Goal: Task Accomplishment & Management: Complete application form

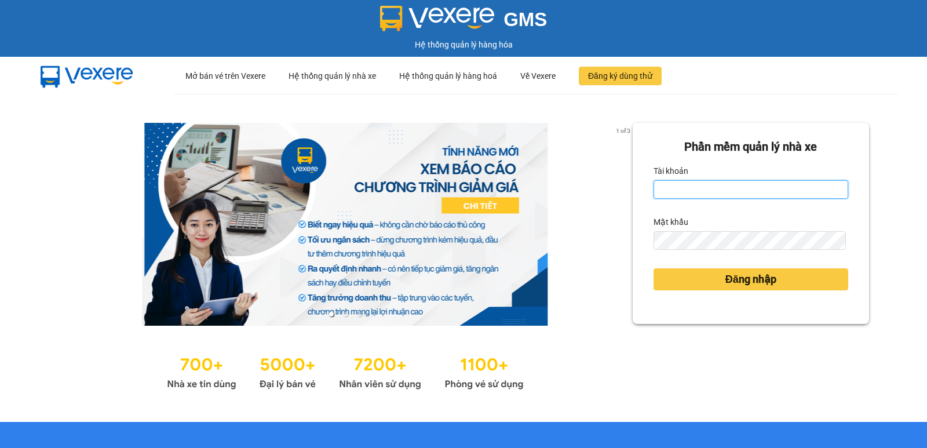
click at [689, 181] on input "Tài khoản" at bounding box center [751, 189] width 195 height 19
type input "dung.nhuquynh"
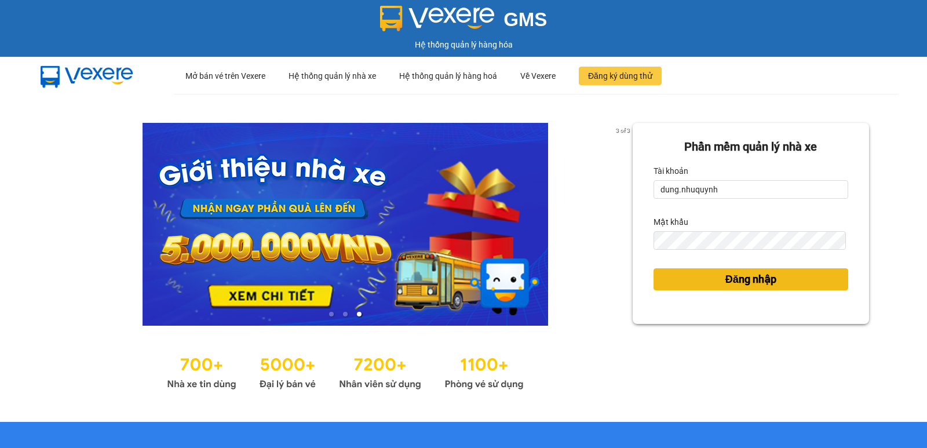
click at [764, 281] on span "Đăng nhập" at bounding box center [751, 279] width 51 height 16
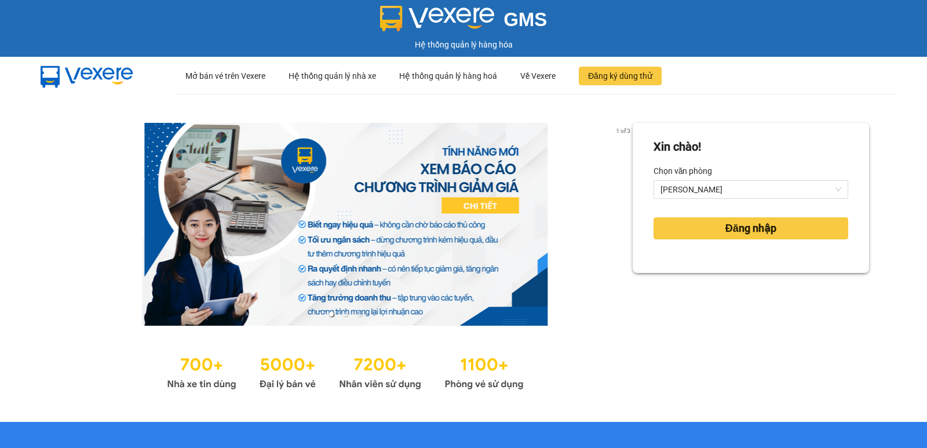
click at [764, 281] on div "[PERSON_NAME]! [PERSON_NAME] văn [PERSON_NAME] nhập" at bounding box center [751, 258] width 236 height 270
click at [773, 227] on button "Đăng nhập" at bounding box center [751, 228] width 195 height 22
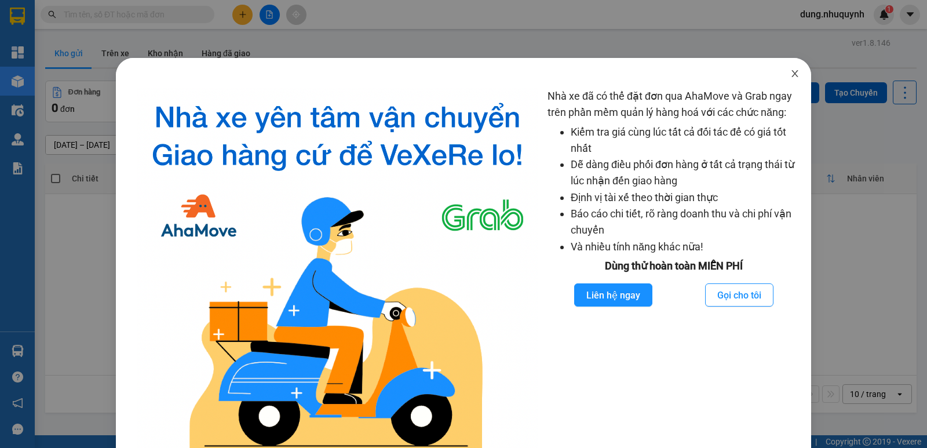
click at [789, 79] on span "Close" at bounding box center [795, 74] width 32 height 32
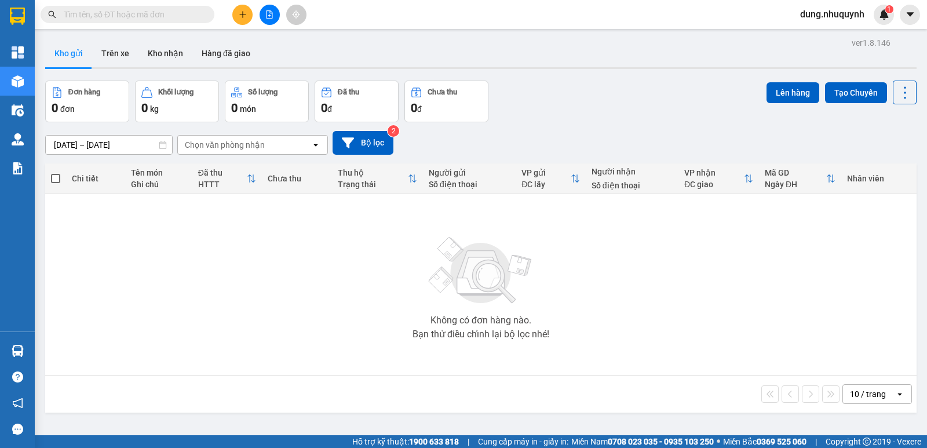
click at [64, 9] on input "text" at bounding box center [132, 14] width 137 height 13
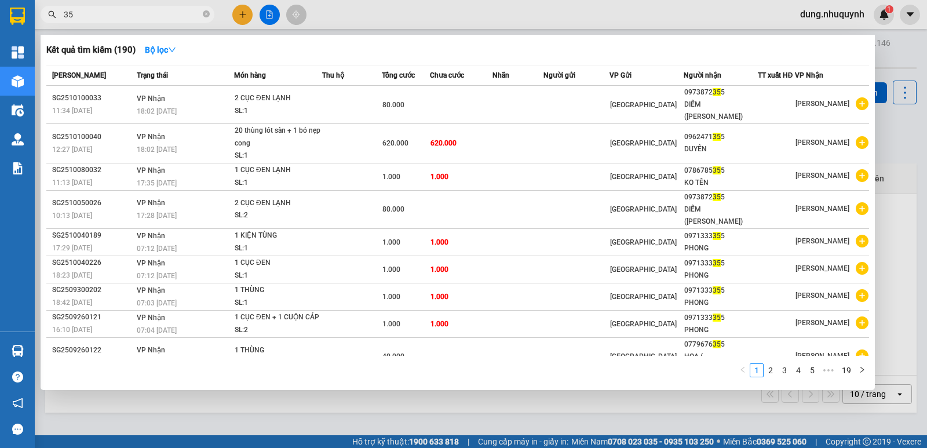
type input "3"
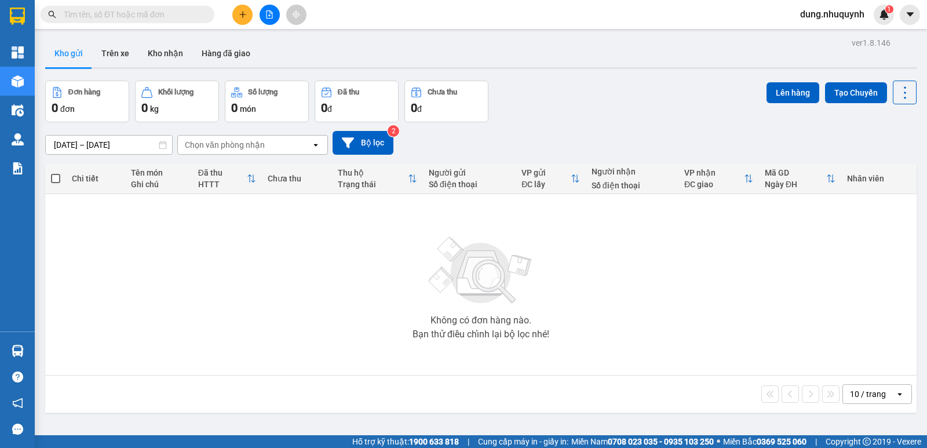
click at [185, 8] on span at bounding box center [128, 14] width 174 height 17
click at [141, 17] on input "text" at bounding box center [132, 14] width 137 height 13
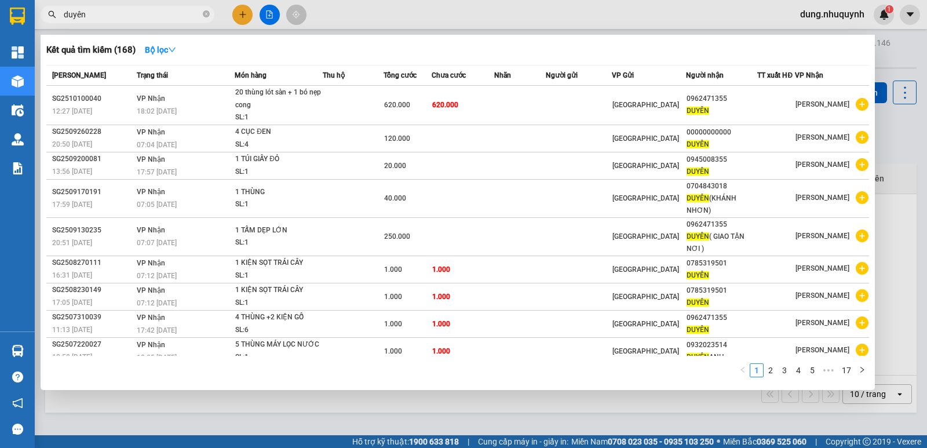
type input "duyên"
click at [862, 17] on div at bounding box center [463, 224] width 927 height 448
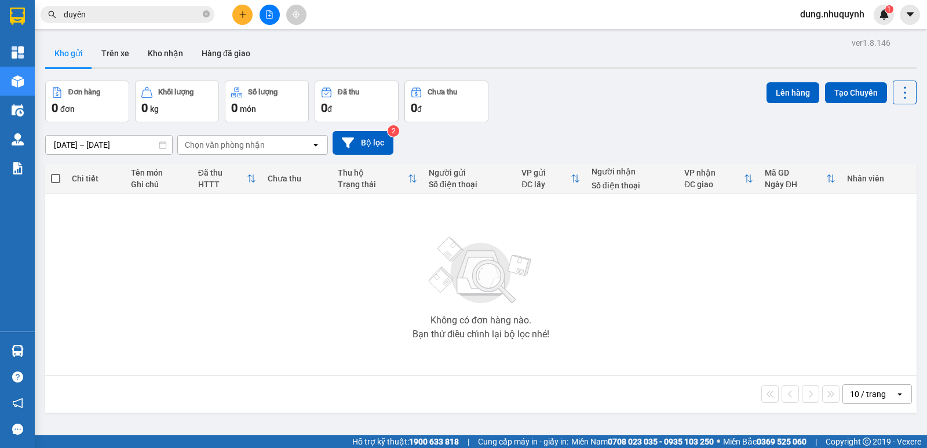
click at [862, 17] on span "dung.nhuquynh" at bounding box center [832, 14] width 83 height 14
click at [833, 37] on span "Đăng xuất" at bounding box center [837, 36] width 60 height 13
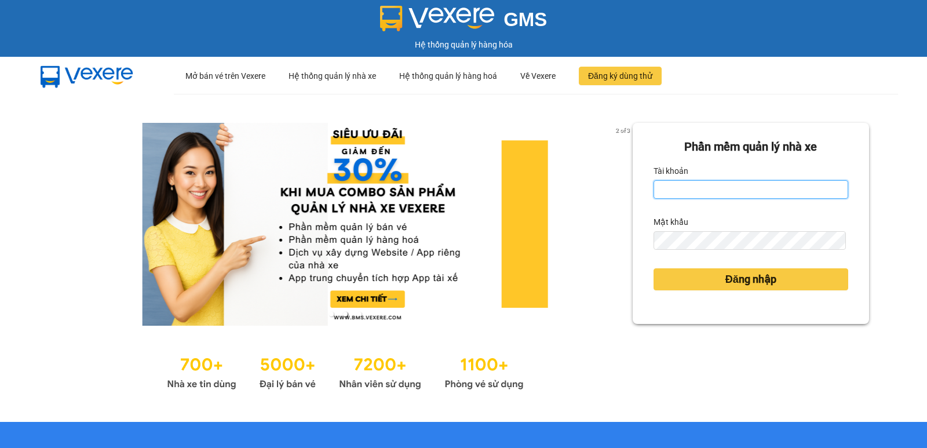
click at [678, 183] on input "Tài khoản" at bounding box center [751, 189] width 195 height 19
type input "diep.nhuquynh"
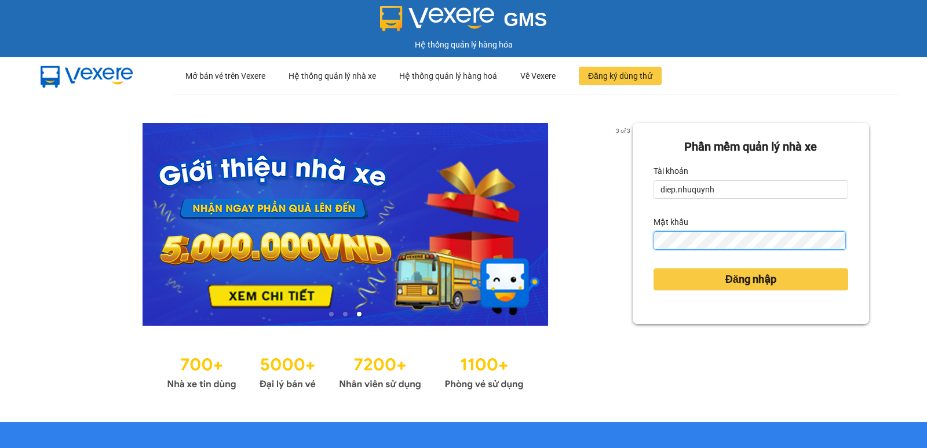
click at [654, 268] on button "Đăng nhập" at bounding box center [751, 279] width 195 height 22
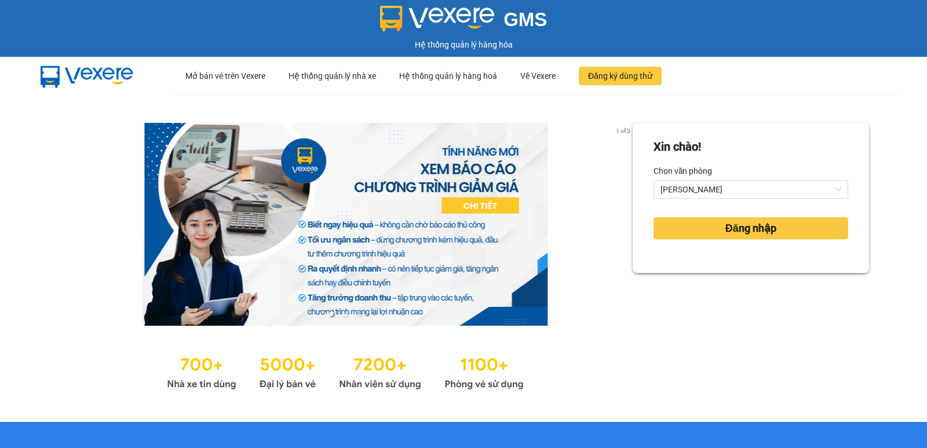
click at [713, 270] on div "Xin chào! Chọn văn phòng Phan Rang Đăng nhập" at bounding box center [751, 198] width 236 height 150
click at [726, 235] on span "Đăng nhập" at bounding box center [751, 228] width 51 height 16
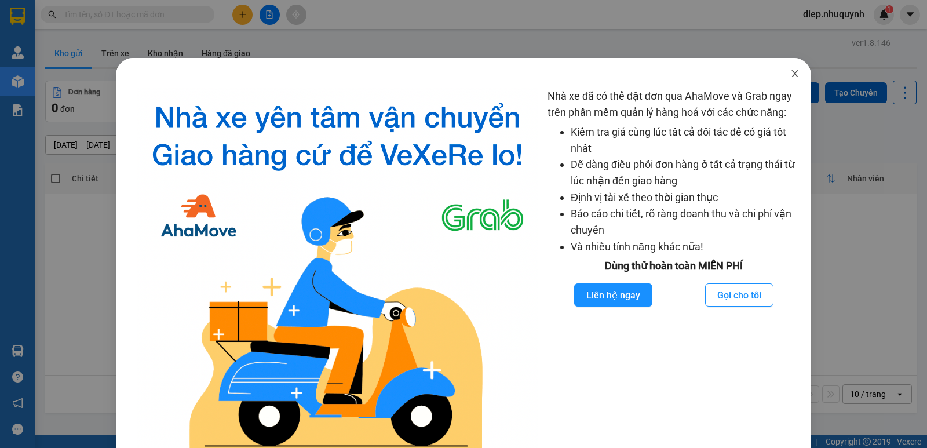
click at [791, 75] on icon "close" at bounding box center [795, 73] width 9 height 9
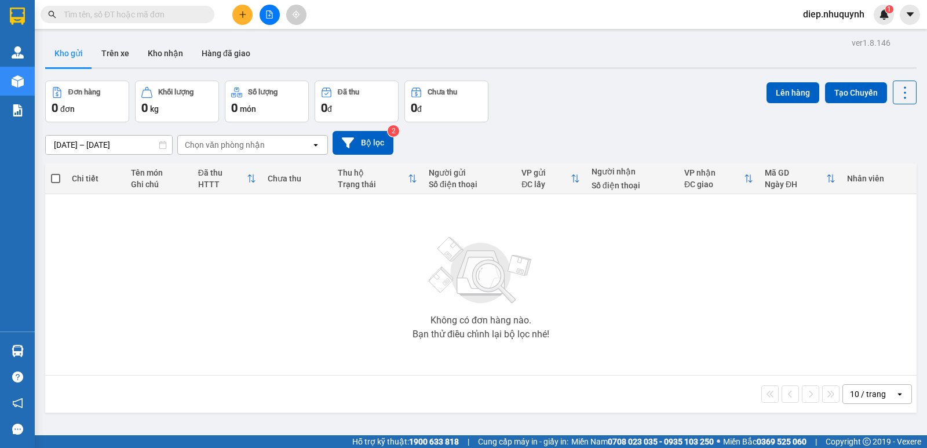
click at [82, 20] on input "text" at bounding box center [132, 14] width 137 height 13
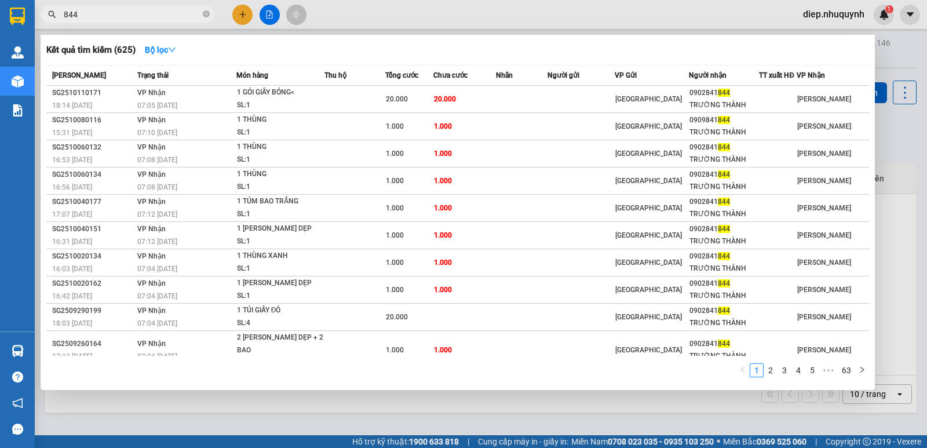
type input "844"
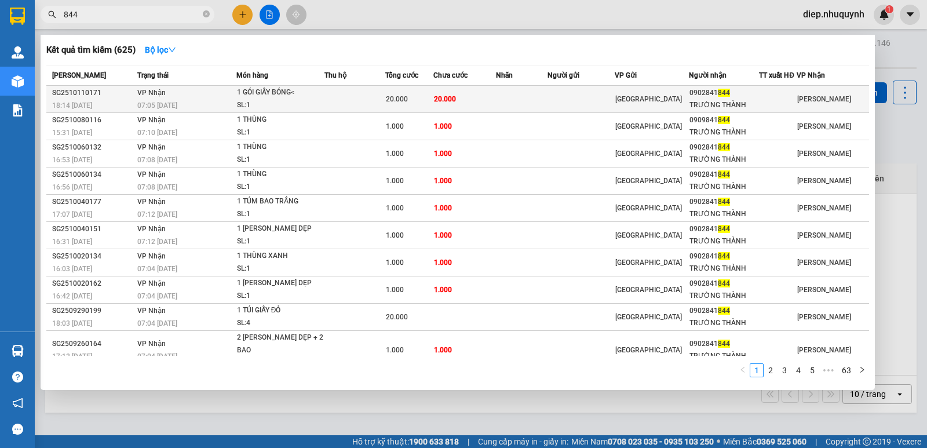
click at [376, 100] on td at bounding box center [355, 99] width 61 height 27
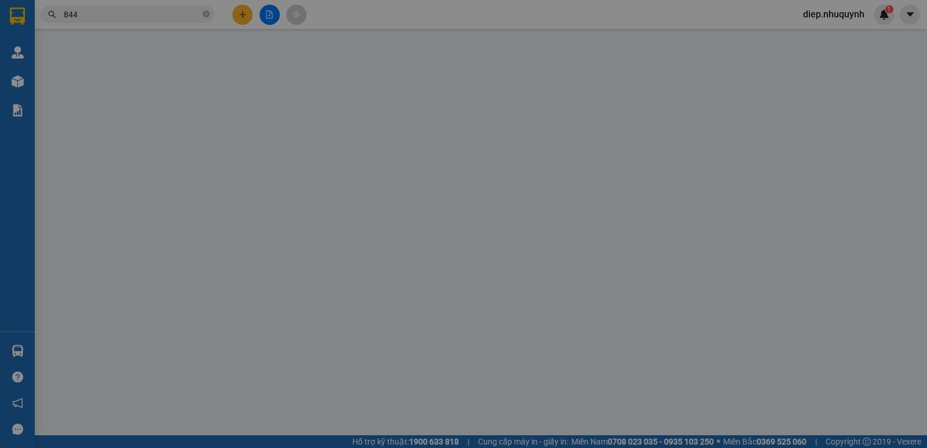
type input "0902841844"
type input "TRƯỜNG THÀNH"
type input "20.000"
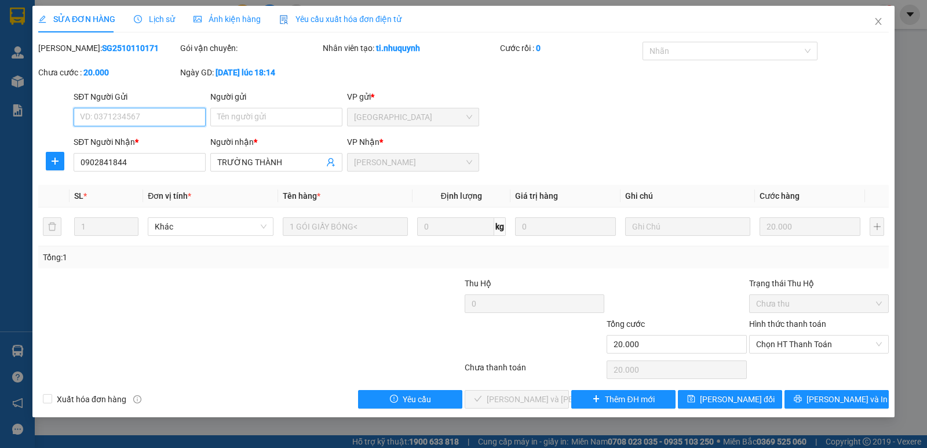
drag, startPoint x: 792, startPoint y: 349, endPoint x: 788, endPoint y: 355, distance: 7.6
click at [792, 350] on span "Chọn HT Thanh Toán" at bounding box center [819, 344] width 126 height 17
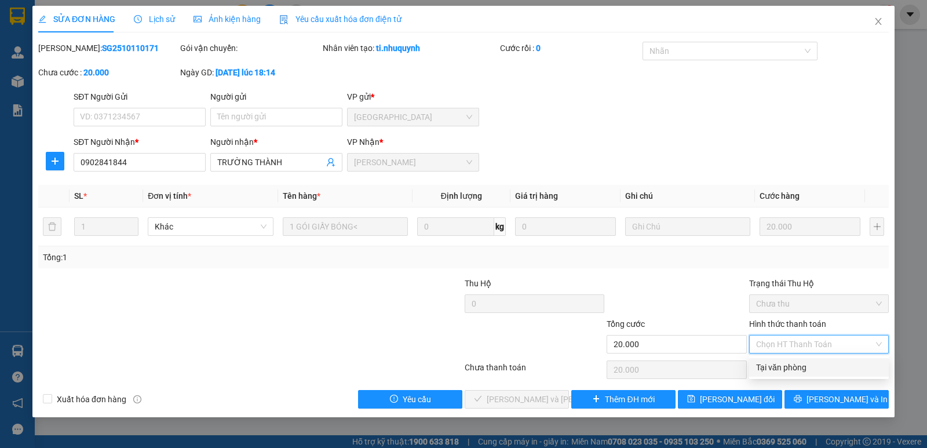
click at [785, 364] on div "Tại văn phòng" at bounding box center [819, 367] width 126 height 13
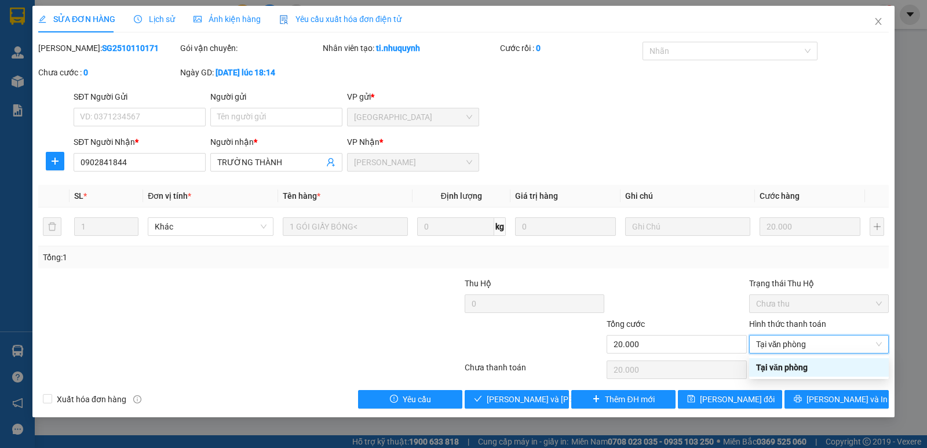
type input "0"
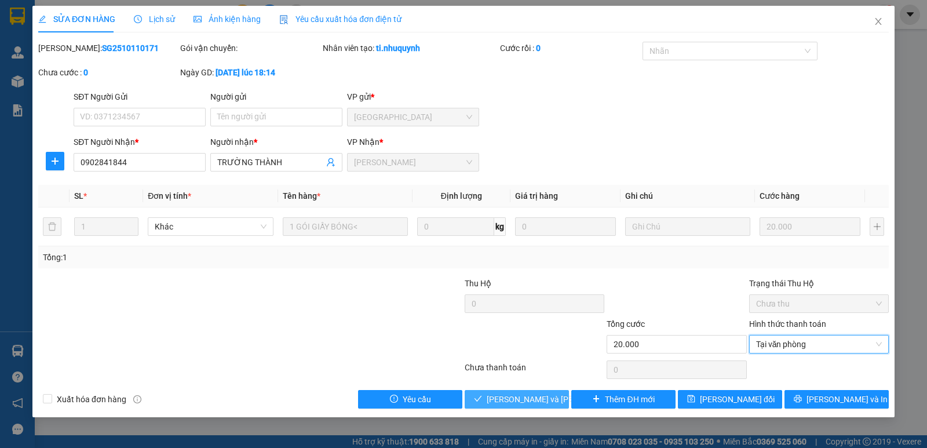
click at [538, 398] on span "Lưu và Giao hàng" at bounding box center [565, 399] width 156 height 13
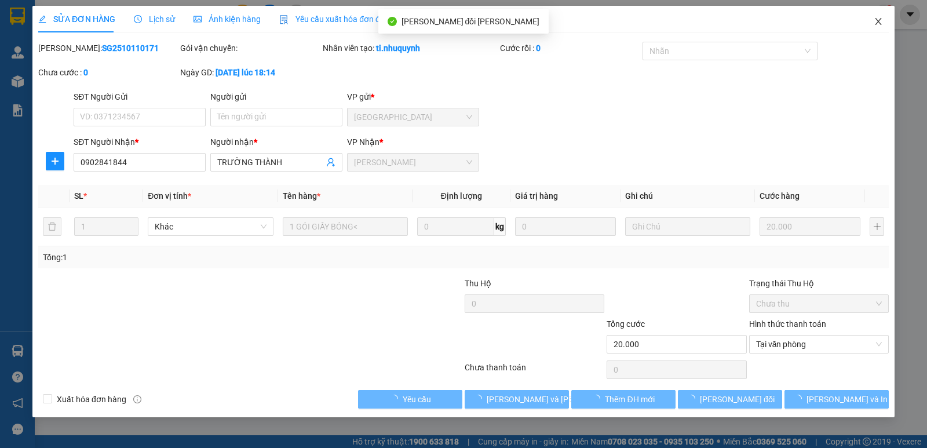
click at [878, 18] on icon "close" at bounding box center [878, 21] width 9 height 9
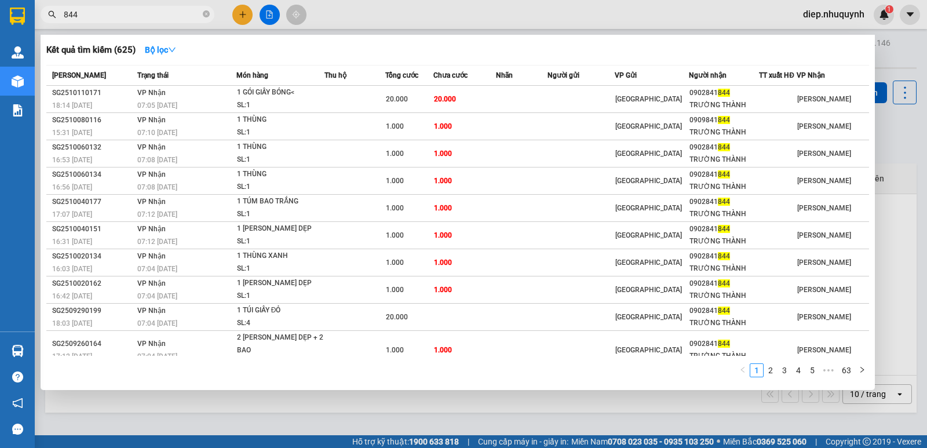
drag, startPoint x: 86, startPoint y: 11, endPoint x: 43, endPoint y: 24, distance: 44.9
click at [43, 24] on div "Kết quả tìm kiếm ( 625 ) Bộ lọc Mã ĐH Trạng thái Món hàng Thu hộ Tổng cước Chưa…" at bounding box center [113, 15] width 226 height 20
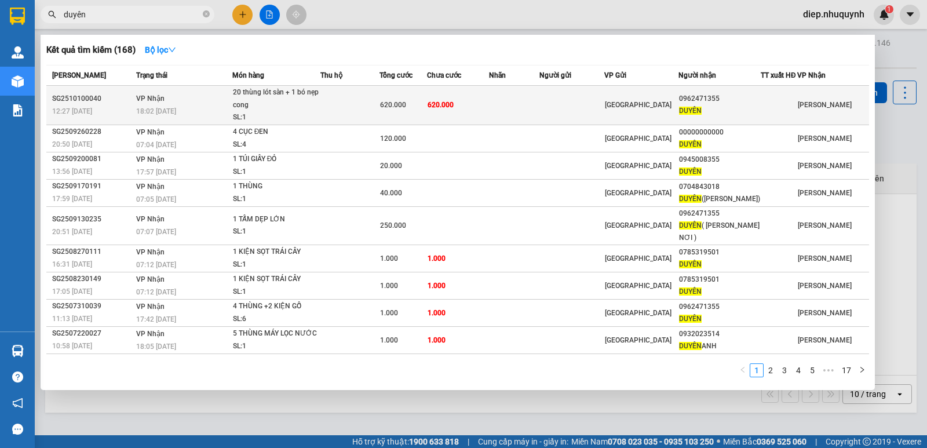
type input "duyên"
click at [453, 104] on span "620.000" at bounding box center [441, 105] width 26 height 8
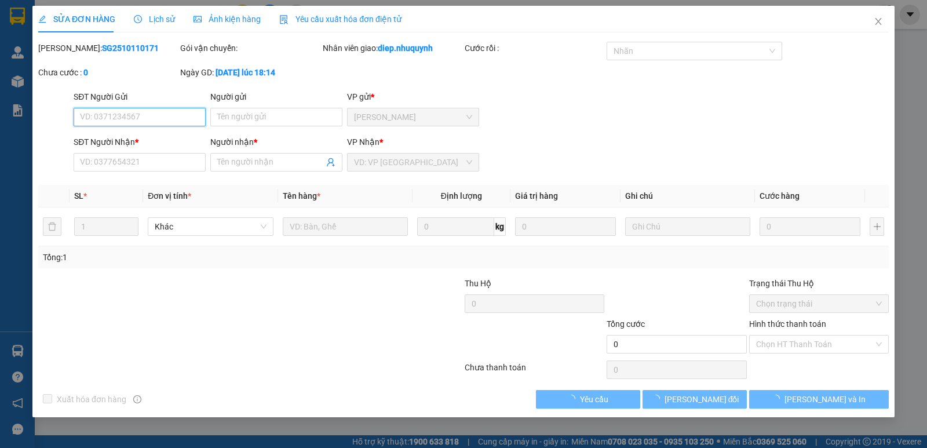
type input "0962471355"
type input "DUYÊN"
type input "620.000"
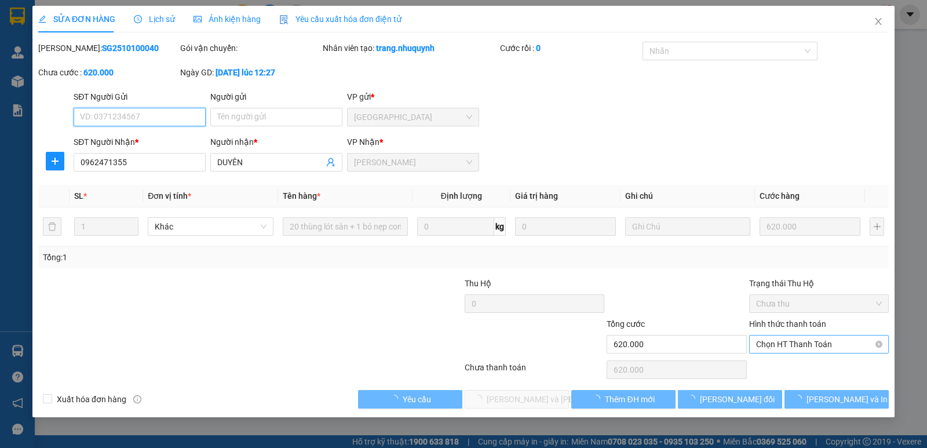
click at [787, 344] on span "Chọn HT Thanh Toán" at bounding box center [819, 344] width 126 height 17
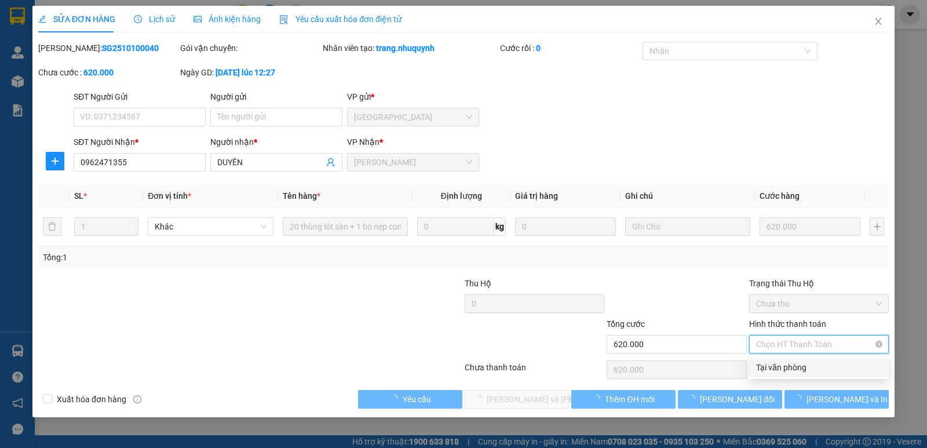
click at [785, 363] on div "Tại văn phòng" at bounding box center [819, 367] width 126 height 13
type input "0"
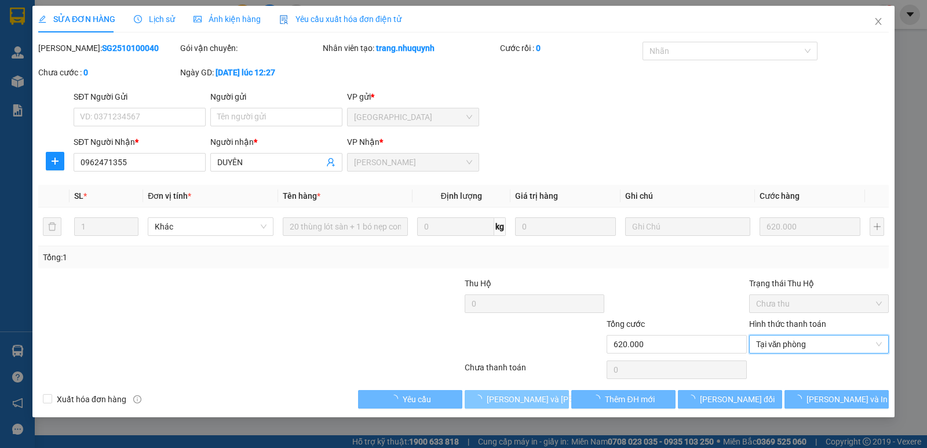
click at [531, 400] on span "Lưu và Giao hàng" at bounding box center [565, 399] width 156 height 13
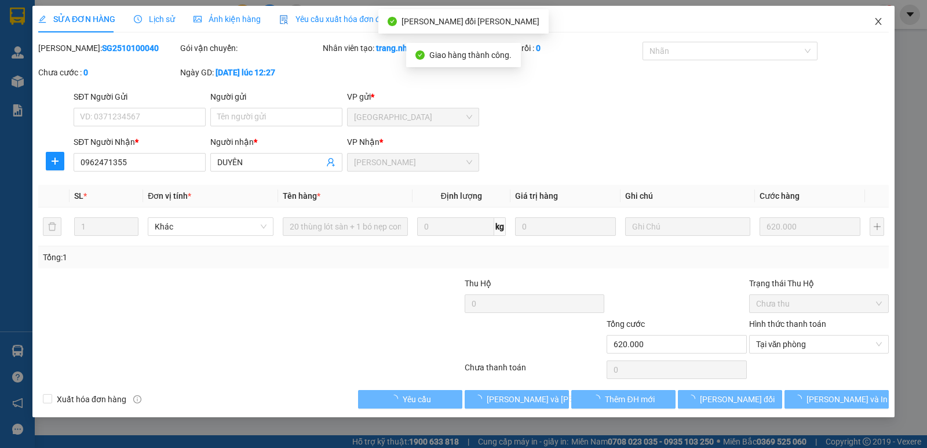
click at [880, 26] on icon "close" at bounding box center [878, 21] width 9 height 9
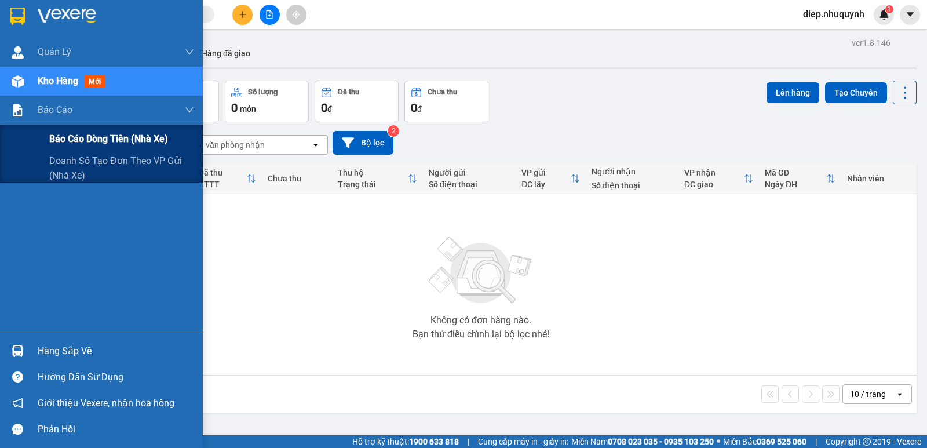
click at [83, 138] on span "Báo cáo dòng tiền (nhà xe)" at bounding box center [108, 139] width 119 height 14
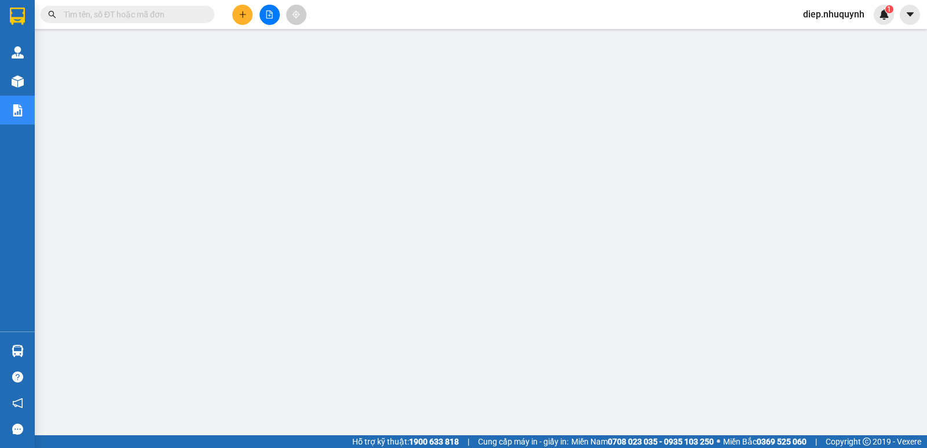
click at [145, 17] on input "text" at bounding box center [132, 14] width 137 height 13
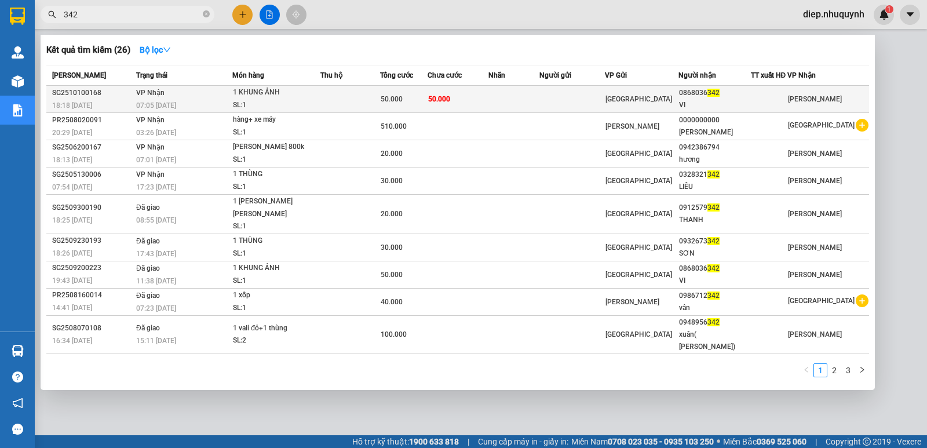
type input "342"
click at [504, 110] on td at bounding box center [514, 99] width 50 height 27
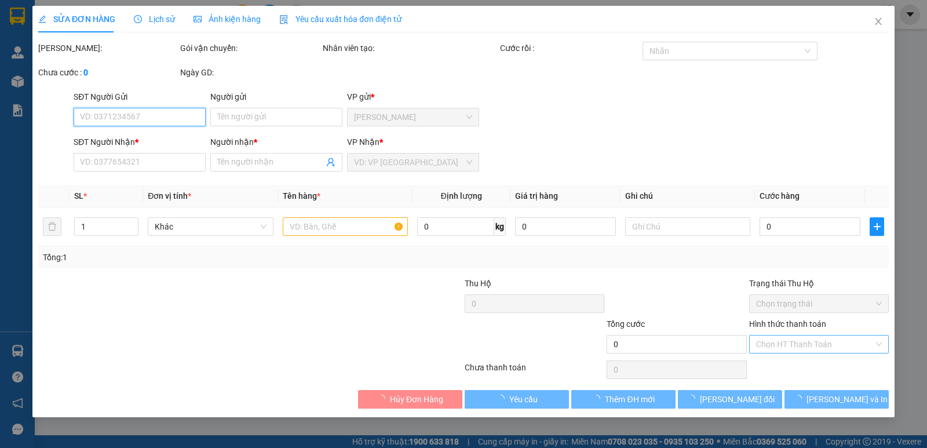
type input "0868036342"
type input "VI"
type input "50.000"
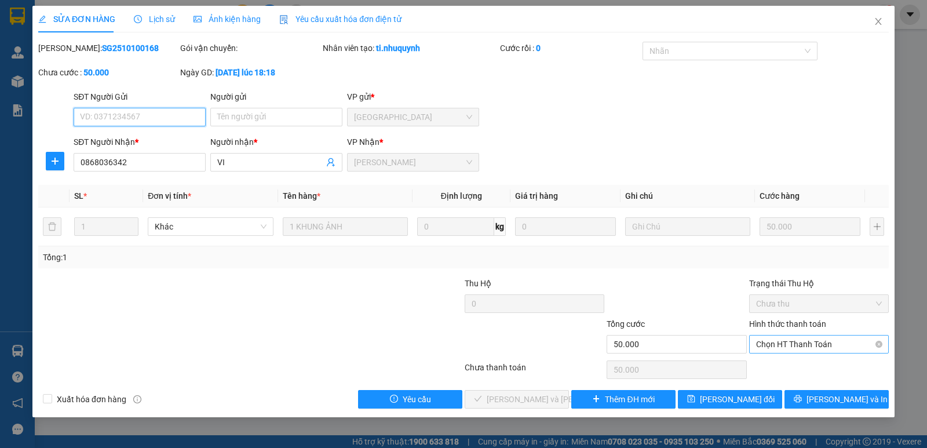
click at [784, 340] on span "Chọn HT Thanh Toán" at bounding box center [819, 344] width 126 height 17
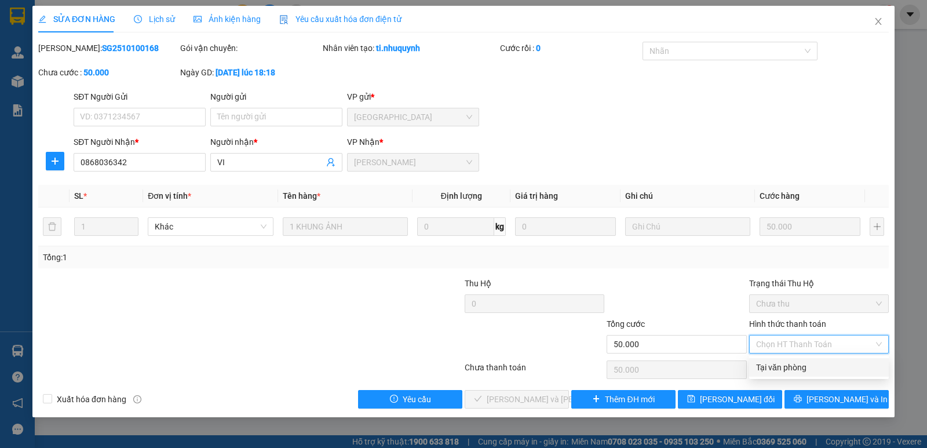
click at [785, 369] on div "Tại văn phòng" at bounding box center [819, 367] width 126 height 13
type input "0"
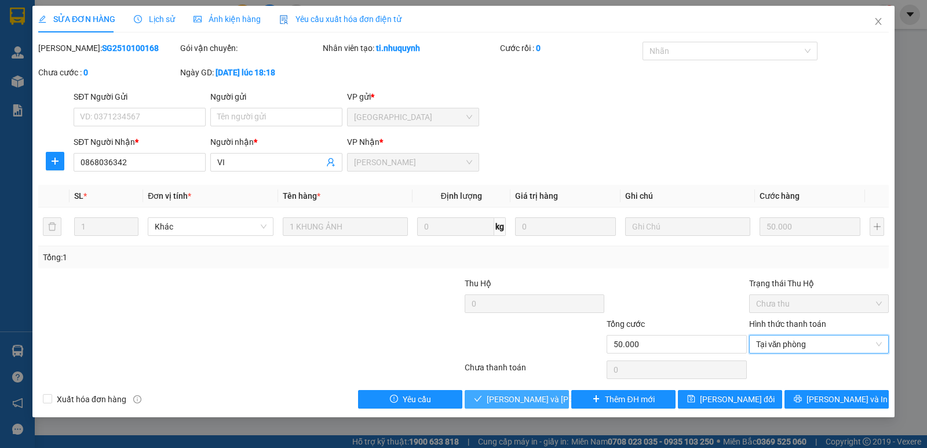
click at [550, 401] on span "Lưu và Giao hàng" at bounding box center [565, 399] width 156 height 13
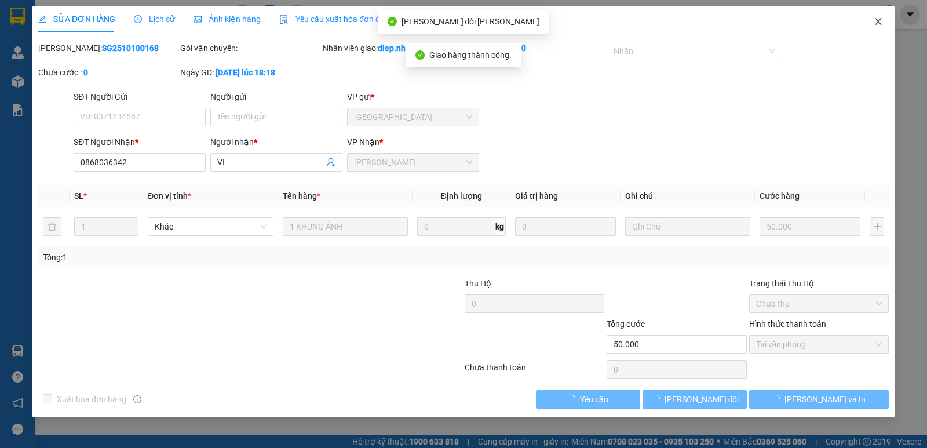
click at [879, 23] on icon "close" at bounding box center [878, 21] width 6 height 7
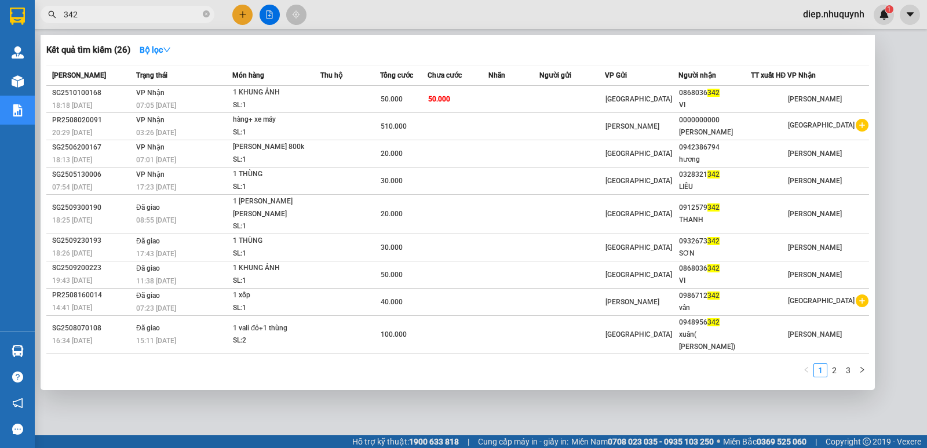
drag, startPoint x: 99, startPoint y: 19, endPoint x: 57, endPoint y: 32, distance: 43.4
click at [57, 25] on div "Kết quả tìm kiếm ( 26 ) Bộ lọc Mã ĐH Trạng thái Món hàng Thu hộ Tổng cước Chưa …" at bounding box center [113, 15] width 226 height 20
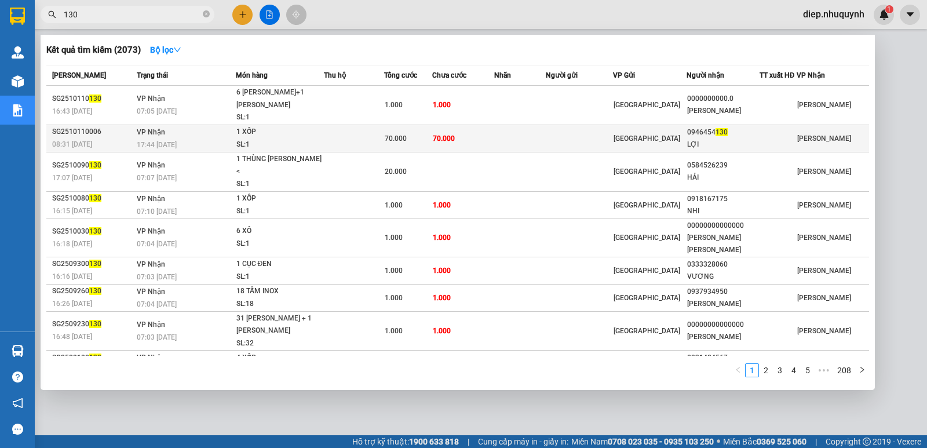
type input "130"
click at [380, 140] on td at bounding box center [354, 138] width 61 height 27
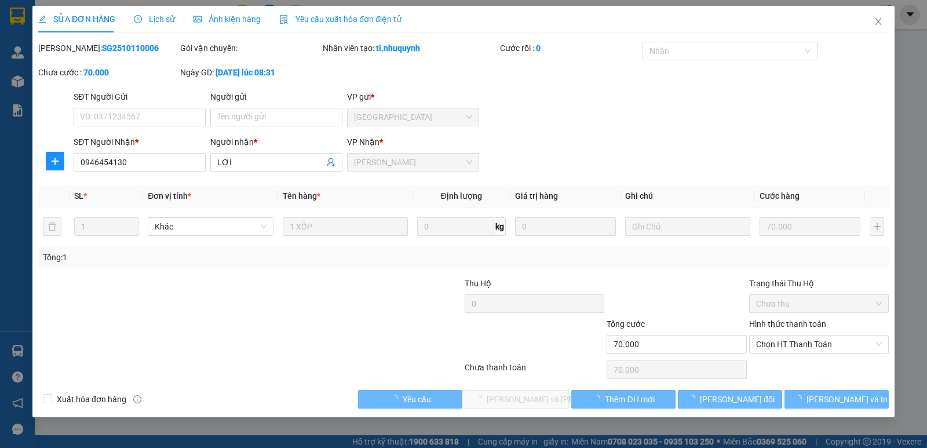
type input "0946454130"
type input "LỢI"
type input "70.000"
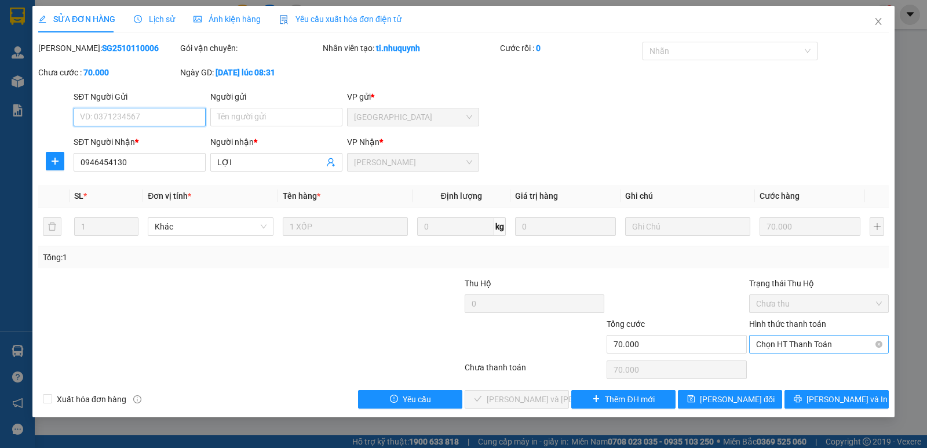
click at [788, 341] on span "Chọn HT Thanh Toán" at bounding box center [819, 344] width 126 height 17
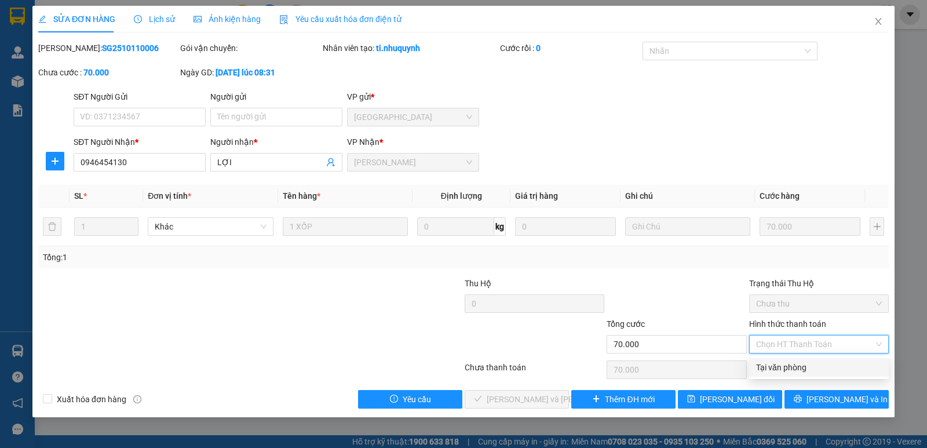
click at [782, 360] on div "Tại văn phòng" at bounding box center [819, 367] width 140 height 19
type input "0"
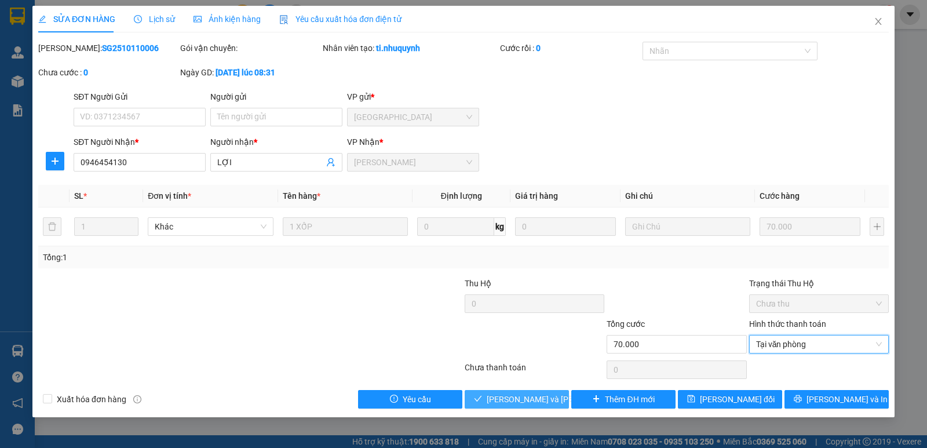
click at [534, 399] on span "Lưu và Giao hàng" at bounding box center [565, 399] width 156 height 13
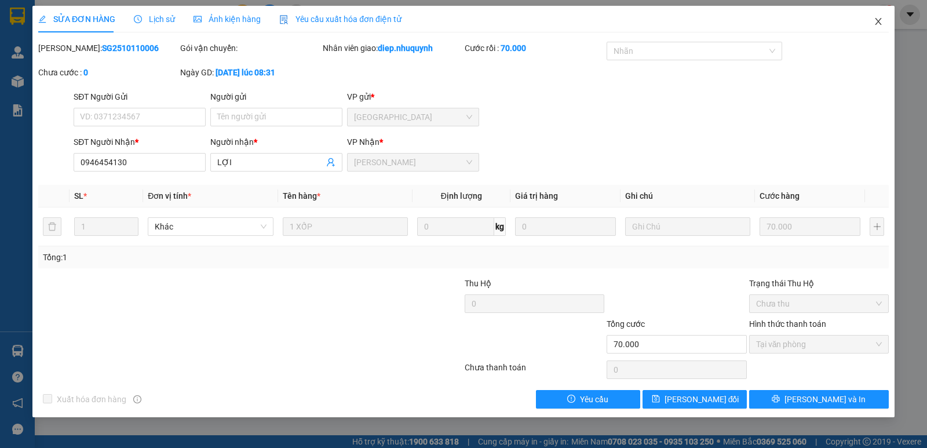
click at [876, 22] on icon "close" at bounding box center [878, 21] width 9 height 9
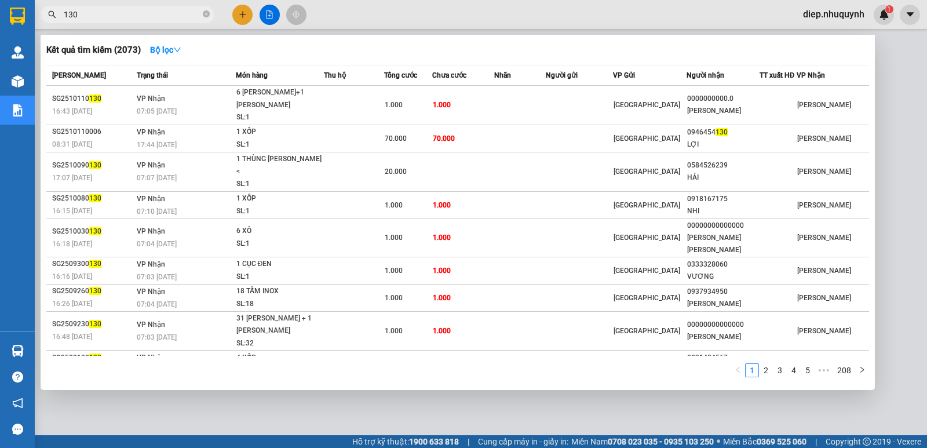
drag, startPoint x: 94, startPoint y: 16, endPoint x: 59, endPoint y: 17, distance: 36.0
click at [59, 17] on span "130" at bounding box center [128, 14] width 174 height 17
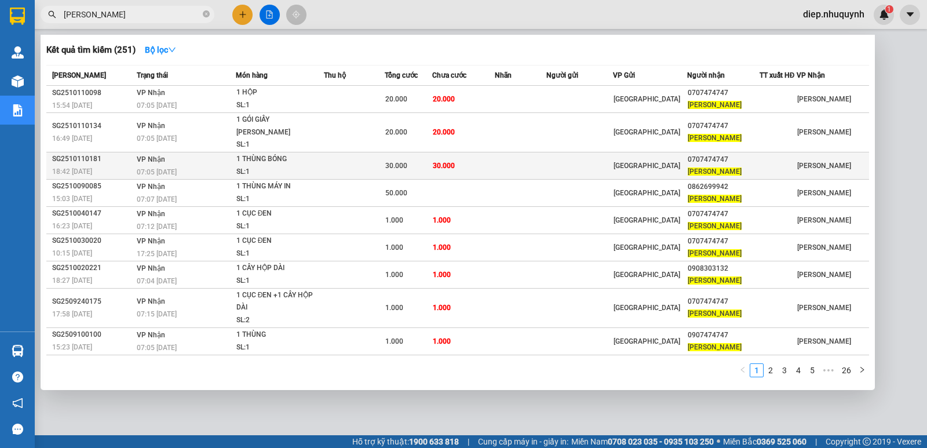
type input "lê hoàng"
click at [407, 162] on span "30.000" at bounding box center [396, 166] width 22 height 8
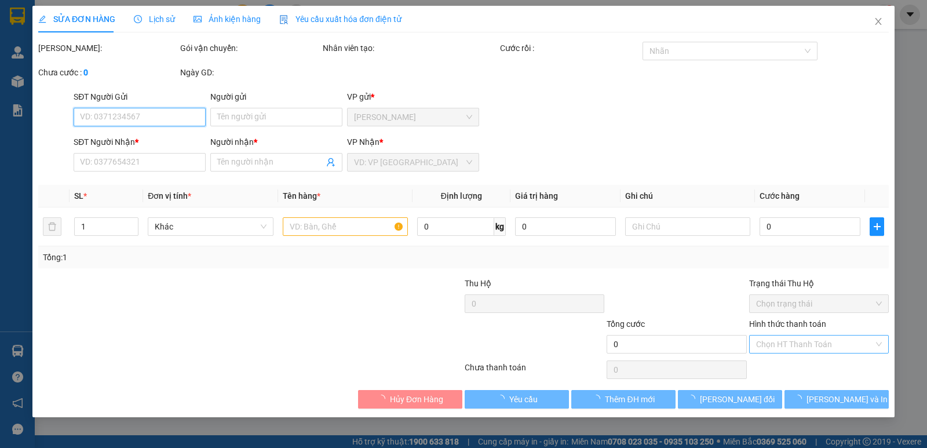
type input "0707474747"
type input "LÊ HOÀNG"
type input "30.000"
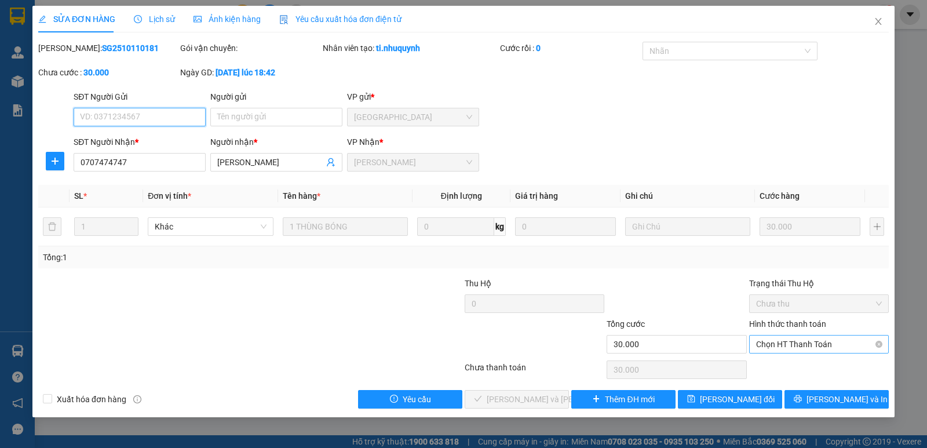
drag, startPoint x: 798, startPoint y: 352, endPoint x: 799, endPoint y: 345, distance: 7.0
click at [799, 345] on span "Chọn HT Thanh Toán" at bounding box center [819, 344] width 126 height 17
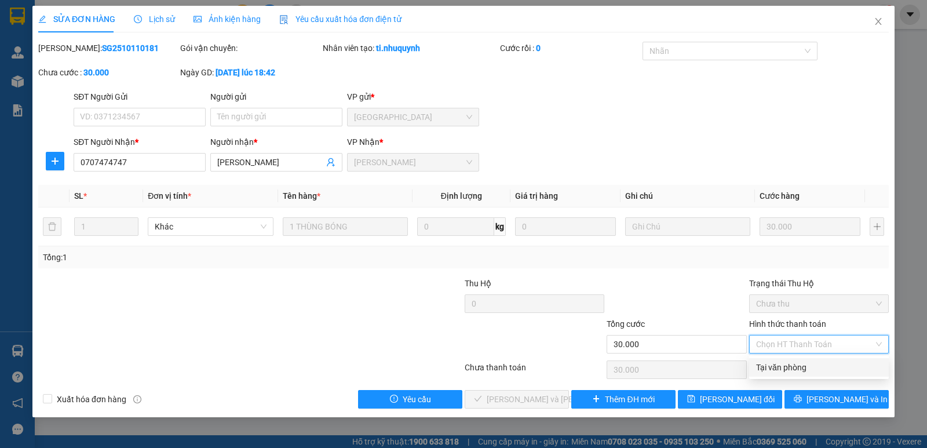
click at [808, 375] on div "Tại văn phòng" at bounding box center [819, 367] width 140 height 19
type input "0"
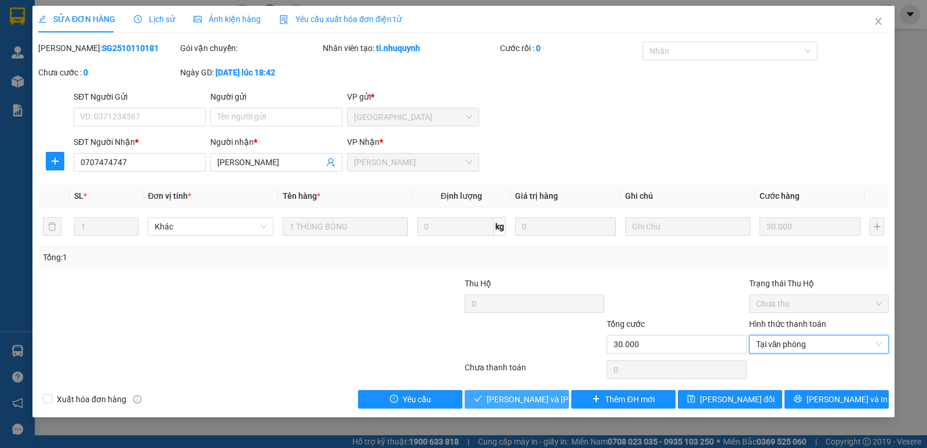
click at [541, 400] on span "Lưu và Giao hàng" at bounding box center [565, 399] width 156 height 13
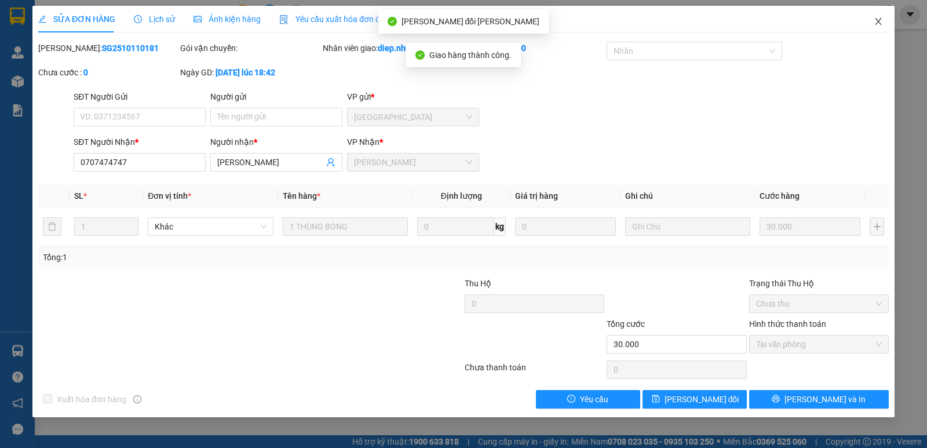
click at [875, 26] on icon "close" at bounding box center [878, 21] width 9 height 9
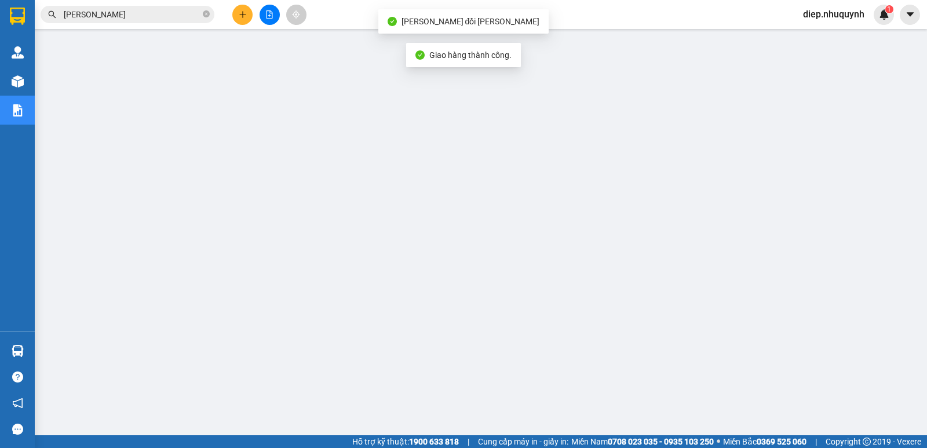
click at [114, 11] on input "lê hoàng" at bounding box center [132, 14] width 137 height 13
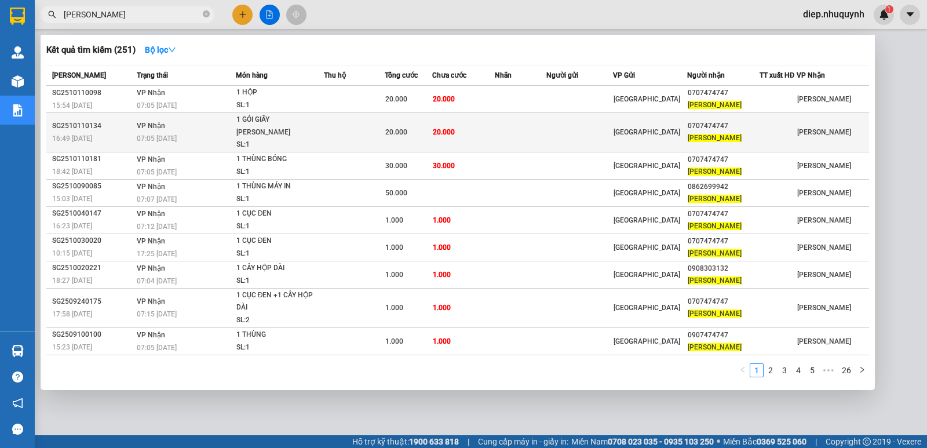
click at [445, 128] on span "20.000" at bounding box center [444, 132] width 22 height 8
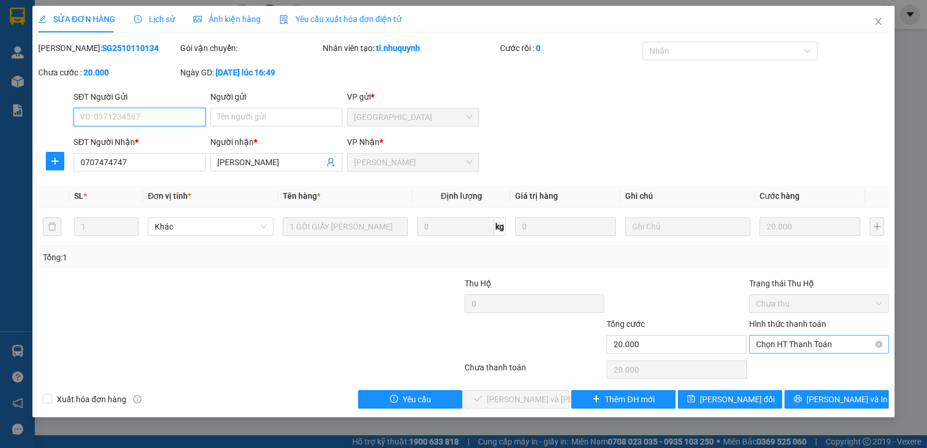
drag, startPoint x: 800, startPoint y: 346, endPoint x: 797, endPoint y: 353, distance: 7.5
click at [799, 346] on span "Chọn HT Thanh Toán" at bounding box center [819, 344] width 126 height 17
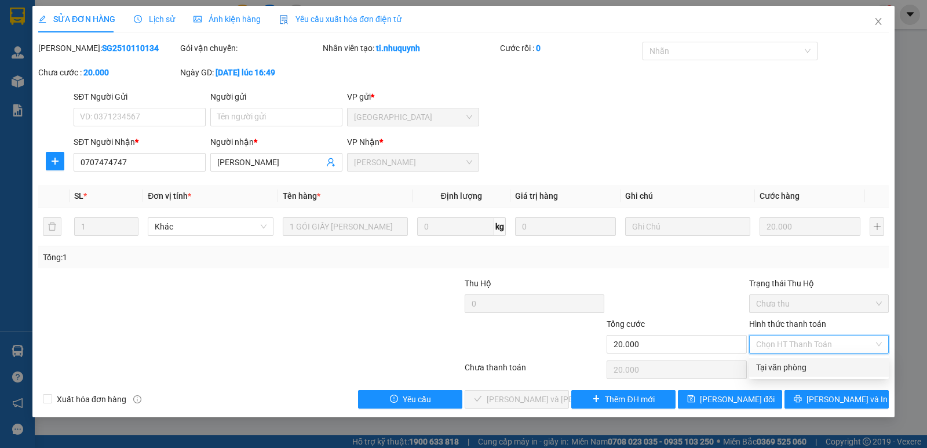
click at [788, 365] on div "Tại văn phòng" at bounding box center [819, 367] width 126 height 13
type input "0"
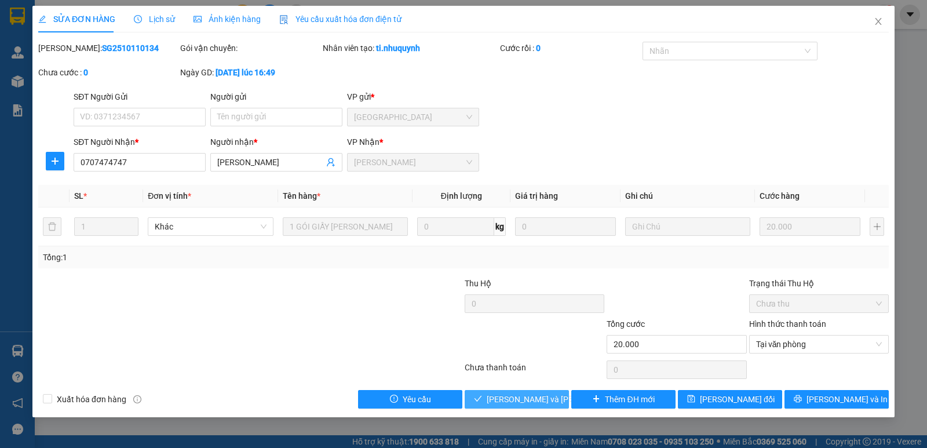
click at [555, 398] on button "Lưu và Giao hàng" at bounding box center [517, 399] width 104 height 19
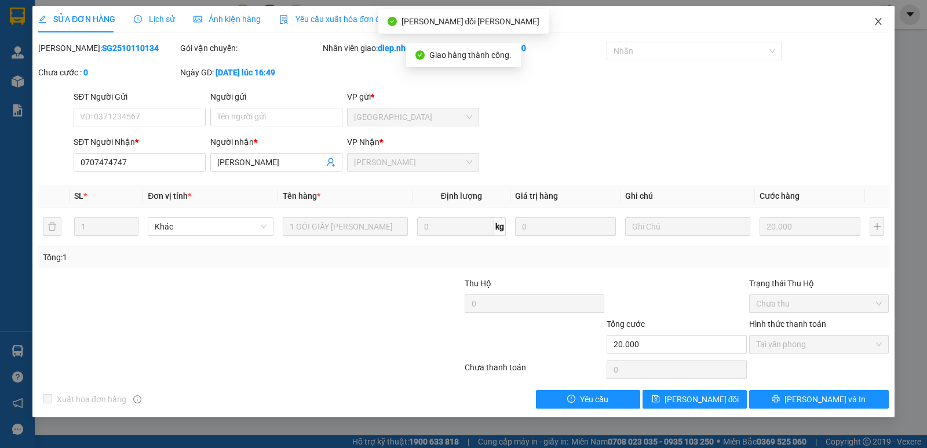
click at [876, 14] on span "Close" at bounding box center [878, 22] width 32 height 32
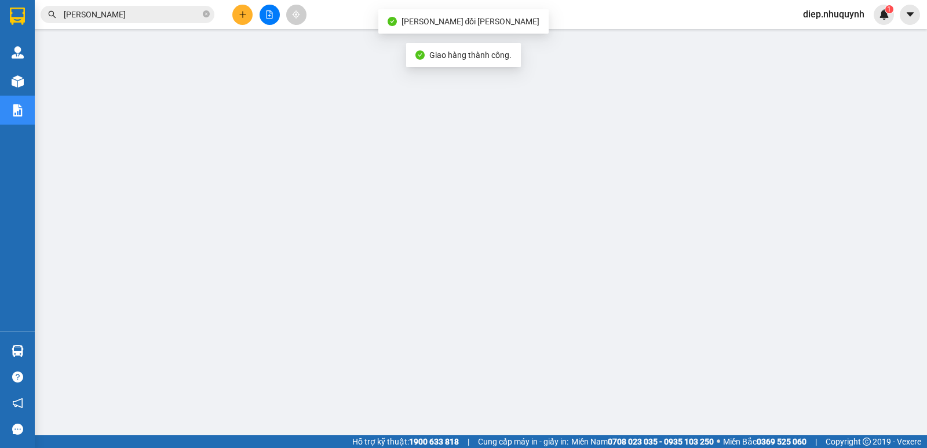
click at [136, 9] on input "lê hoàng" at bounding box center [132, 14] width 137 height 13
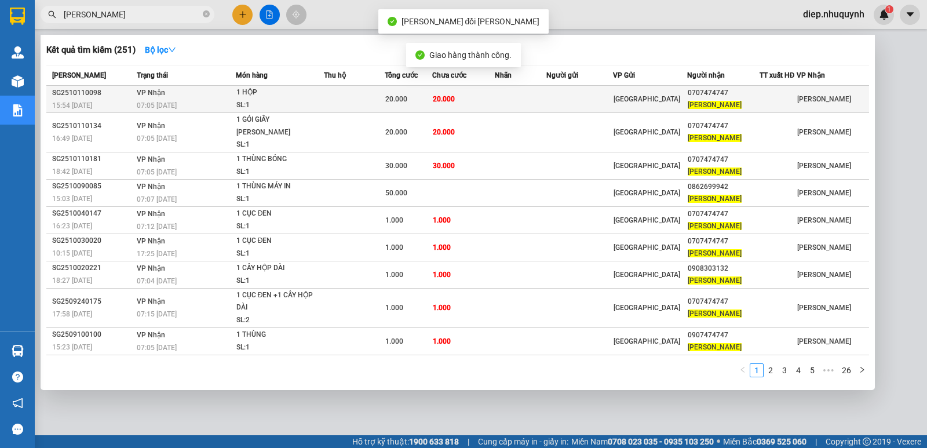
click at [420, 96] on div "20.000" at bounding box center [408, 99] width 46 height 13
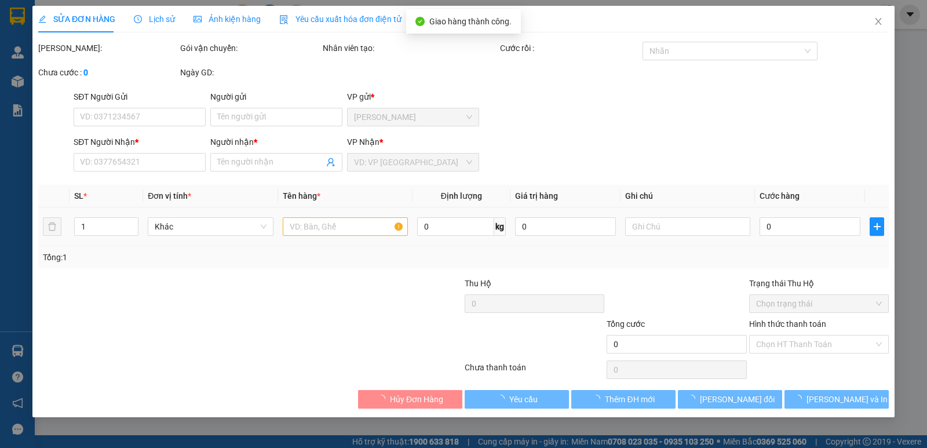
type input "0707474747"
type input "LÊ HOÀNG"
type input "20.000"
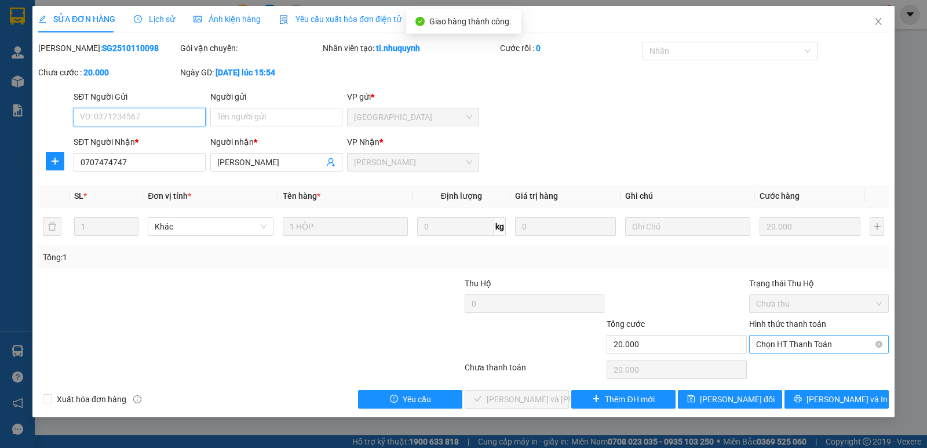
click at [795, 348] on span "Chọn HT Thanh Toán" at bounding box center [819, 344] width 126 height 17
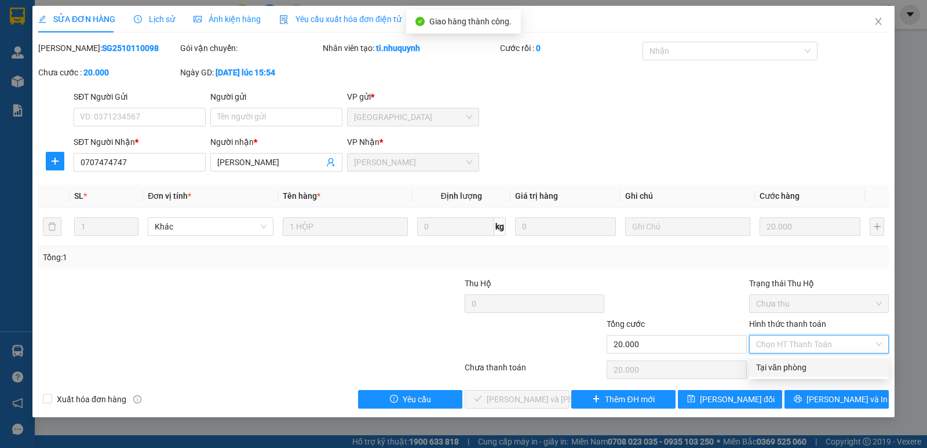
click at [793, 366] on div "Tại văn phòng" at bounding box center [819, 367] width 126 height 13
type input "0"
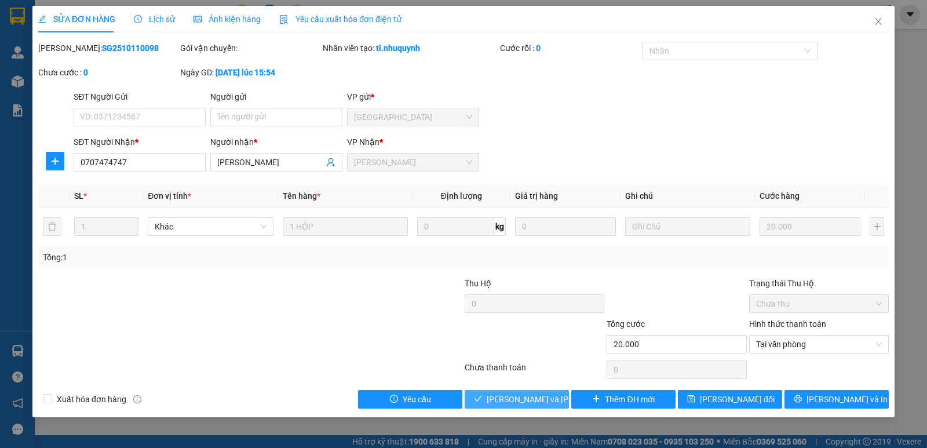
click at [555, 396] on button "Lưu và Giao hàng" at bounding box center [517, 399] width 104 height 19
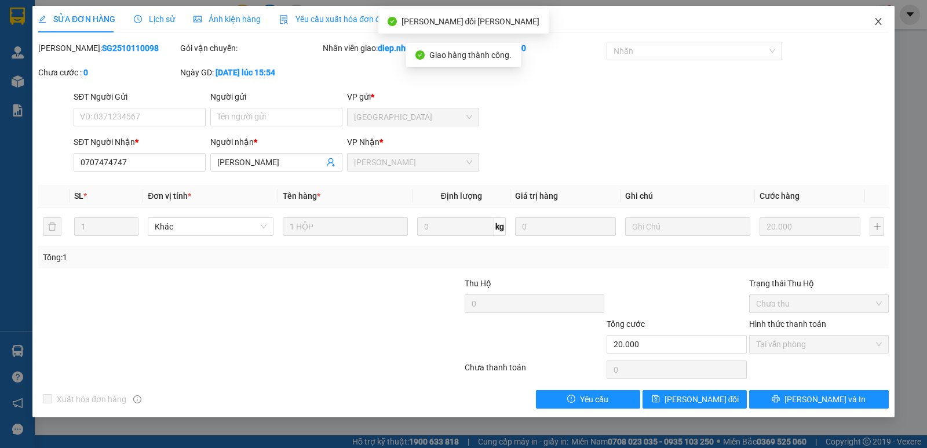
click at [877, 26] on icon "close" at bounding box center [878, 21] width 9 height 9
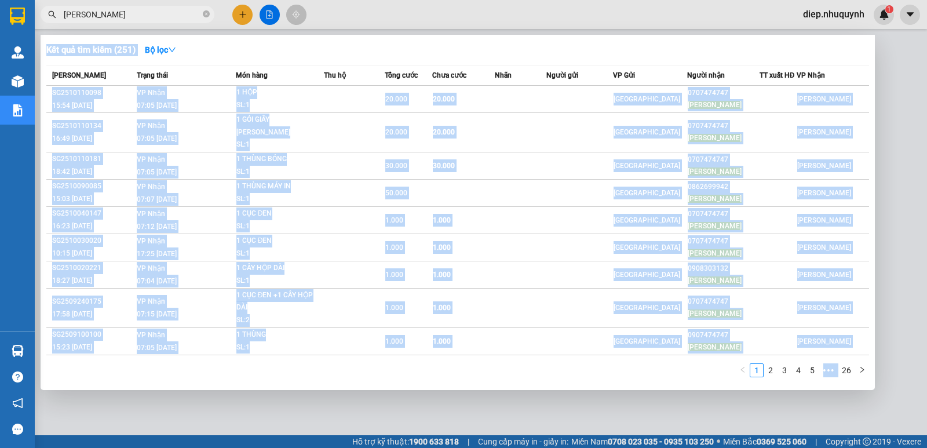
drag, startPoint x: 117, startPoint y: 21, endPoint x: 78, endPoint y: 24, distance: 38.9
click at [78, 24] on div "Kết quả tìm kiếm ( 251 ) Bộ lọc Mã ĐH Trạng thái Món hàng Thu hộ Tổng cước Chưa…" at bounding box center [113, 15] width 226 height 20
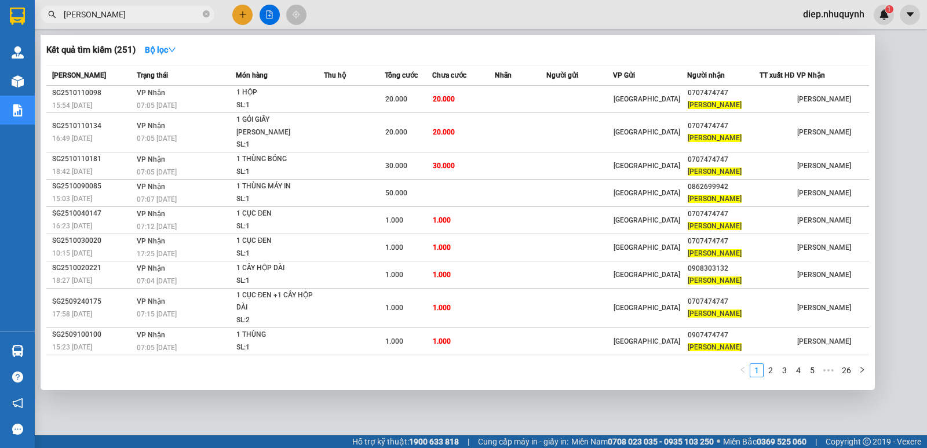
drag, startPoint x: 111, startPoint y: 20, endPoint x: 38, endPoint y: 27, distance: 73.4
click at [38, 25] on div "Kết quả tìm kiếm ( 251 ) Bộ lọc Mã ĐH Trạng thái Món hàng Thu hộ Tổng cước Chưa…" at bounding box center [113, 15] width 226 height 20
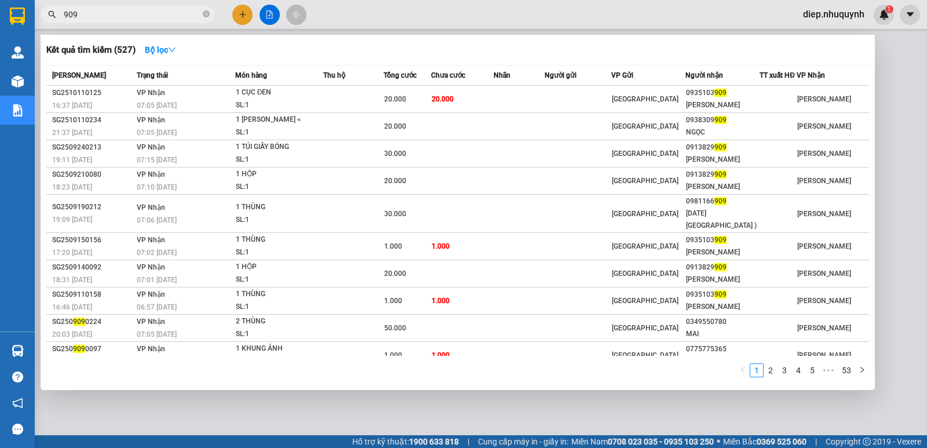
type input "909"
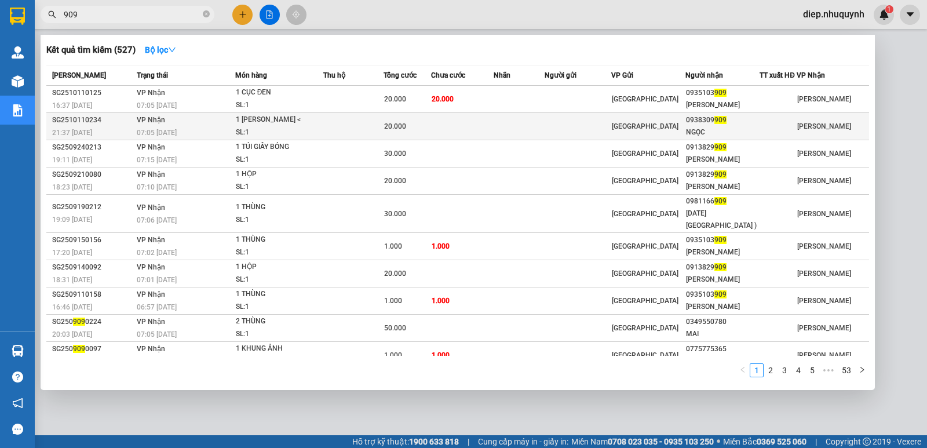
click at [381, 121] on td at bounding box center [353, 126] width 60 height 27
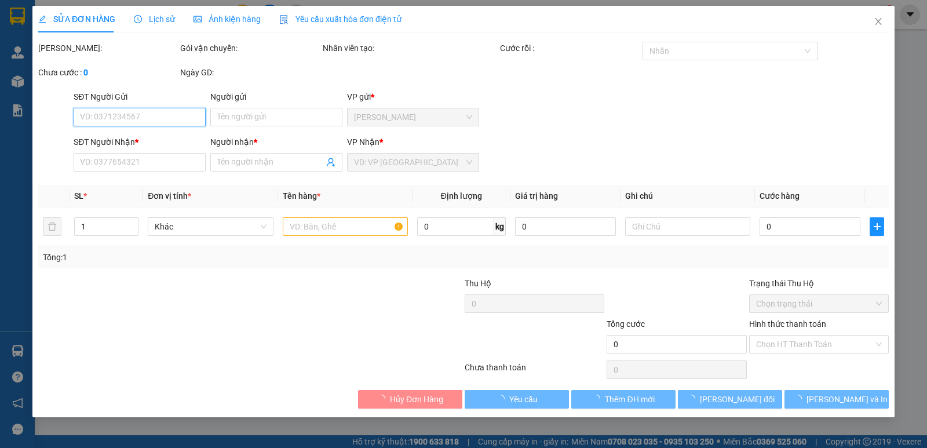
type input "0938309909"
type input "NGỌC"
type input "20.000"
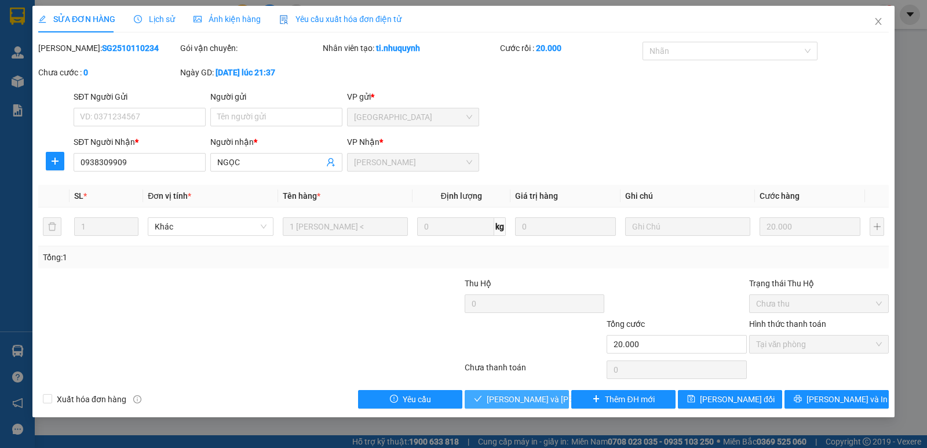
click at [522, 401] on span "Lưu và Giao hàng" at bounding box center [565, 399] width 156 height 13
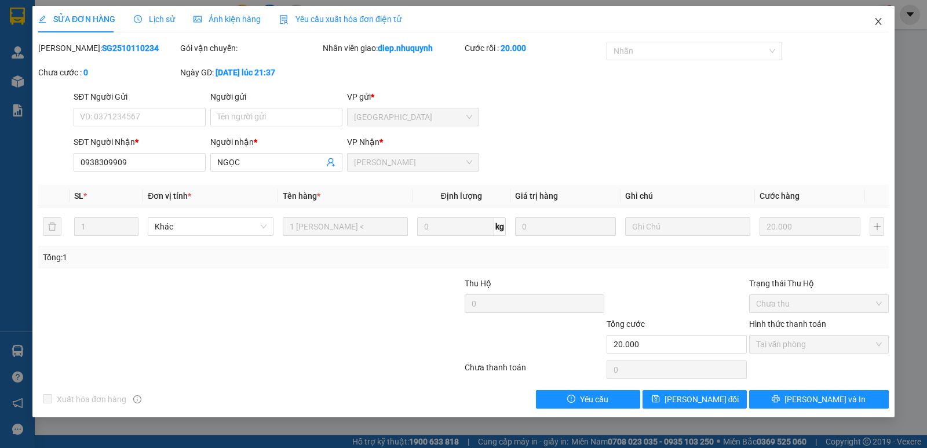
click at [879, 19] on icon "close" at bounding box center [878, 21] width 9 height 9
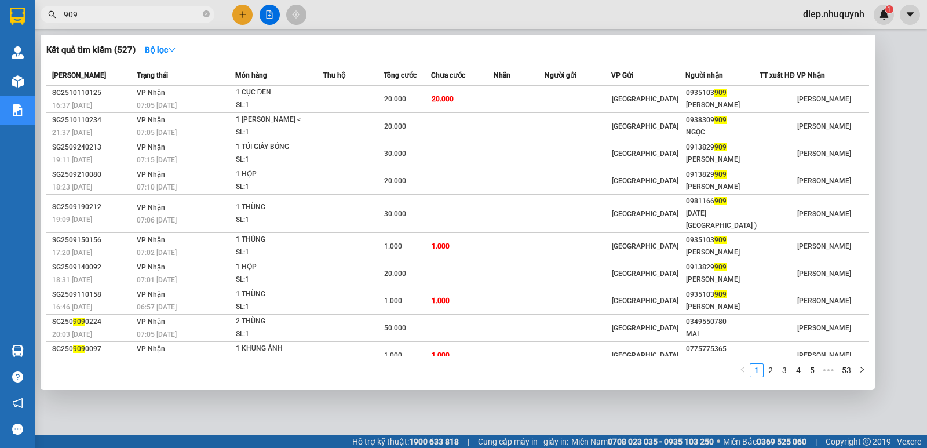
drag, startPoint x: 99, startPoint y: 20, endPoint x: 54, endPoint y: 19, distance: 44.1
click at [54, 19] on span "909" at bounding box center [128, 14] width 174 height 17
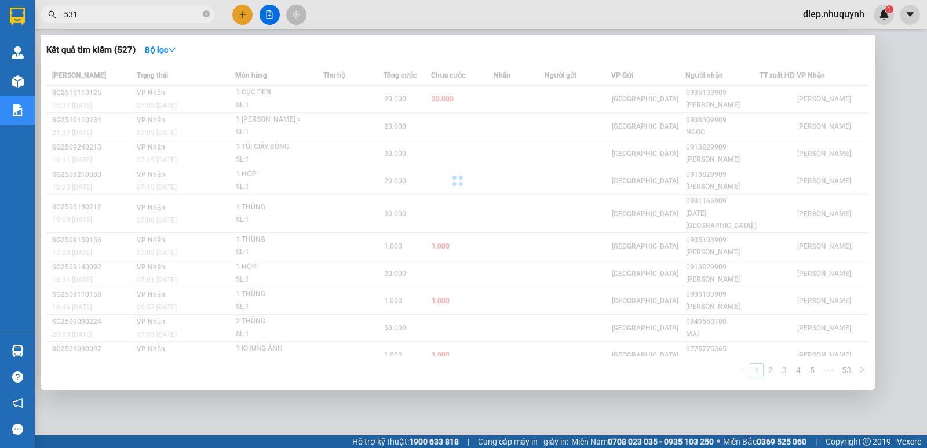
type input "531"
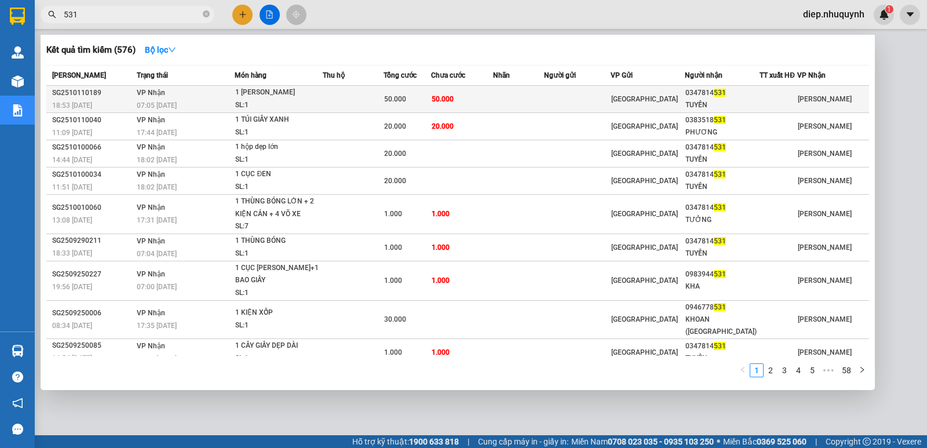
click at [431, 99] on div "50.000" at bounding box center [407, 99] width 46 height 13
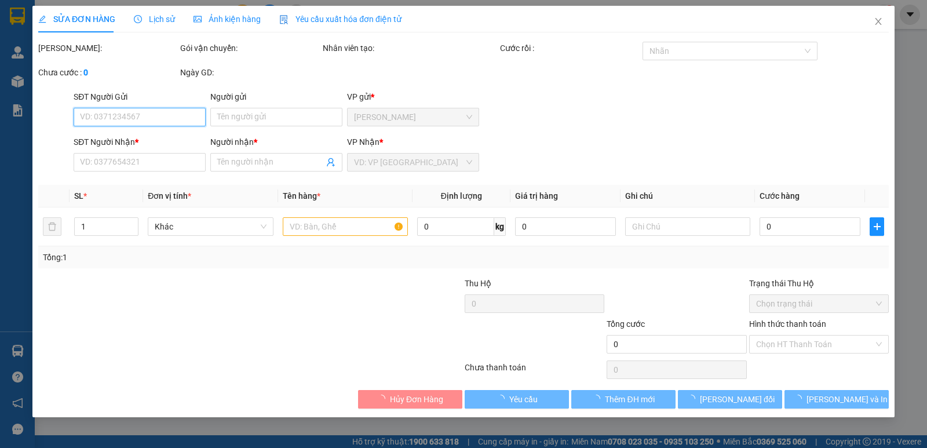
type input "0347814531"
type input "TUYỀN"
type input "50.000"
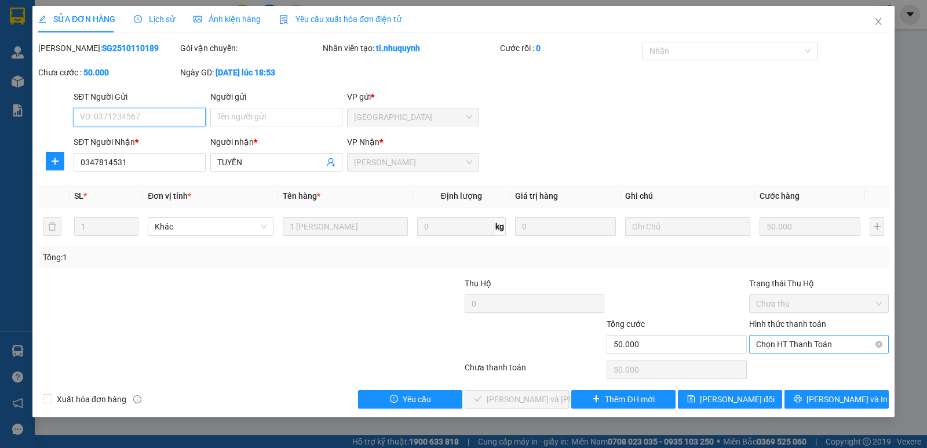
click at [780, 345] on span "Chọn HT Thanh Toán" at bounding box center [819, 344] width 126 height 17
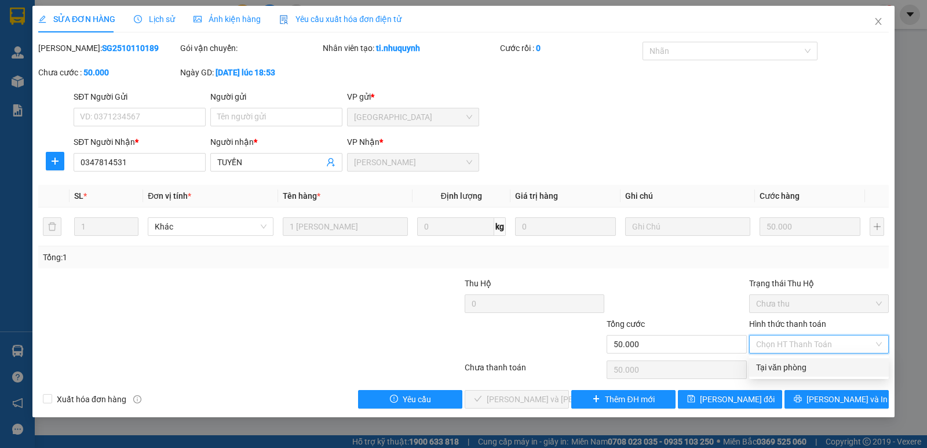
click at [793, 368] on div "Tại văn phòng" at bounding box center [819, 367] width 126 height 13
type input "0"
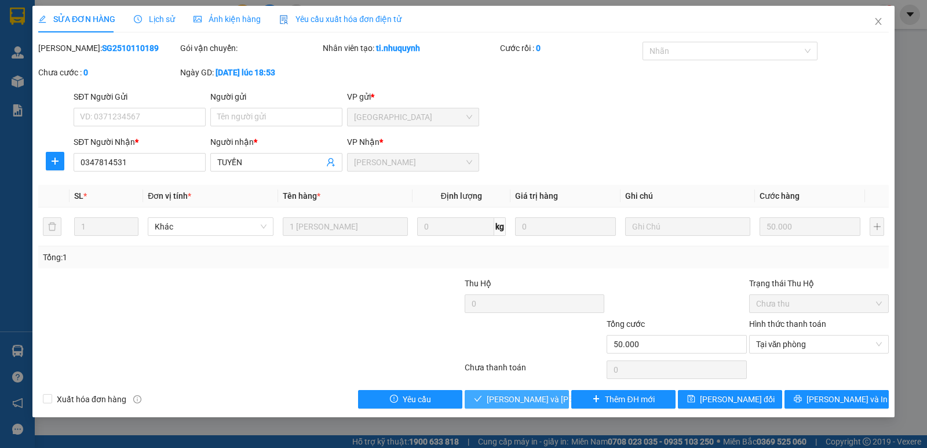
click at [524, 405] on span "Lưu và Giao hàng" at bounding box center [565, 399] width 156 height 13
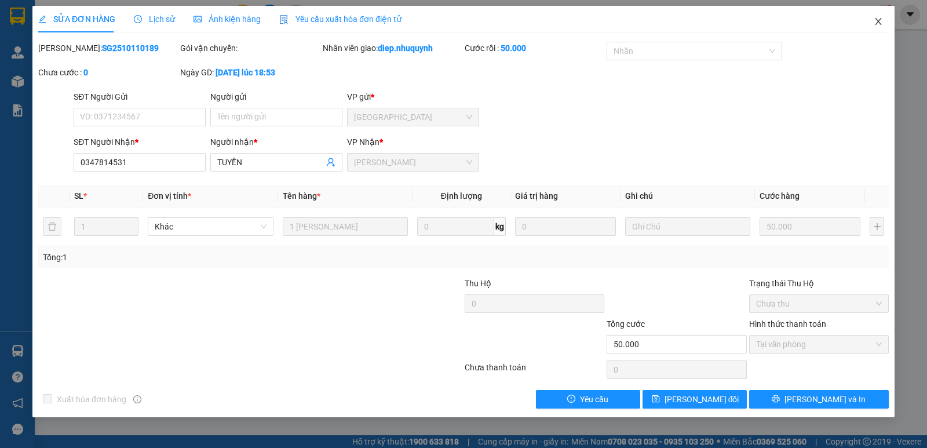
click at [877, 23] on icon "close" at bounding box center [878, 21] width 6 height 7
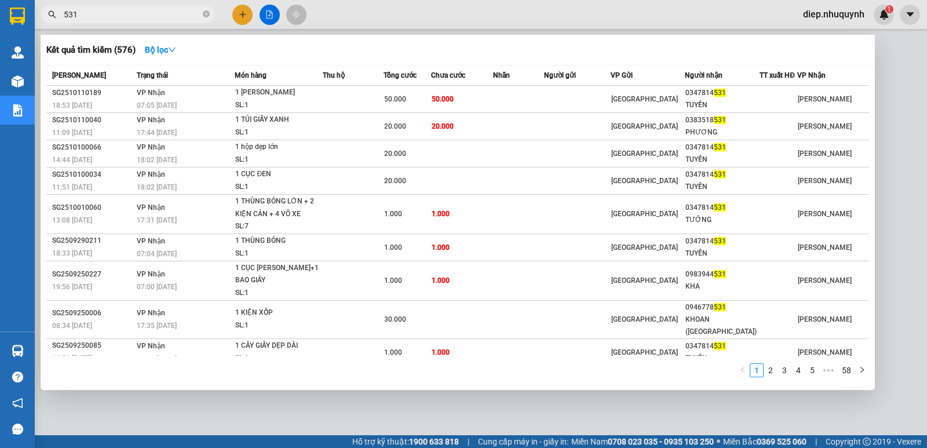
drag, startPoint x: 91, startPoint y: 16, endPoint x: 46, endPoint y: 22, distance: 45.1
click at [46, 22] on span "531" at bounding box center [128, 14] width 174 height 17
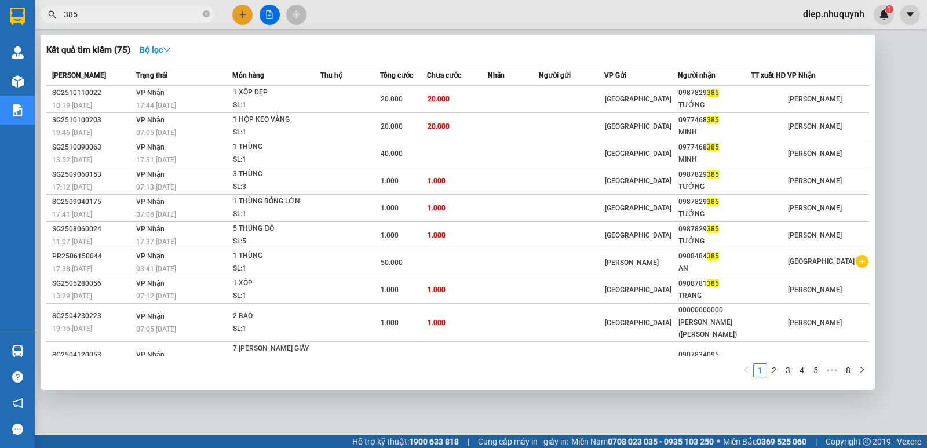
drag, startPoint x: 96, startPoint y: 16, endPoint x: 46, endPoint y: 16, distance: 49.8
click at [46, 16] on span "385" at bounding box center [128, 14] width 174 height 17
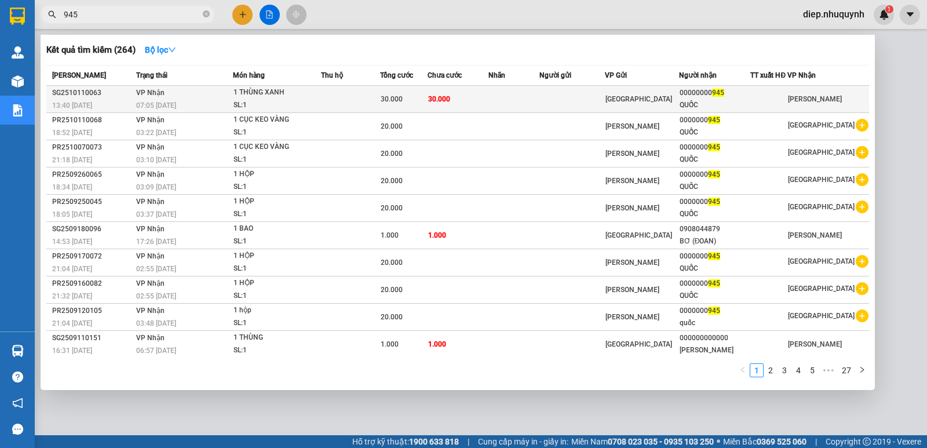
type input "945"
click at [427, 104] on div "30.000" at bounding box center [404, 99] width 46 height 13
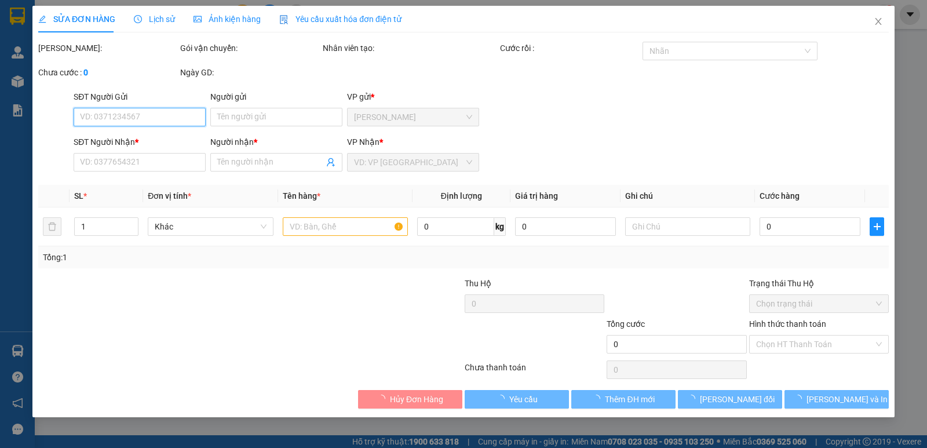
type input "00000000945"
type input "QUỐC"
type input "30.000"
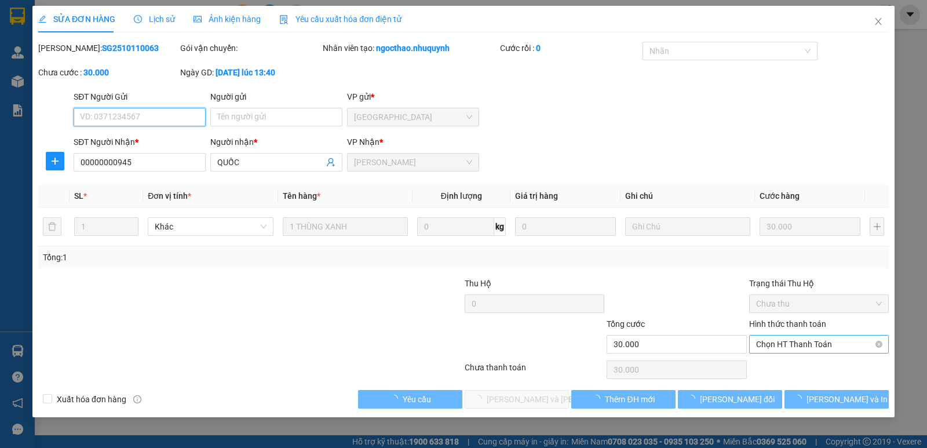
click at [791, 344] on span "Chọn HT Thanh Toán" at bounding box center [819, 344] width 126 height 17
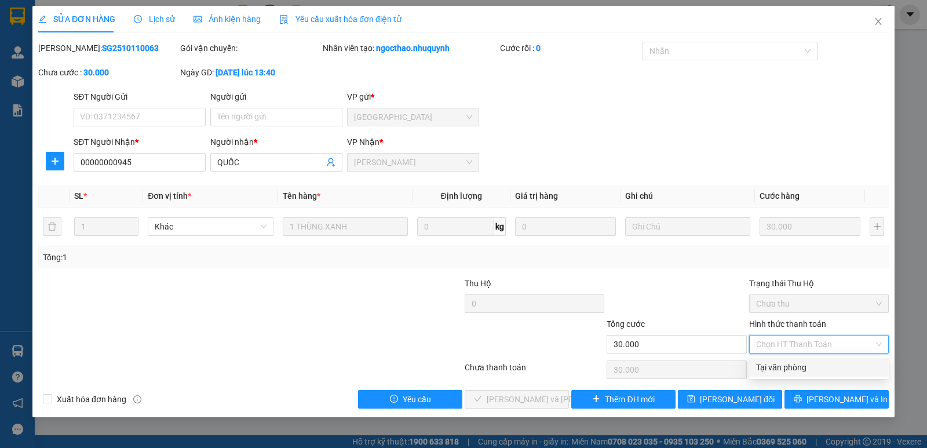
drag, startPoint x: 789, startPoint y: 365, endPoint x: 773, endPoint y: 365, distance: 16.2
click at [790, 365] on div "Tại văn phòng" at bounding box center [819, 367] width 126 height 13
type input "0"
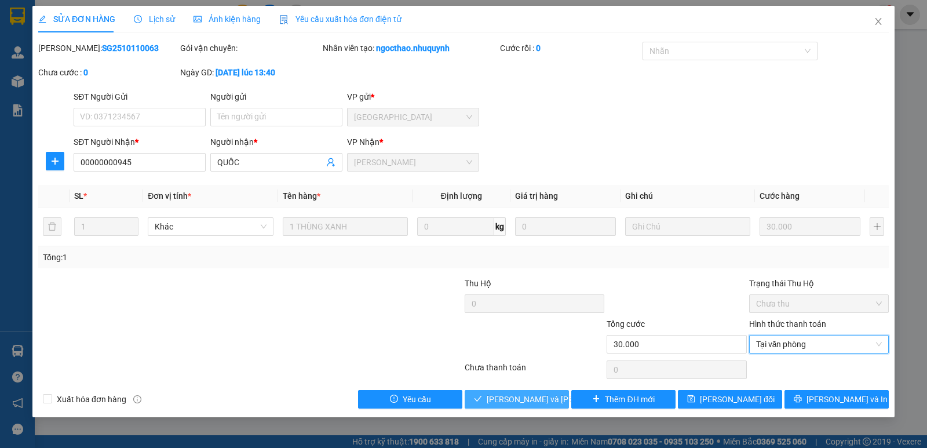
click at [537, 399] on span "Lưu và Giao hàng" at bounding box center [565, 399] width 156 height 13
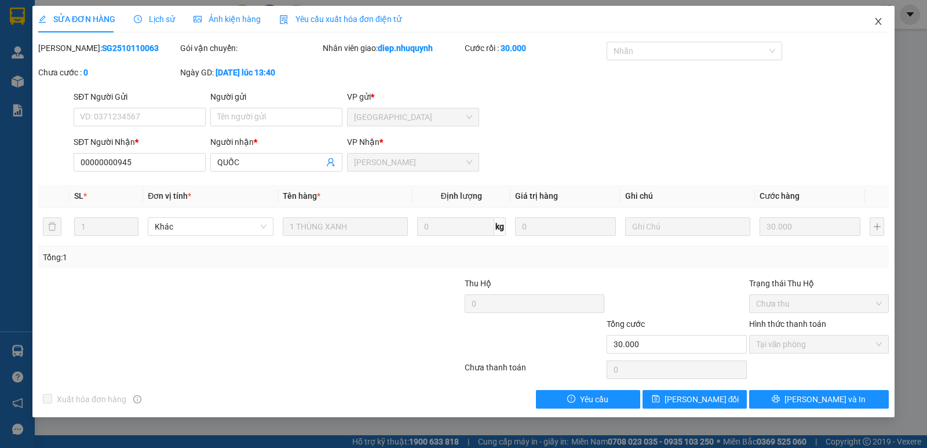
click at [879, 23] on icon "close" at bounding box center [878, 21] width 6 height 7
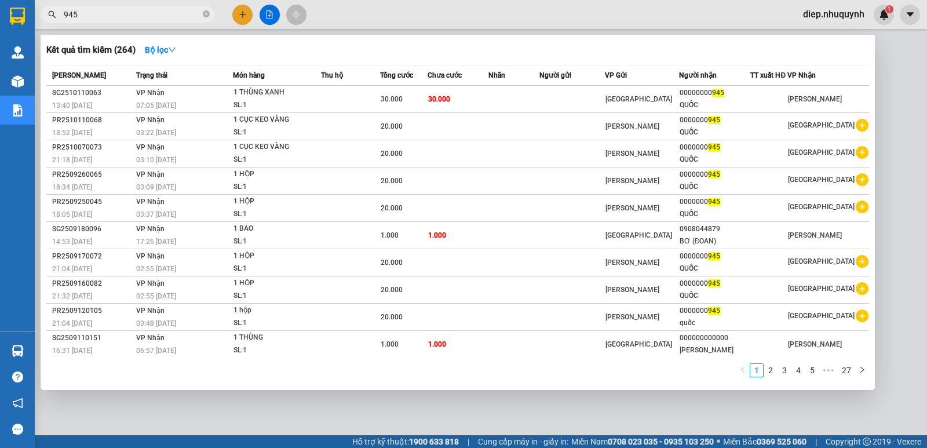
drag, startPoint x: 80, startPoint y: 13, endPoint x: 40, endPoint y: 10, distance: 40.1
click at [40, 10] on div "945" at bounding box center [113, 14] width 226 height 17
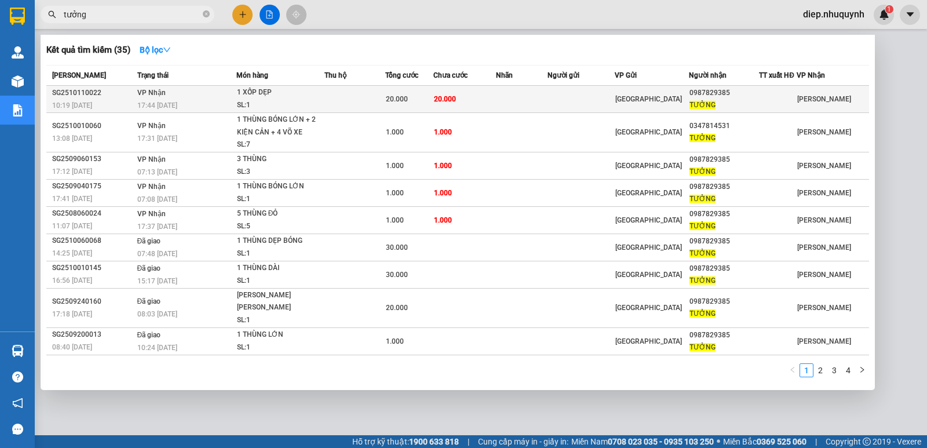
type input "tưởng"
click at [520, 105] on td at bounding box center [522, 99] width 52 height 27
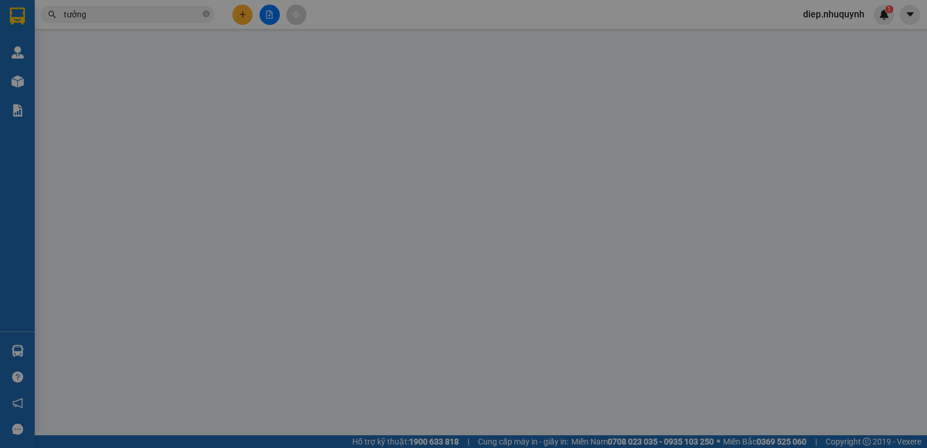
type input "0987829385"
type input "TƯỞNG"
type input "20.000"
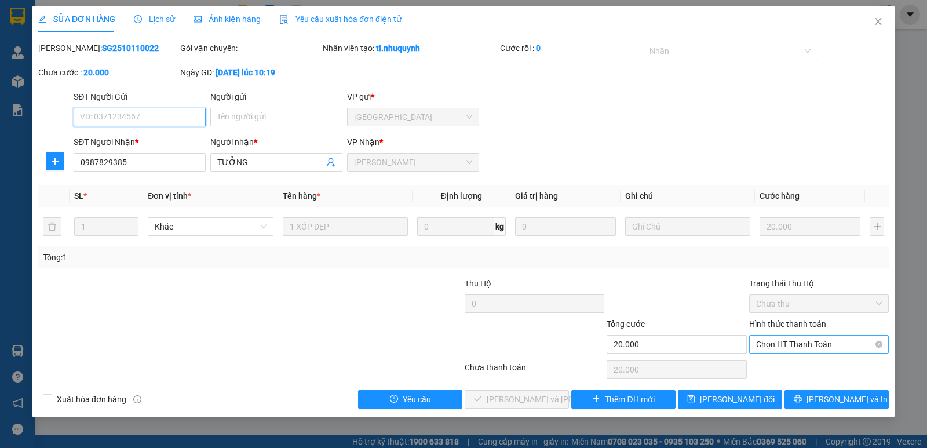
click at [791, 347] on span "Chọn HT Thanh Toán" at bounding box center [819, 344] width 126 height 17
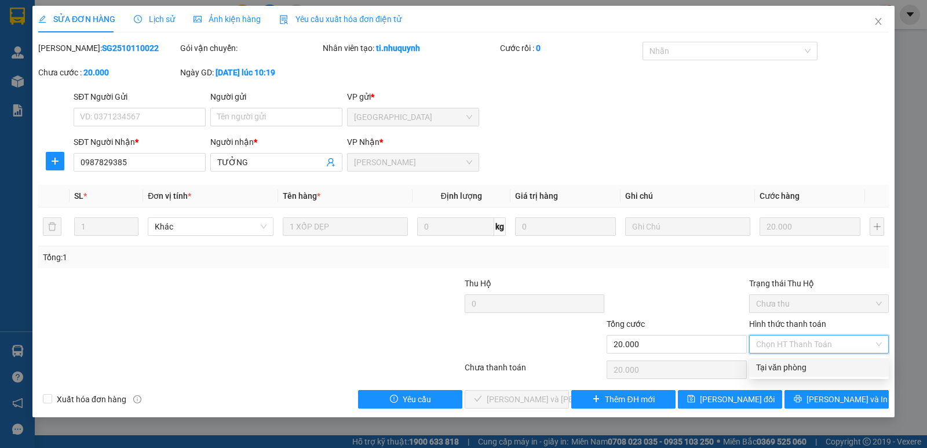
click at [795, 368] on div "Tại văn phòng" at bounding box center [819, 367] width 126 height 13
type input "0"
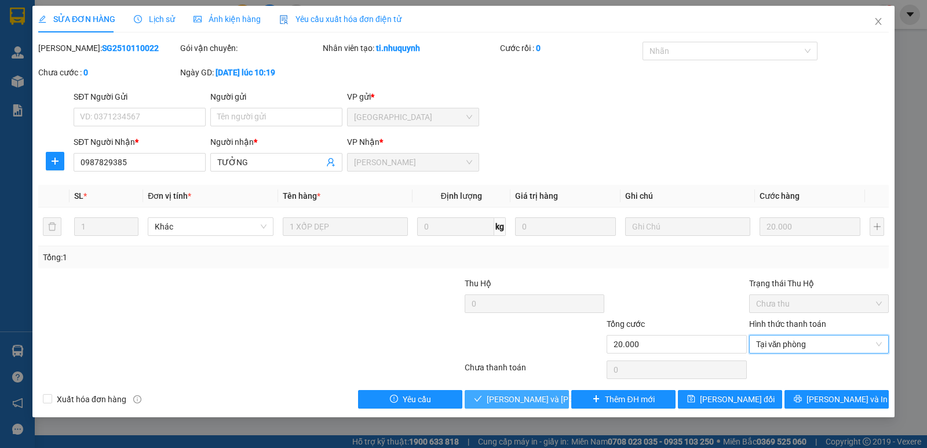
click at [542, 402] on span "Lưu và Giao hàng" at bounding box center [565, 399] width 156 height 13
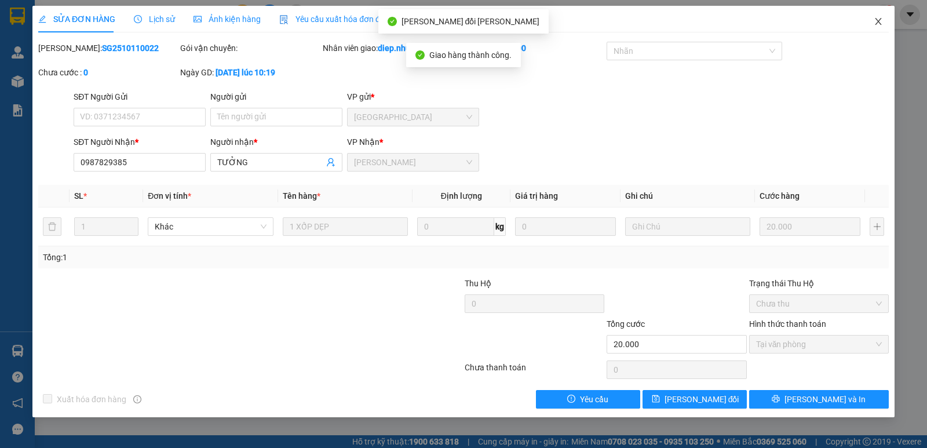
click at [877, 26] on icon "close" at bounding box center [878, 21] width 9 height 9
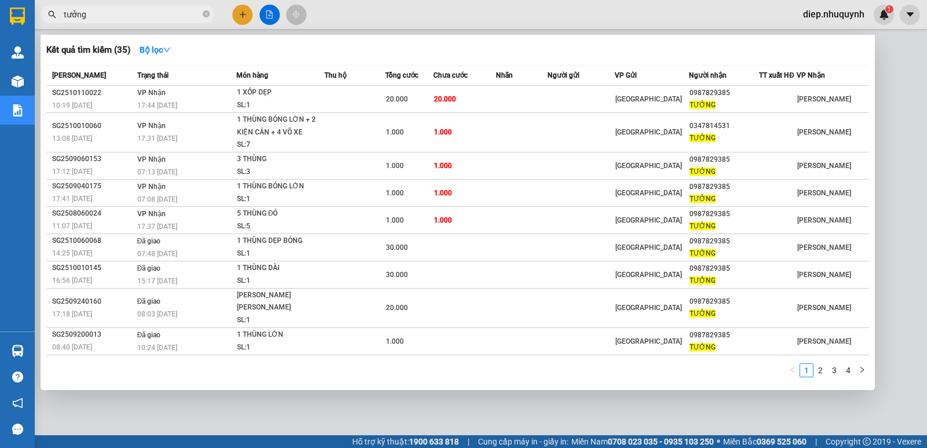
drag, startPoint x: 103, startPoint y: 16, endPoint x: 28, endPoint y: 15, distance: 75.3
click at [26, 15] on section "Kết quả tìm kiếm ( 35 ) Bộ lọc Mã ĐH Trạng thái Món hàng Thu hộ Tổng cước Chưa …" at bounding box center [463, 224] width 927 height 448
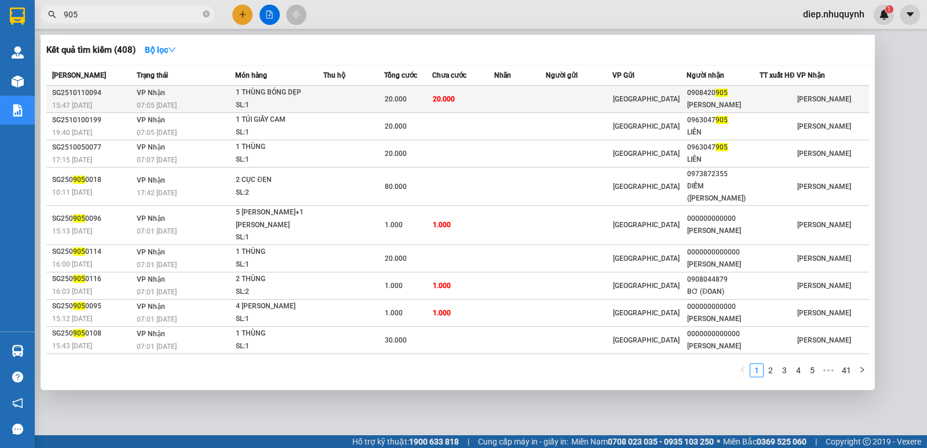
type input "905"
click at [374, 92] on td at bounding box center [353, 99] width 61 height 27
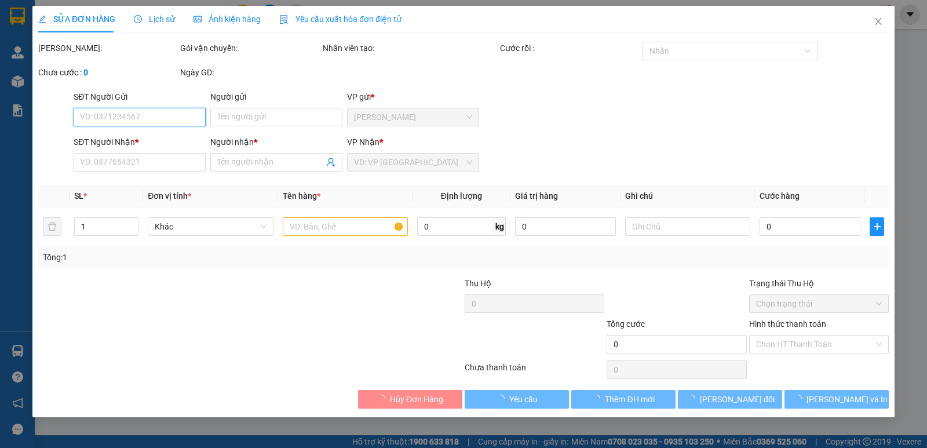
type input "0908420905"
type input "KIM"
type input "20.000"
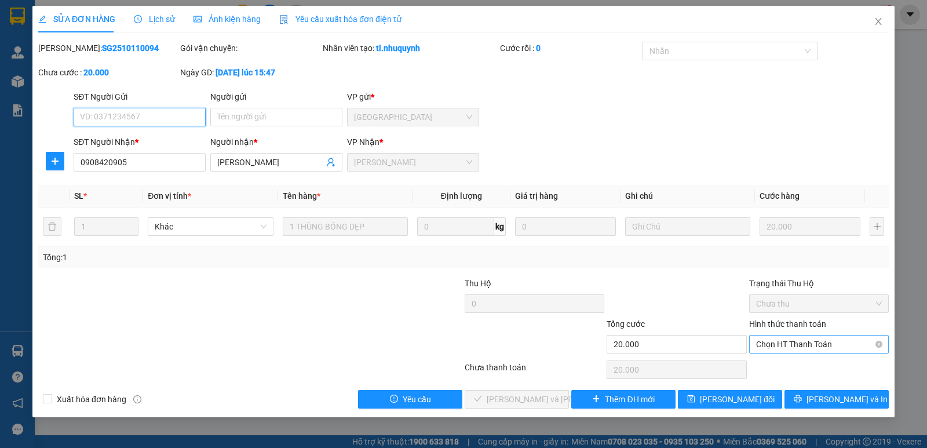
click at [811, 351] on span "Chọn HT Thanh Toán" at bounding box center [819, 344] width 126 height 17
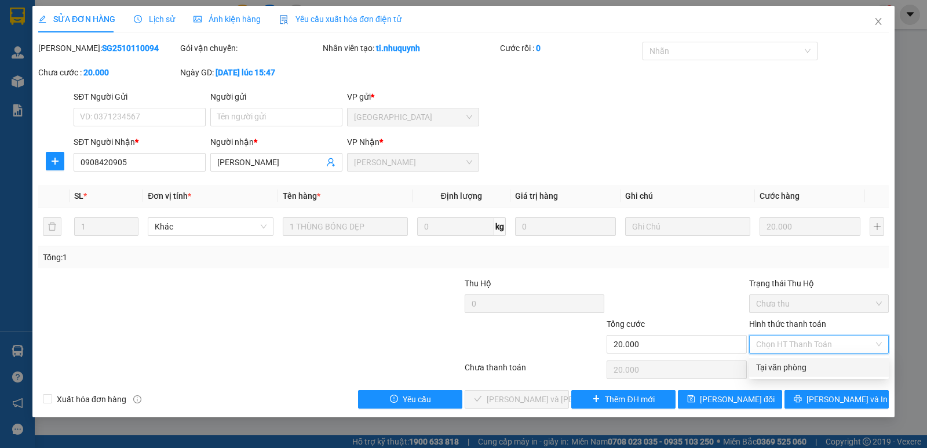
click at [809, 369] on div "Tại văn phòng" at bounding box center [819, 367] width 126 height 13
type input "0"
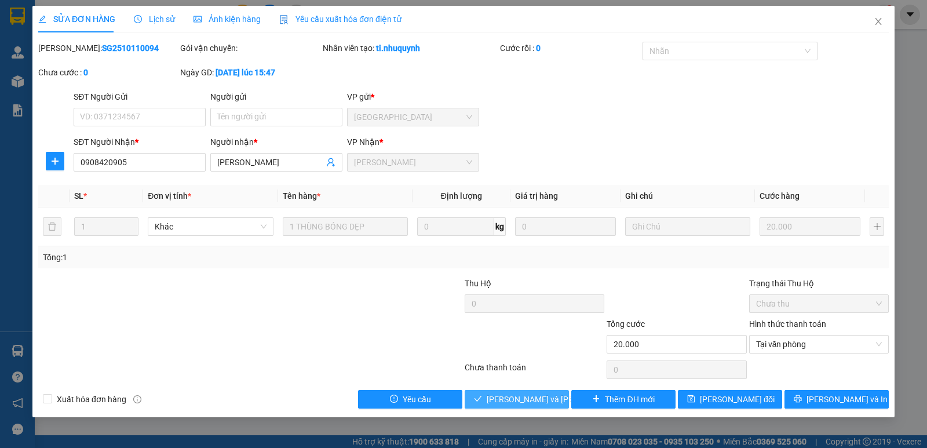
click at [525, 398] on span "Lưu và Giao hàng" at bounding box center [565, 399] width 156 height 13
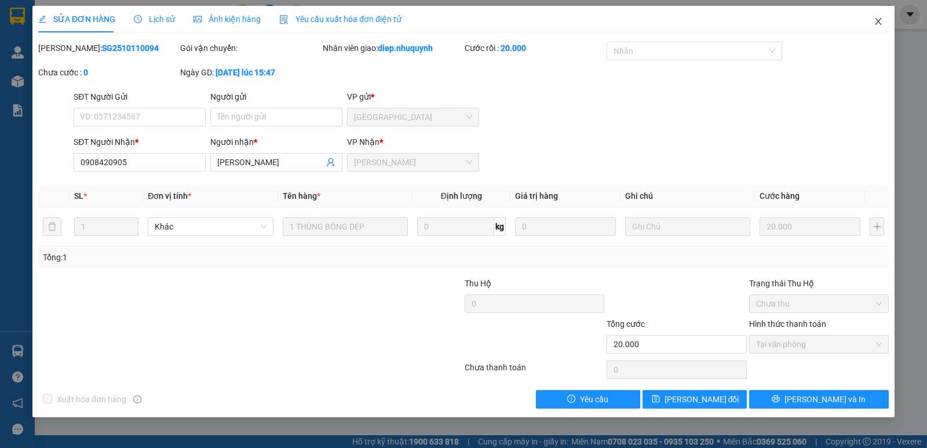
click at [880, 21] on icon "close" at bounding box center [878, 21] width 9 height 9
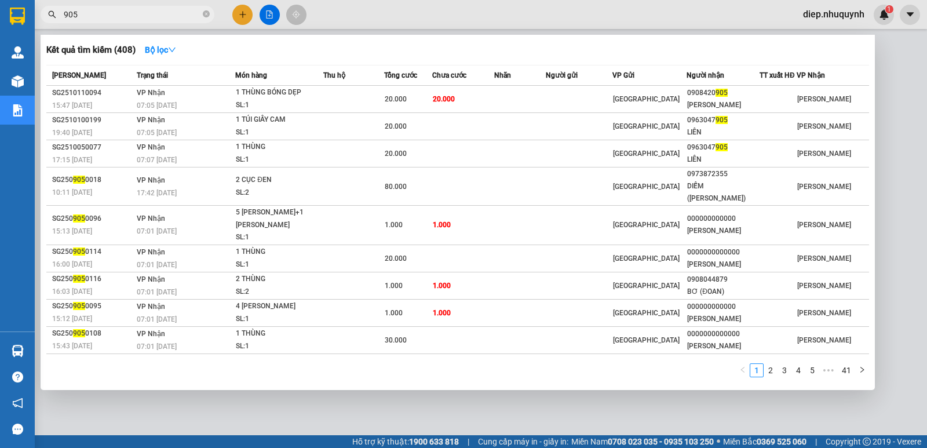
drag, startPoint x: 93, startPoint y: 19, endPoint x: 55, endPoint y: 26, distance: 38.9
click at [45, 25] on div "Kết quả tìm kiếm ( 408 ) Bộ lọc Mã ĐH Trạng thái Món hàng Thu hộ Tổng cước Chưa…" at bounding box center [113, 15] width 226 height 20
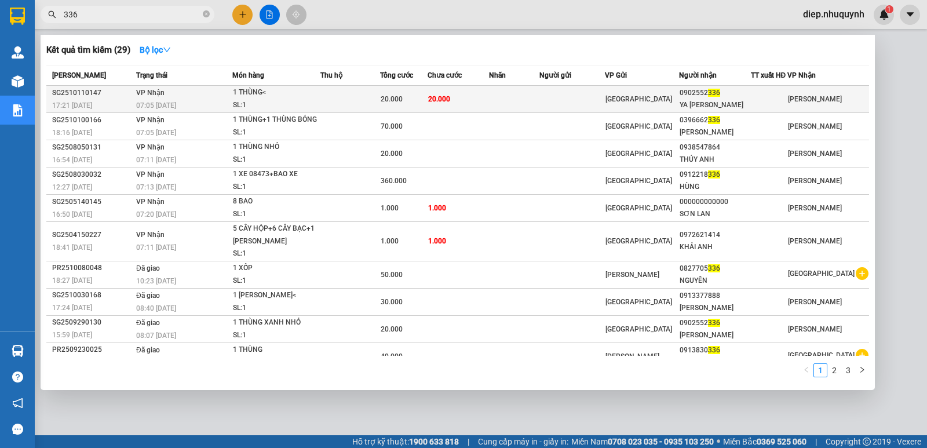
type input "336"
click at [441, 97] on span "20.000" at bounding box center [439, 99] width 22 height 8
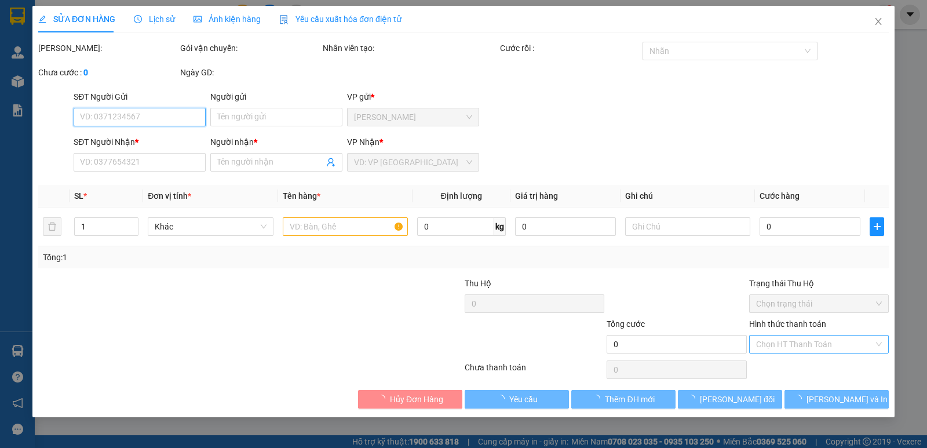
type input "0902552336"
type input "YA TRUAN"
type input "20.000"
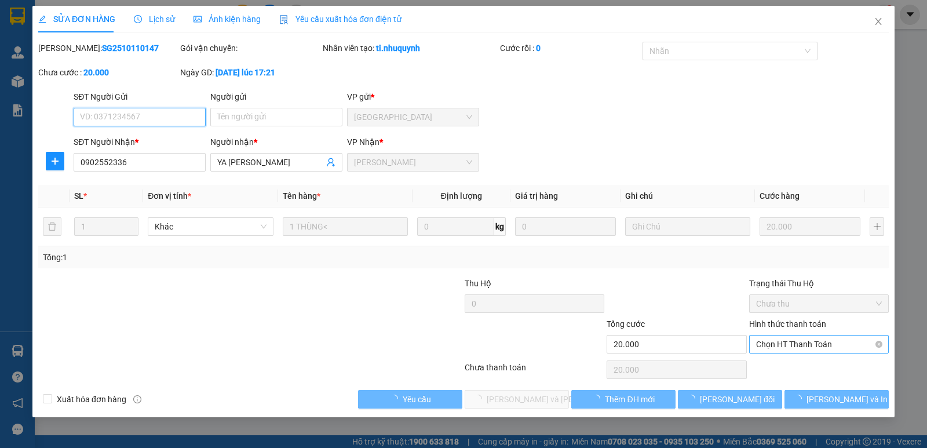
click at [800, 340] on span "Chọn HT Thanh Toán" at bounding box center [819, 344] width 126 height 17
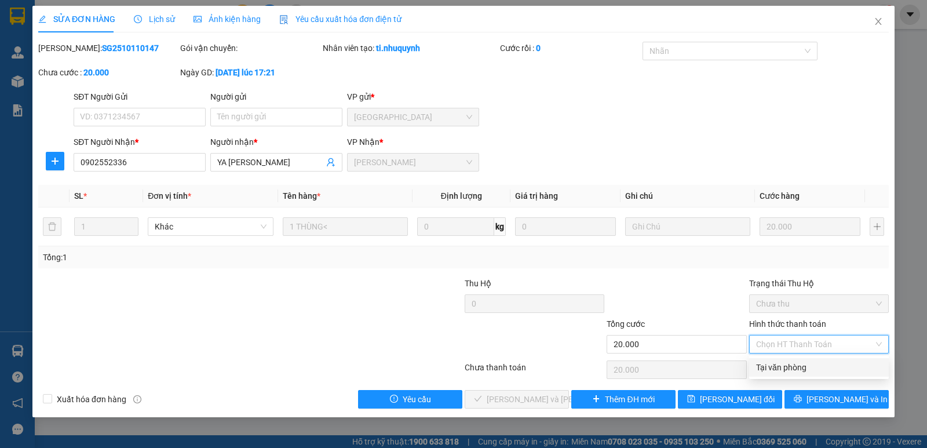
click at [803, 367] on div "Tại văn phòng" at bounding box center [819, 367] width 126 height 13
type input "0"
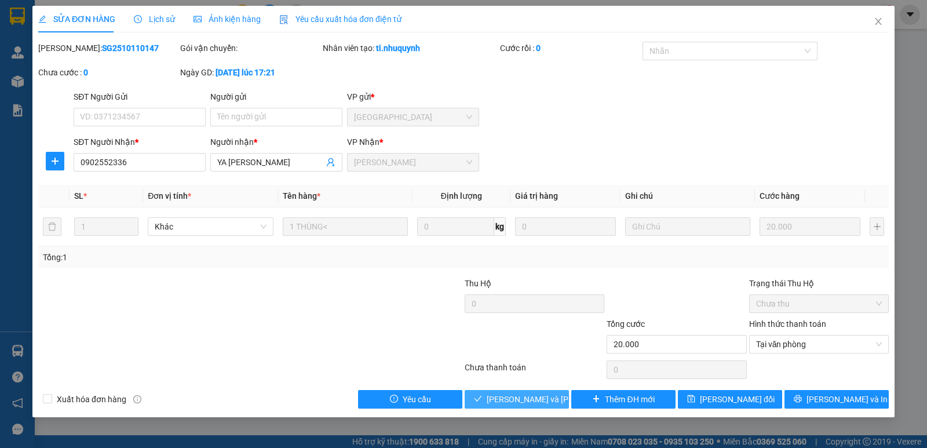
drag, startPoint x: 538, startPoint y: 399, endPoint x: 560, endPoint y: 362, distance: 43.6
click at [537, 399] on span "Lưu và Giao hàng" at bounding box center [565, 399] width 156 height 13
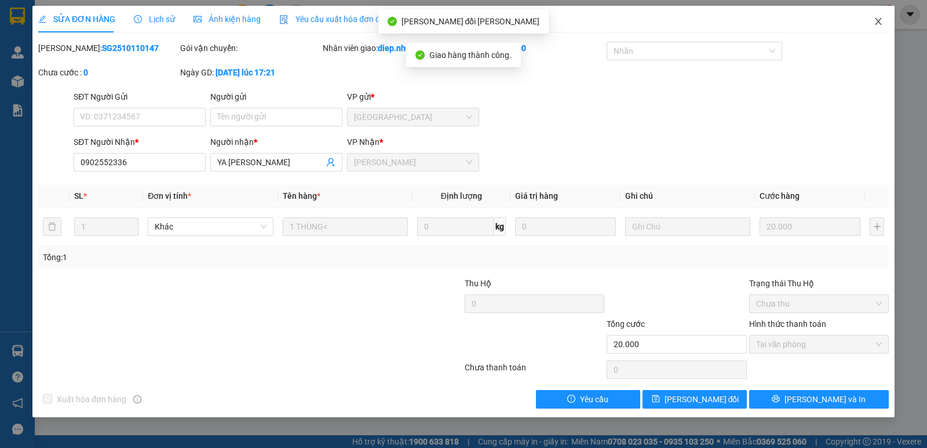
click at [876, 21] on icon "close" at bounding box center [878, 21] width 9 height 9
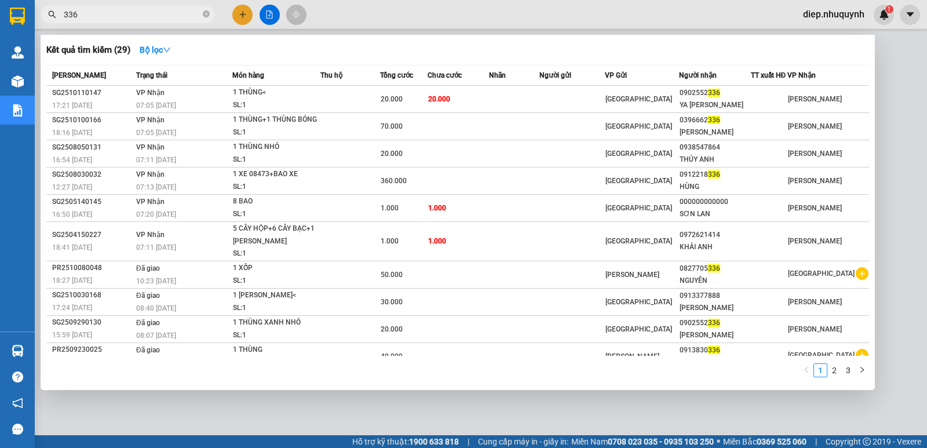
click at [118, 17] on input "336" at bounding box center [132, 14] width 137 height 13
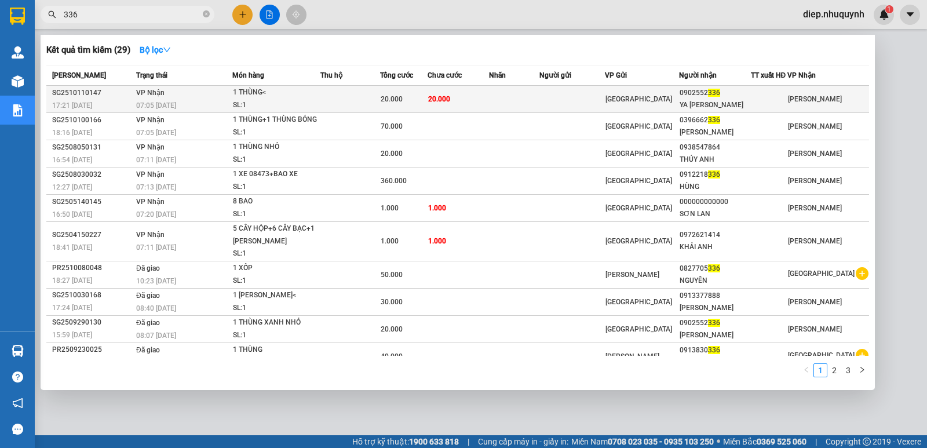
click at [501, 101] on td at bounding box center [514, 99] width 50 height 27
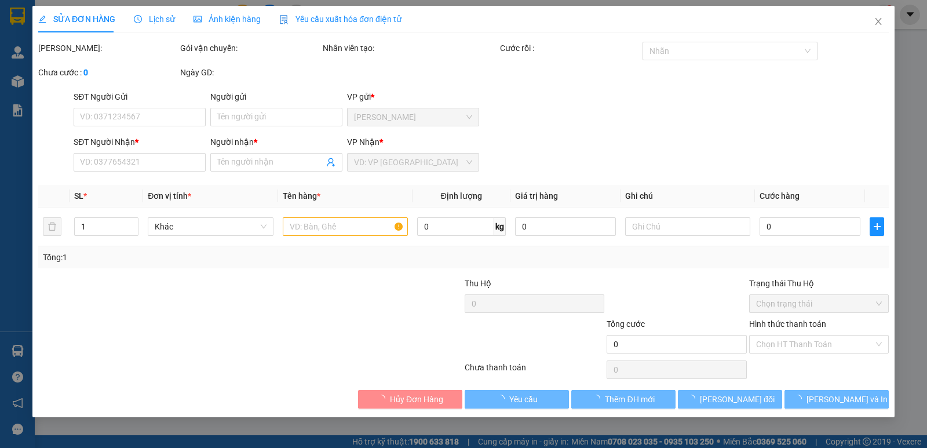
type input "0902552336"
type input "YA TRUAN"
type input "20.000"
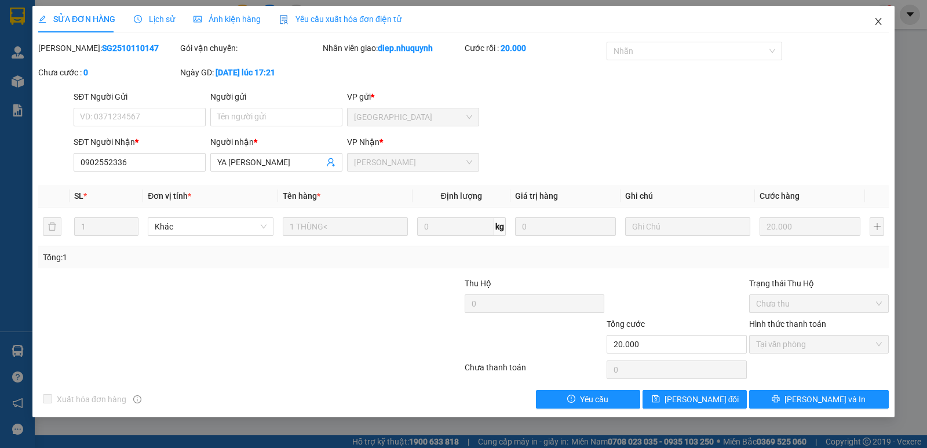
click at [878, 23] on icon "close" at bounding box center [878, 21] width 6 height 7
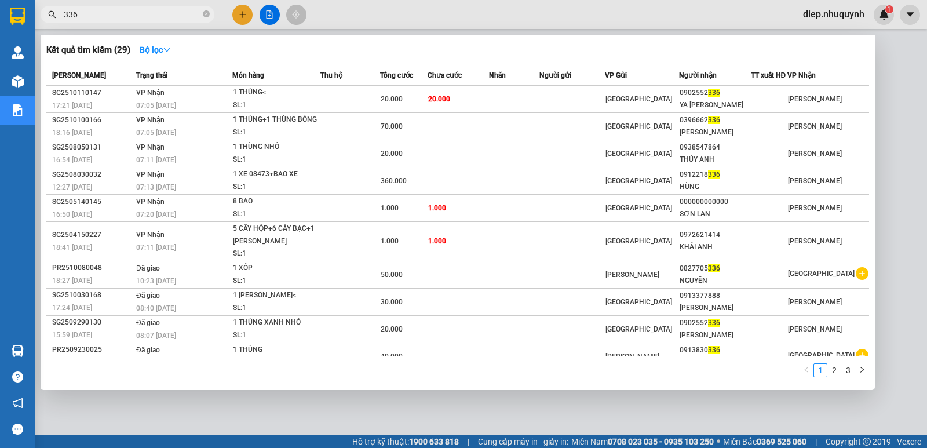
drag, startPoint x: 90, startPoint y: 13, endPoint x: 0, endPoint y: 3, distance: 90.4
click at [0, 3] on section "Kết quả tìm kiếm ( 29 ) Bộ lọc Mã ĐH Trạng thái Món hàng Thu hộ Tổng cước Chưa …" at bounding box center [463, 224] width 927 height 448
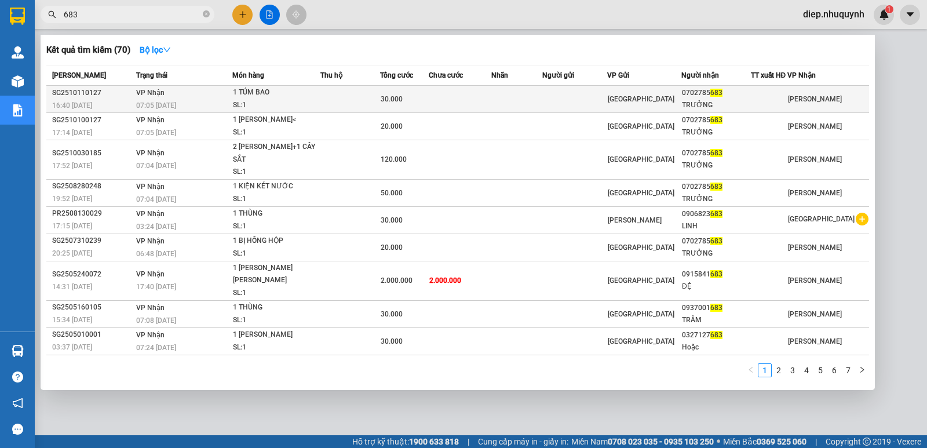
type input "683"
click at [477, 108] on td at bounding box center [460, 99] width 63 height 27
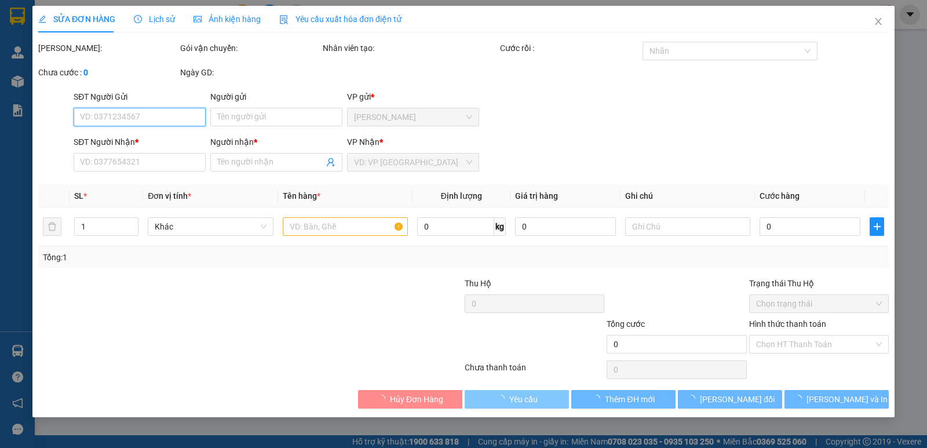
type input "0702785683"
type input "TRƯỞNG"
type input "30.000"
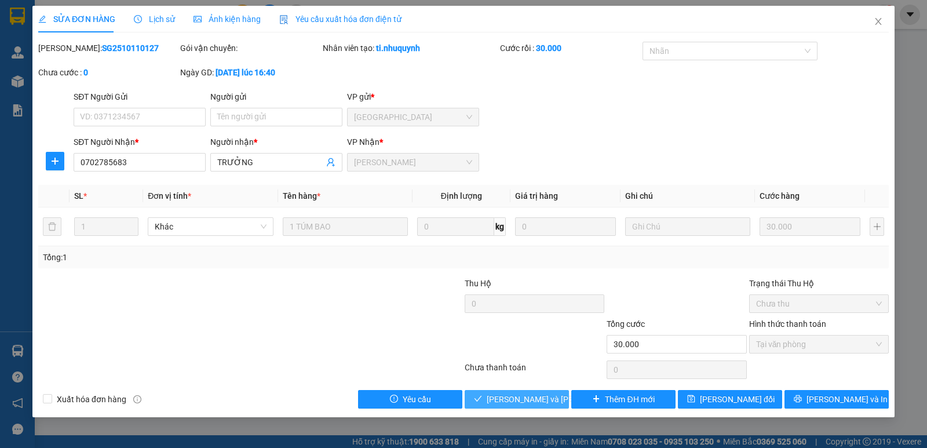
click at [534, 401] on span "Lưu và Giao hàng" at bounding box center [565, 399] width 156 height 13
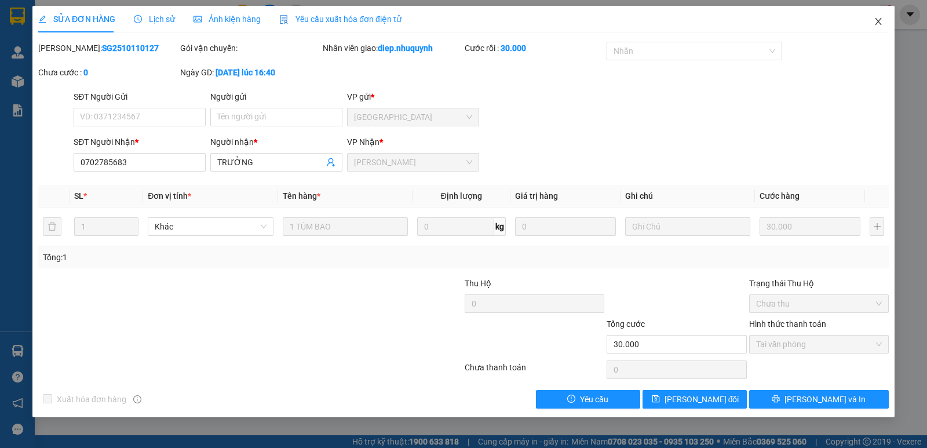
click at [881, 23] on icon "close" at bounding box center [878, 21] width 9 height 9
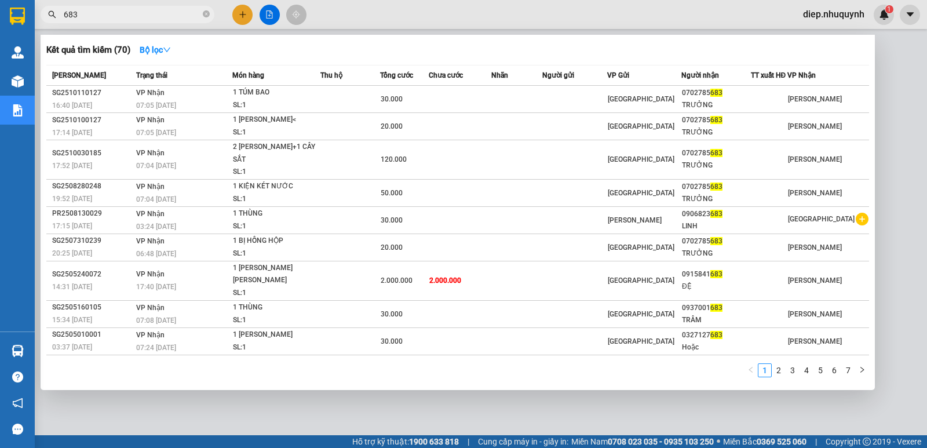
drag, startPoint x: 95, startPoint y: 13, endPoint x: 54, endPoint y: -3, distance: 44.2
click at [54, 0] on html "Kết quả tìm kiếm ( 70 ) Bộ lọc Mã ĐH Trạng thái Món hàng Thu hộ Tổng cước Chưa …" at bounding box center [463, 224] width 927 height 448
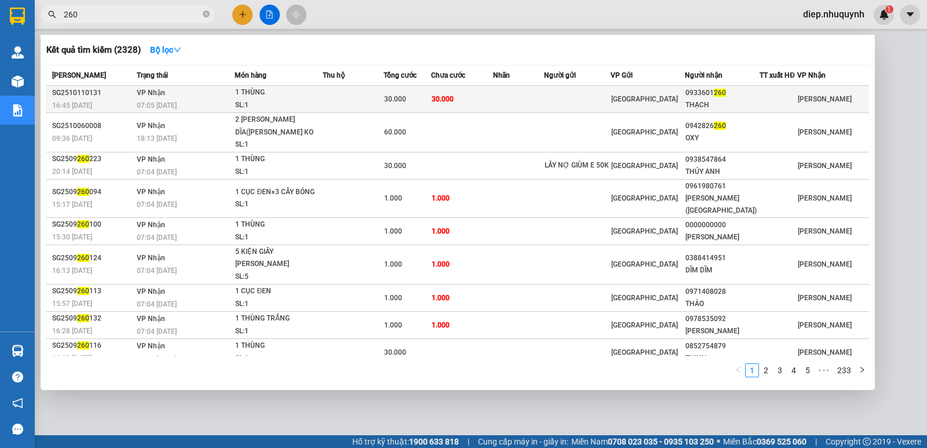
type input "260"
click at [339, 94] on td at bounding box center [353, 99] width 60 height 27
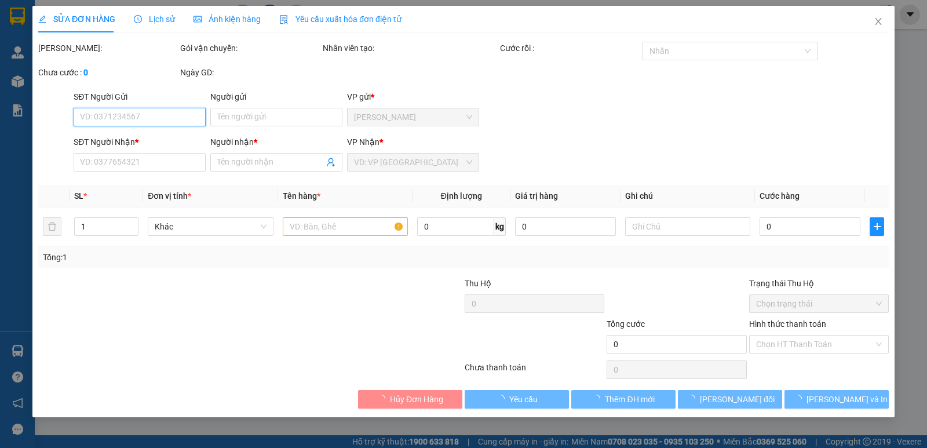
type input "0933601260"
type input "THẠCH"
type input "30.000"
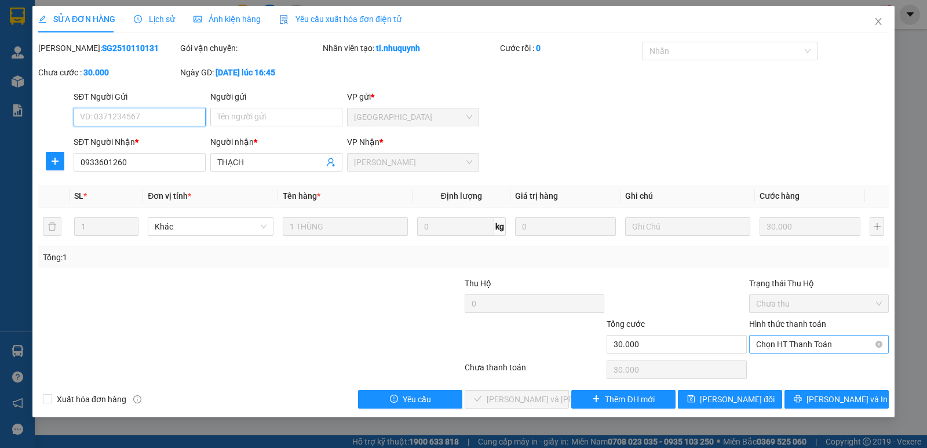
drag, startPoint x: 796, startPoint y: 343, endPoint x: 797, endPoint y: 355, distance: 12.9
click at [796, 343] on span "Chọn HT Thanh Toán" at bounding box center [819, 344] width 126 height 17
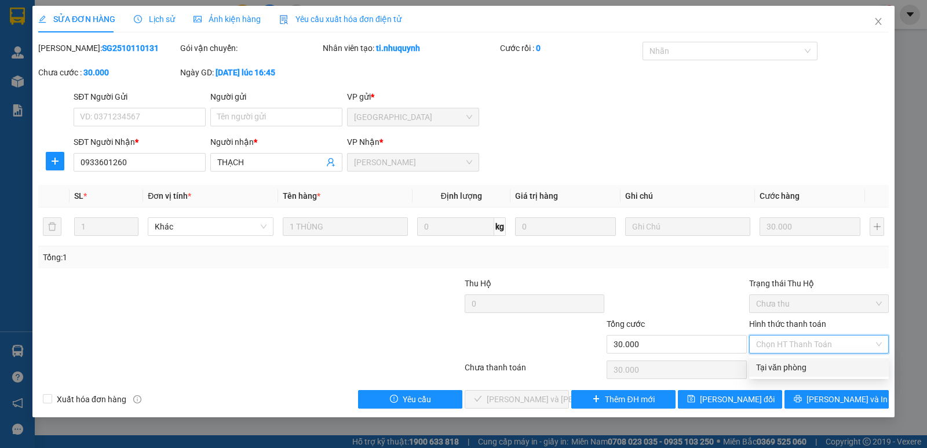
click at [794, 370] on div "Tại văn phòng" at bounding box center [819, 367] width 126 height 13
type input "0"
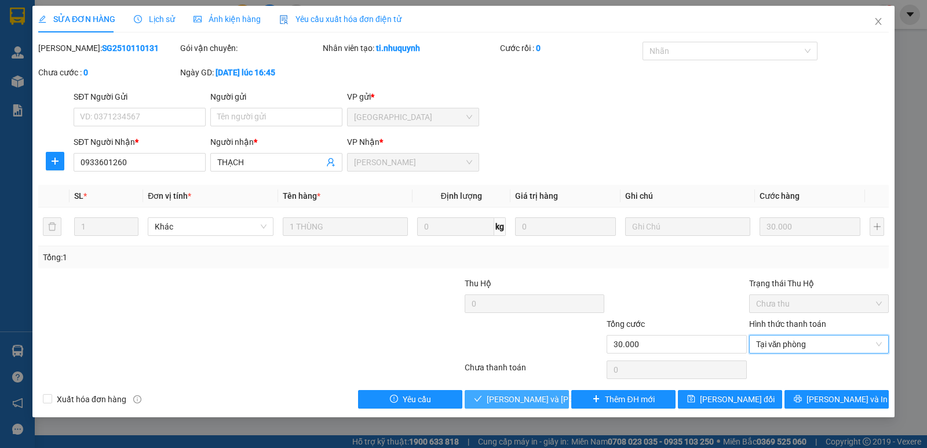
click at [523, 404] on span "Lưu và Giao hàng" at bounding box center [565, 399] width 156 height 13
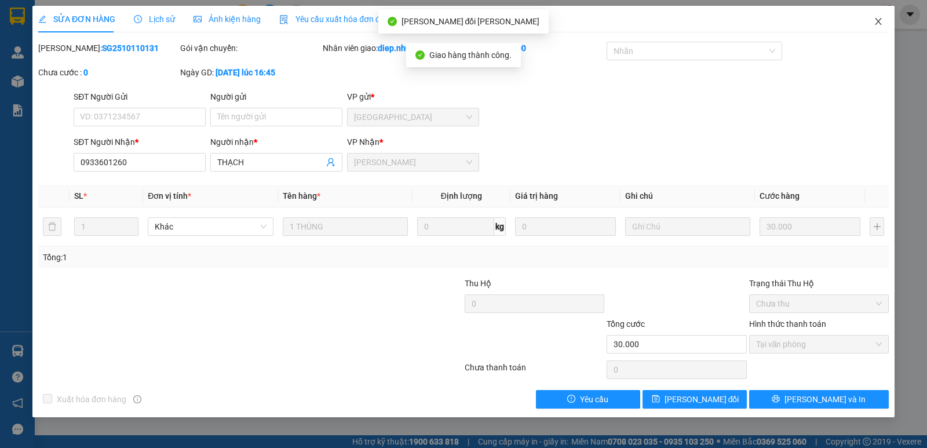
click at [876, 22] on icon "close" at bounding box center [878, 21] width 9 height 9
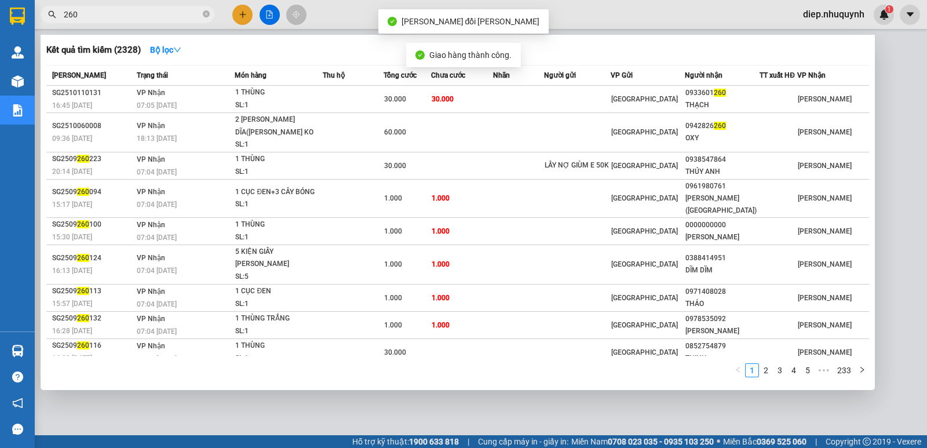
click at [93, 12] on input "260" at bounding box center [132, 14] width 137 height 13
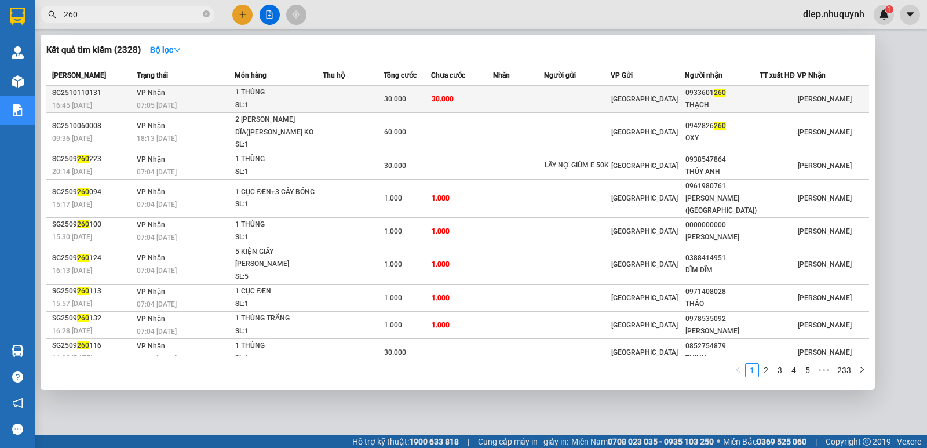
click at [382, 90] on td at bounding box center [353, 99] width 60 height 27
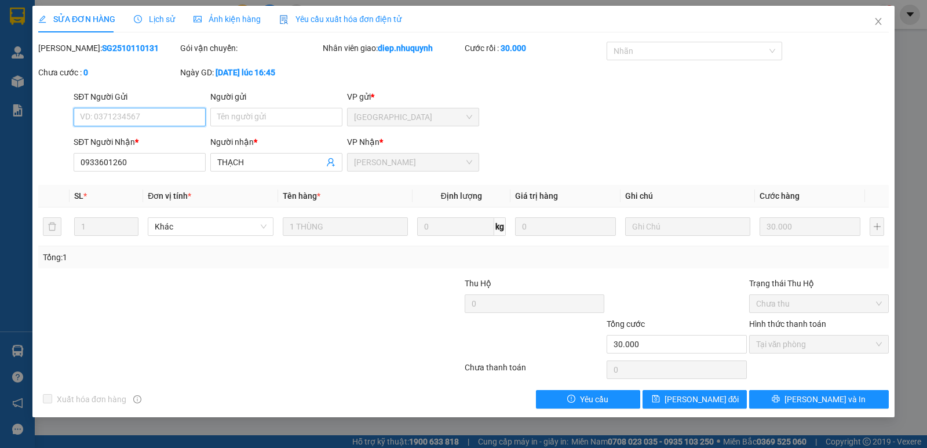
type input "0933601260"
type input "THẠCH"
type input "30.000"
click at [881, 28] on span "Close" at bounding box center [878, 22] width 32 height 32
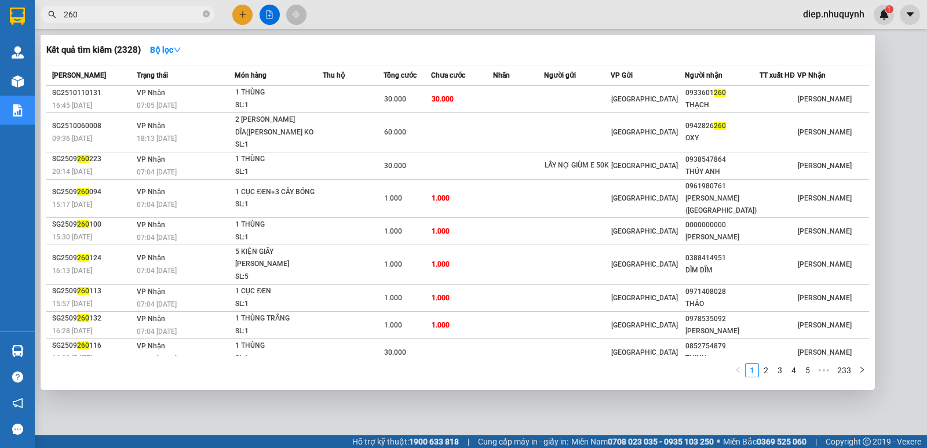
drag, startPoint x: 78, startPoint y: 17, endPoint x: 54, endPoint y: 22, distance: 23.8
click at [54, 22] on span "260" at bounding box center [128, 14] width 174 height 17
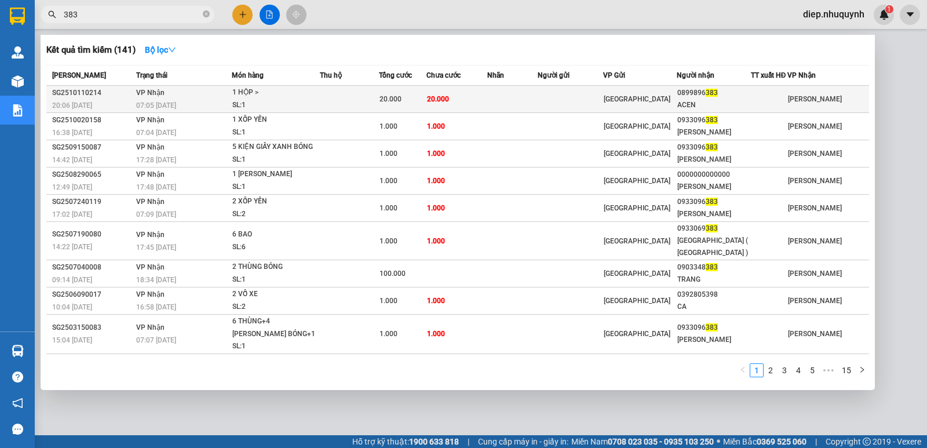
type input "383"
click at [385, 90] on td "20.000" at bounding box center [403, 99] width 48 height 27
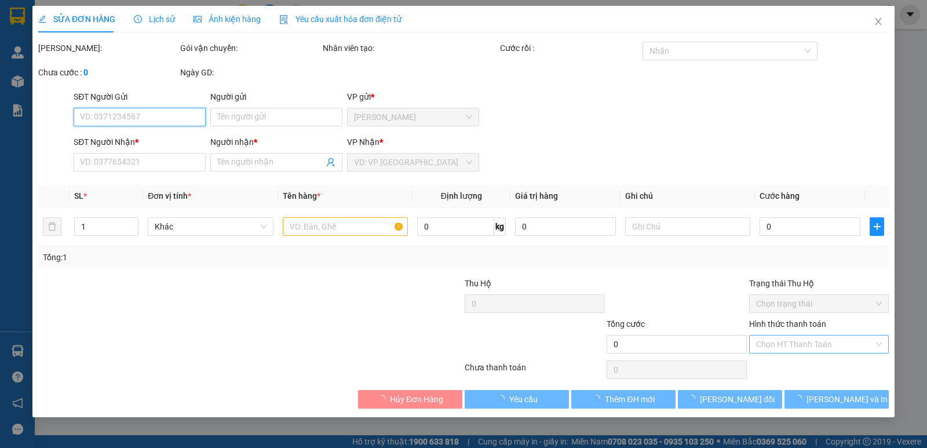
type input "0899896383"
type input "ACEN"
type input "20.000"
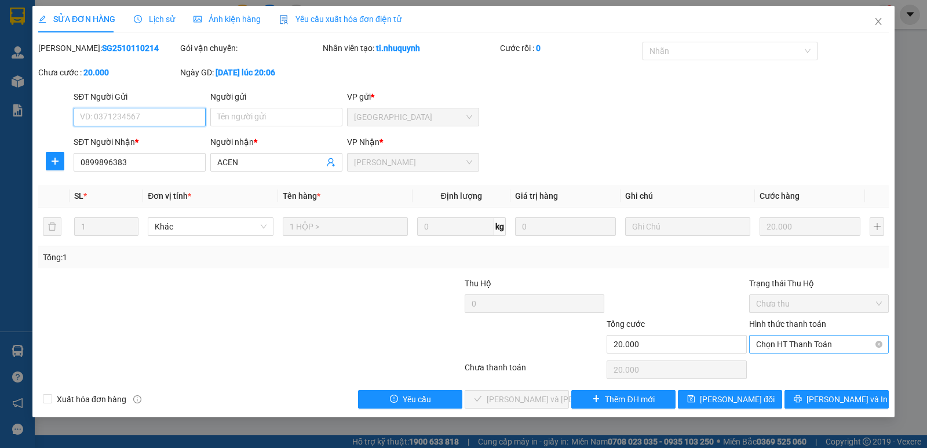
click at [818, 347] on span "Chọn HT Thanh Toán" at bounding box center [819, 344] width 126 height 17
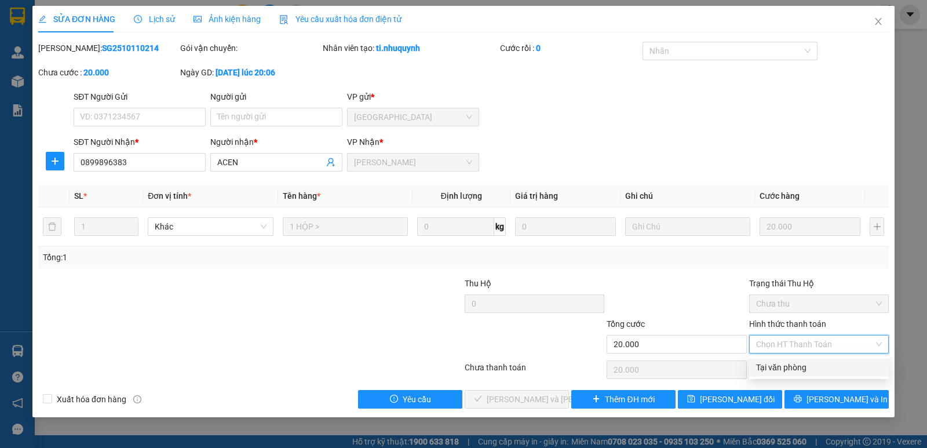
click at [824, 372] on div "Tại văn phòng" at bounding box center [819, 367] width 126 height 13
type input "0"
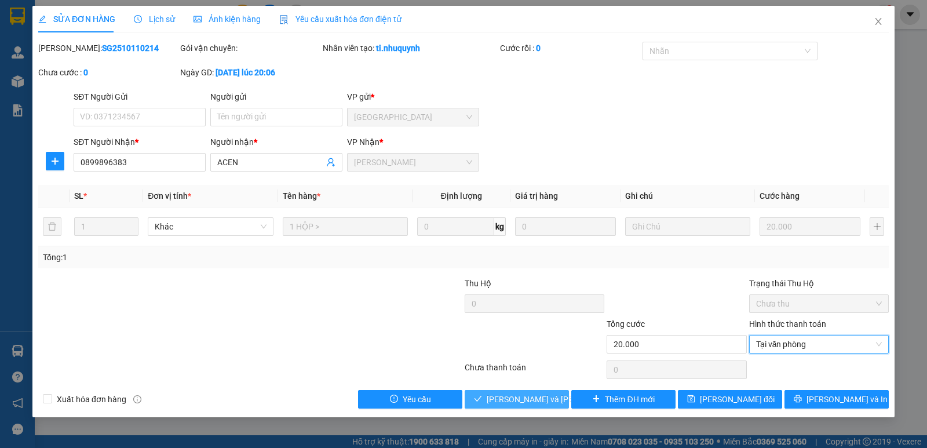
click at [526, 399] on span "Lưu và Giao hàng" at bounding box center [565, 399] width 156 height 13
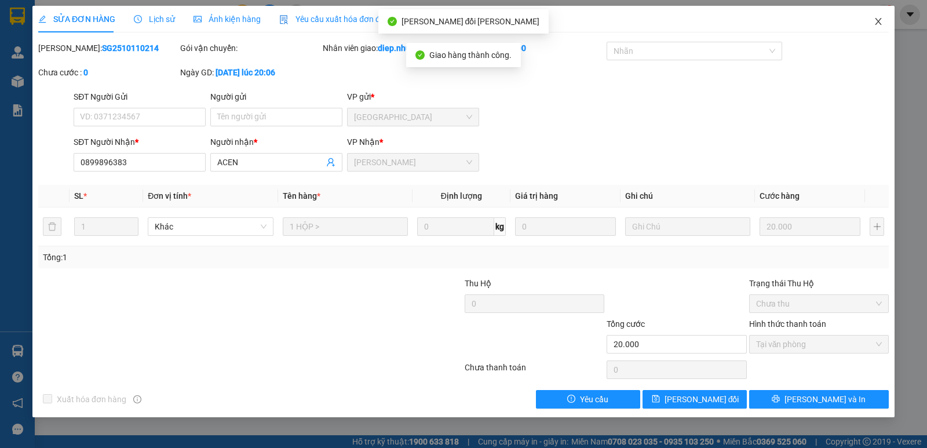
click at [881, 22] on icon "close" at bounding box center [878, 21] width 9 height 9
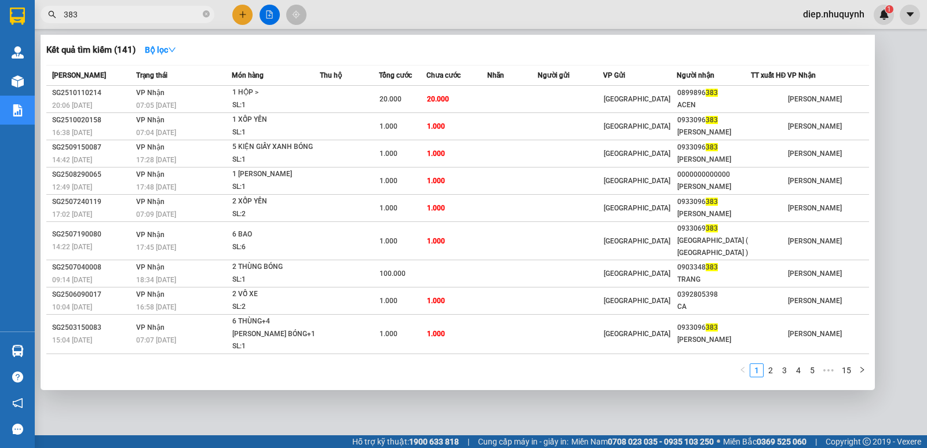
drag, startPoint x: 82, startPoint y: 19, endPoint x: 45, endPoint y: 11, distance: 37.9
click at [52, 10] on div "383" at bounding box center [113, 14] width 226 height 17
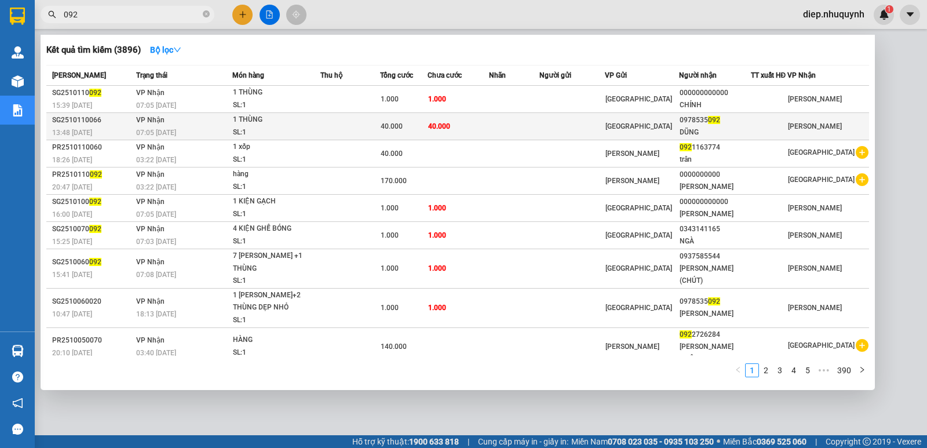
type input "092"
click at [309, 126] on div "1 THÙNG" at bounding box center [276, 120] width 87 height 13
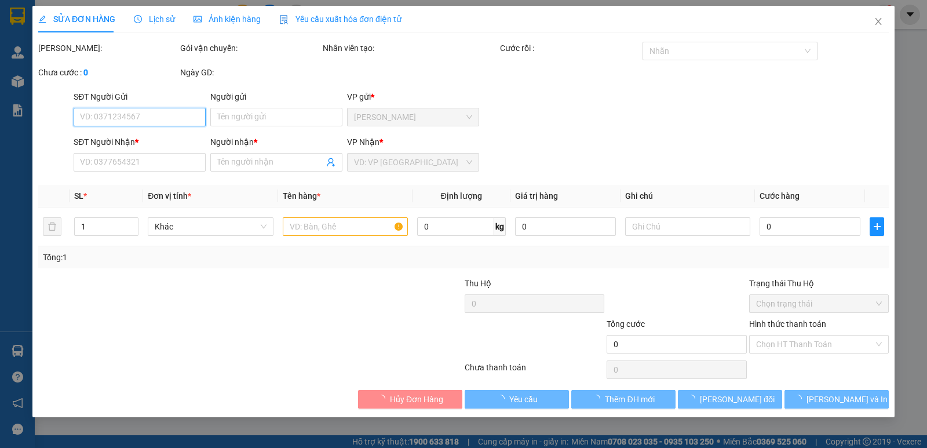
type input "0978535092"
type input "DŨNG"
type input "40.000"
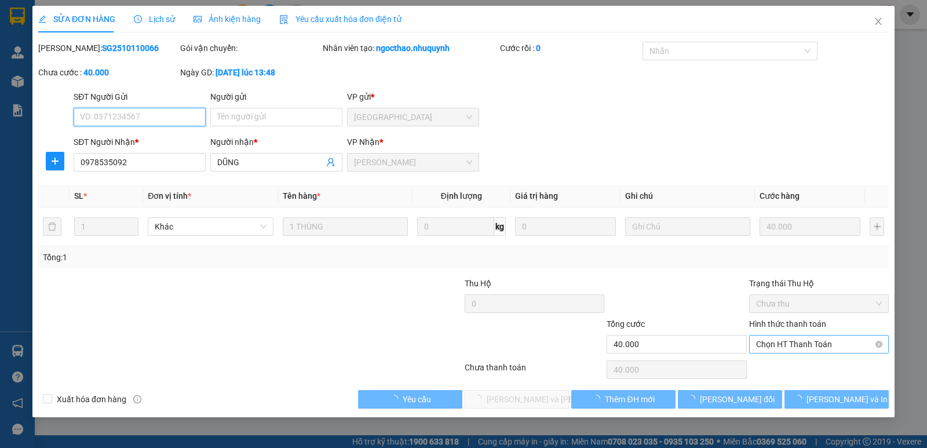
click at [793, 343] on span "Chọn HT Thanh Toán" at bounding box center [819, 344] width 126 height 17
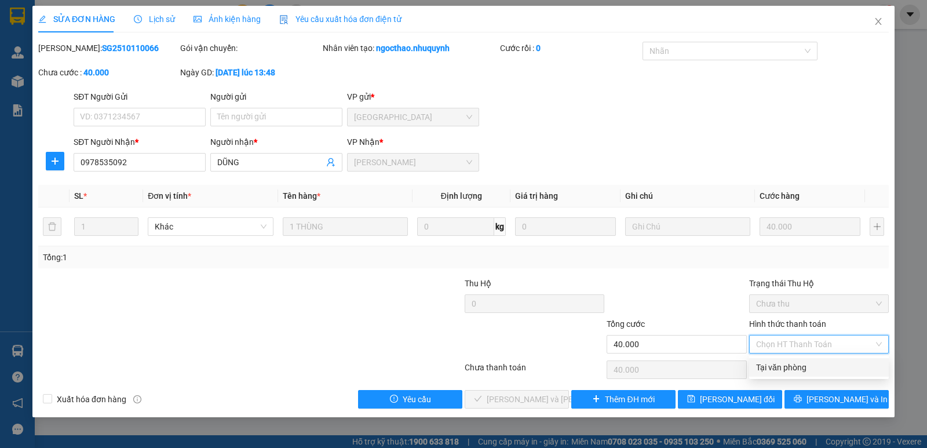
click at [790, 365] on div "Tại văn phòng" at bounding box center [819, 367] width 126 height 13
type input "0"
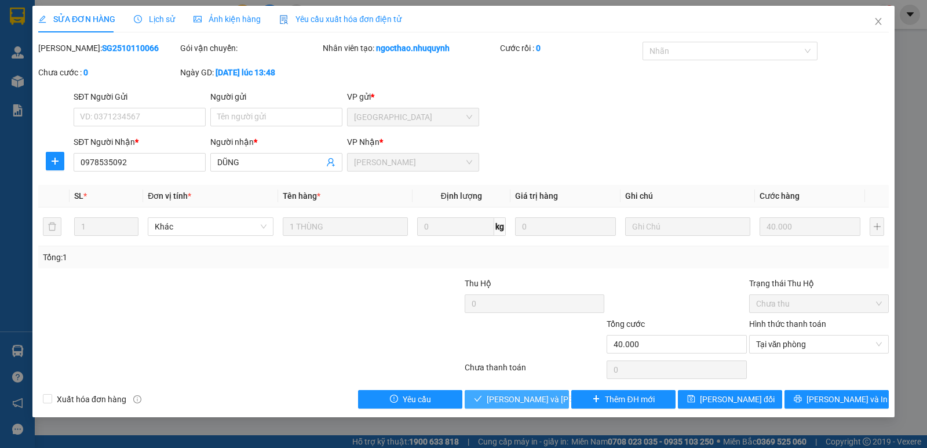
click at [519, 398] on span "Lưu và Giao hàng" at bounding box center [565, 399] width 156 height 13
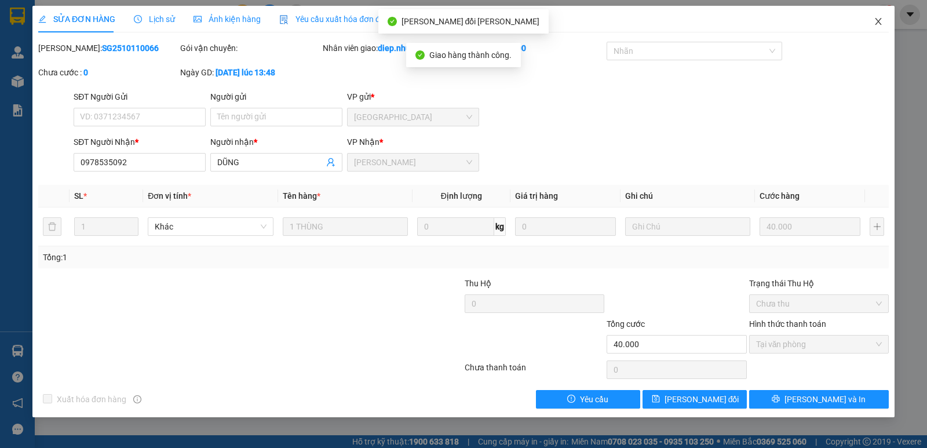
click at [881, 22] on icon "close" at bounding box center [878, 21] width 9 height 9
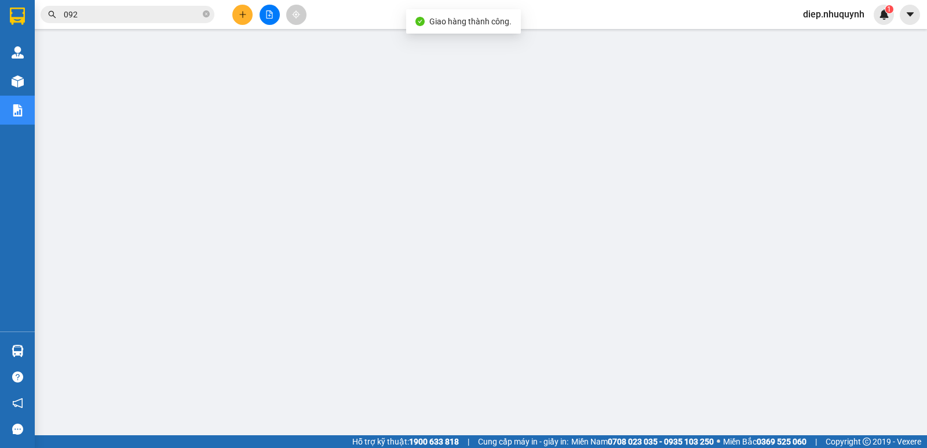
click at [114, 16] on input "092" at bounding box center [132, 14] width 137 height 13
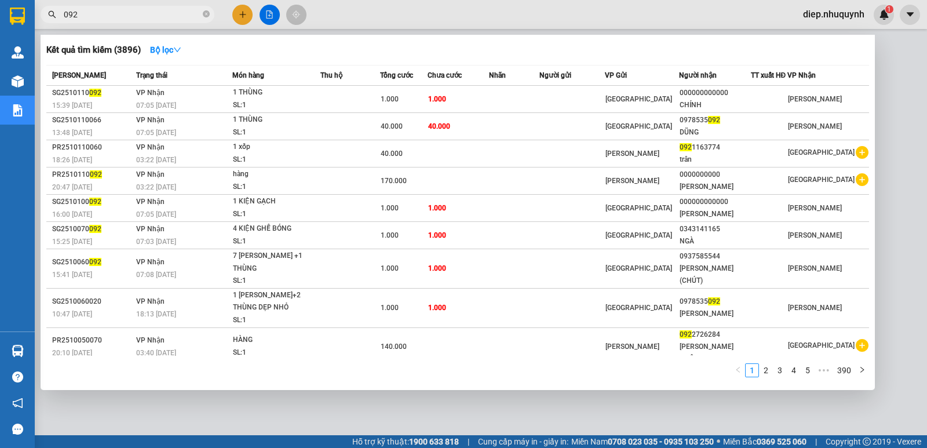
drag, startPoint x: 83, startPoint y: 16, endPoint x: 52, endPoint y: 24, distance: 32.3
click at [52, 24] on div "Kết quả tìm kiếm ( 3896 ) Bộ lọc Mã ĐH Trạng thái Món hàng Thu hộ Tổng cước Chư…" at bounding box center [113, 15] width 226 height 20
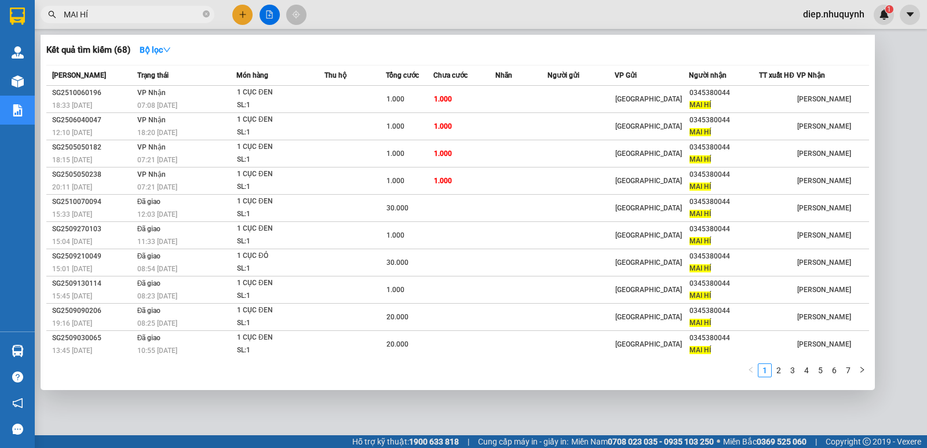
drag, startPoint x: 112, startPoint y: 18, endPoint x: 43, endPoint y: 20, distance: 69.0
click at [43, 20] on span "MAI HÍ" at bounding box center [128, 14] width 174 height 17
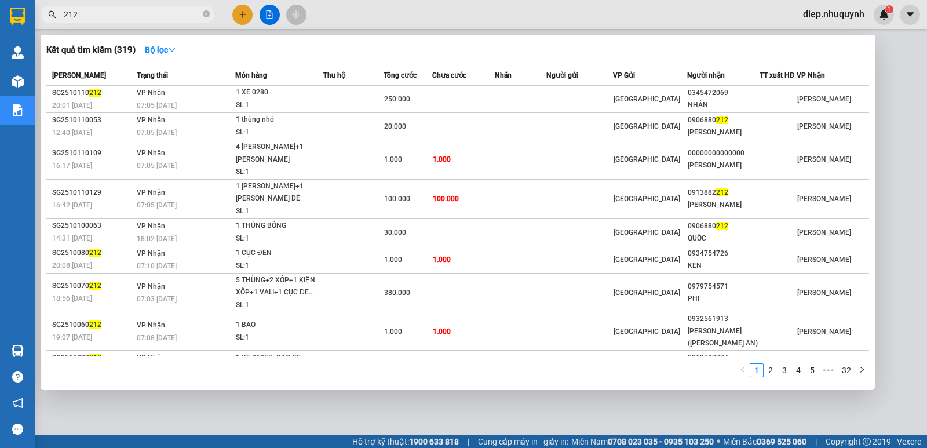
drag, startPoint x: 103, startPoint y: 12, endPoint x: 47, endPoint y: 12, distance: 56.2
click at [43, 14] on span "212" at bounding box center [128, 14] width 174 height 17
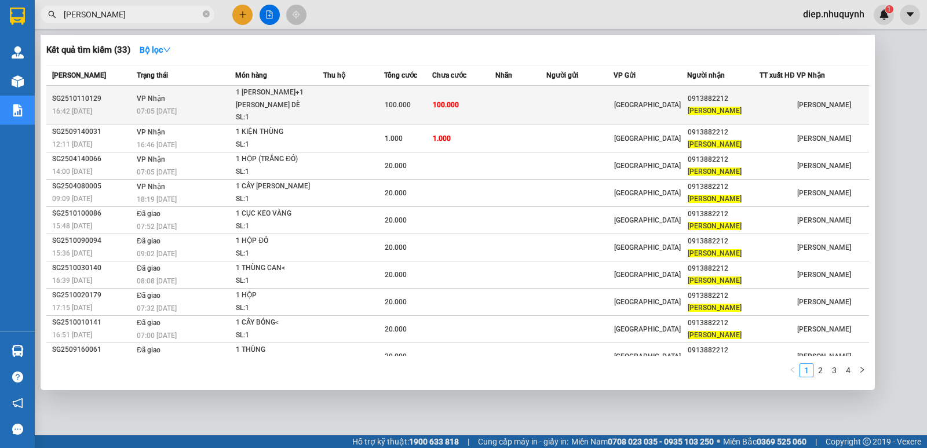
type input "bình châu"
click at [307, 111] on div "SL: 1" at bounding box center [279, 117] width 87 height 13
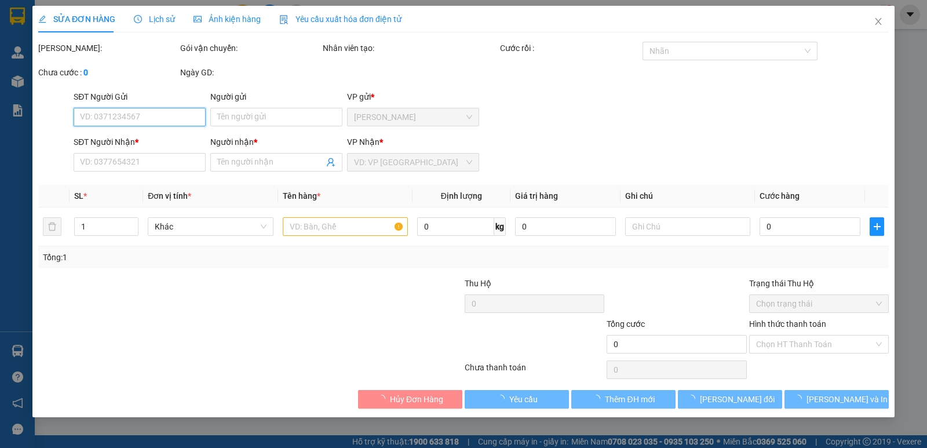
type input "0913882212"
type input "BÌNH CHÂU"
type input "100.000"
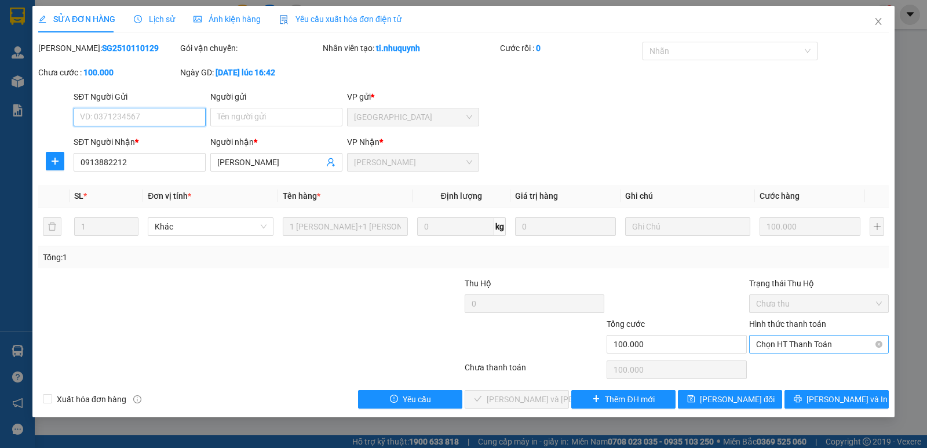
drag, startPoint x: 806, startPoint y: 345, endPoint x: 802, endPoint y: 350, distance: 6.6
click at [805, 345] on span "Chọn HT Thanh Toán" at bounding box center [819, 344] width 126 height 17
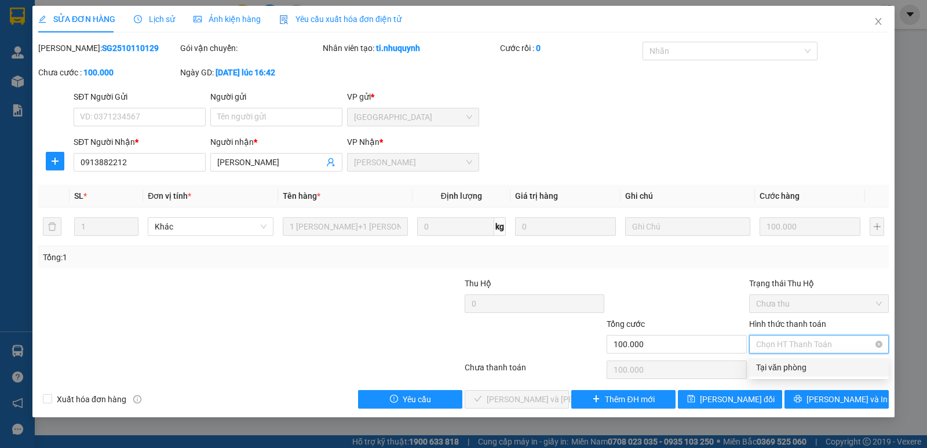
click at [801, 368] on div "Tại văn phòng" at bounding box center [819, 367] width 126 height 13
type input "0"
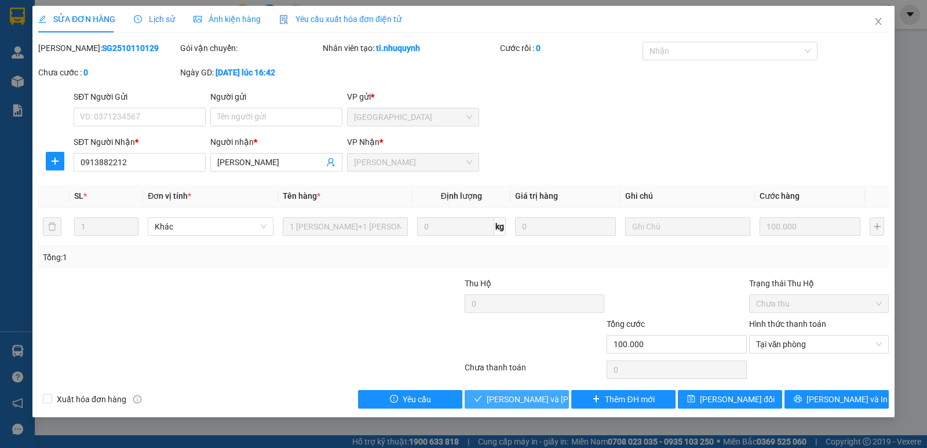
click at [519, 403] on span "Lưu và Giao hàng" at bounding box center [565, 399] width 156 height 13
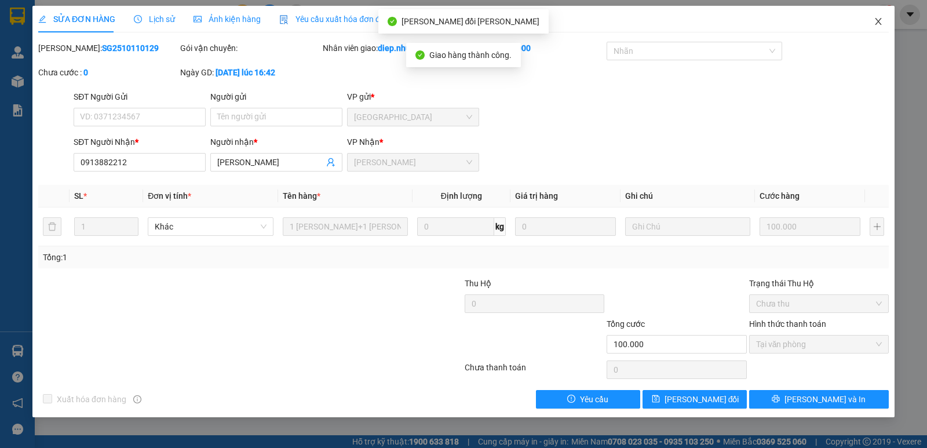
click at [879, 24] on icon "close" at bounding box center [878, 21] width 9 height 9
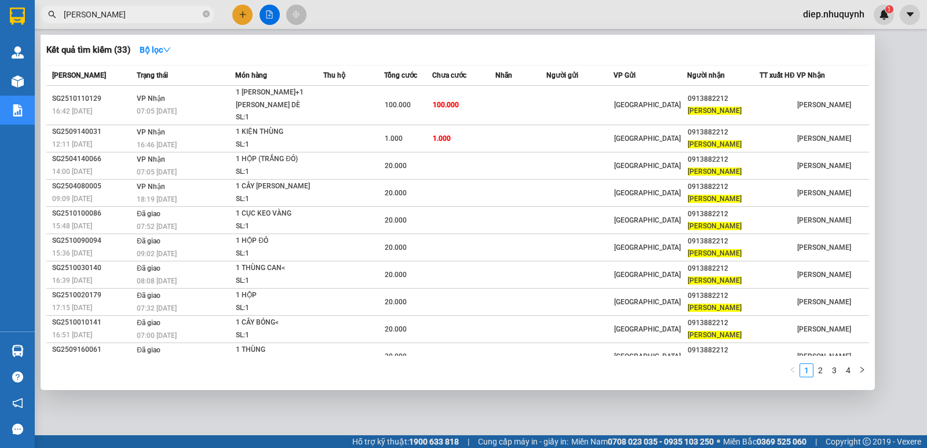
click at [130, 16] on input "bình châu" at bounding box center [132, 14] width 137 height 13
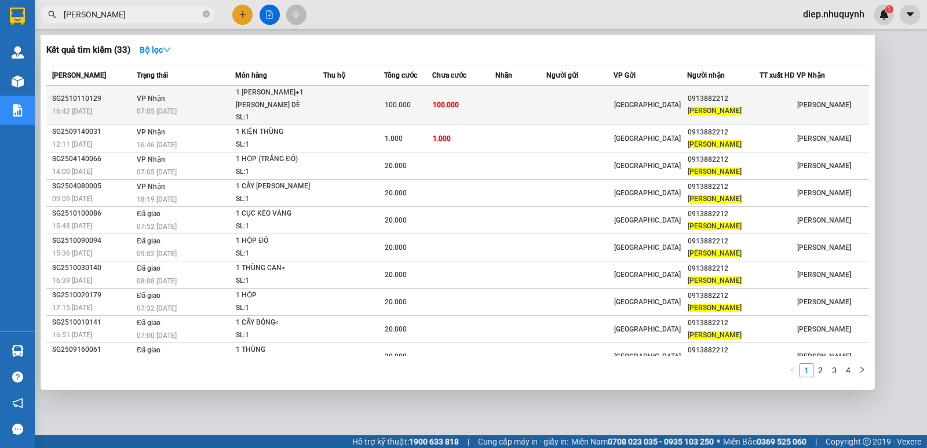
click at [491, 97] on td "100.000" at bounding box center [463, 105] width 63 height 39
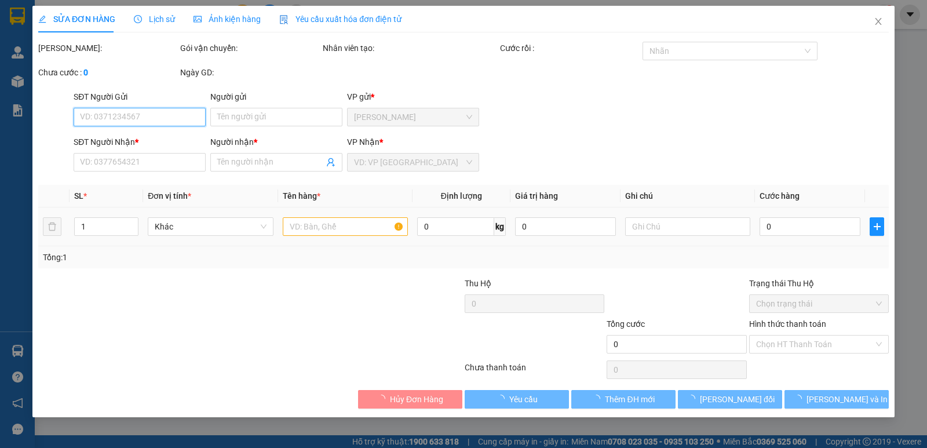
type input "0913882212"
type input "BÌNH CHÂU"
type input "100.000"
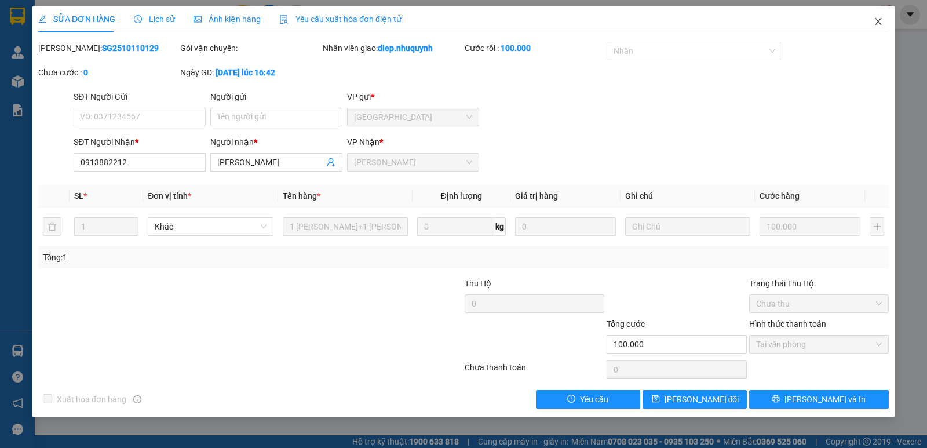
click at [879, 23] on icon "close" at bounding box center [878, 21] width 6 height 7
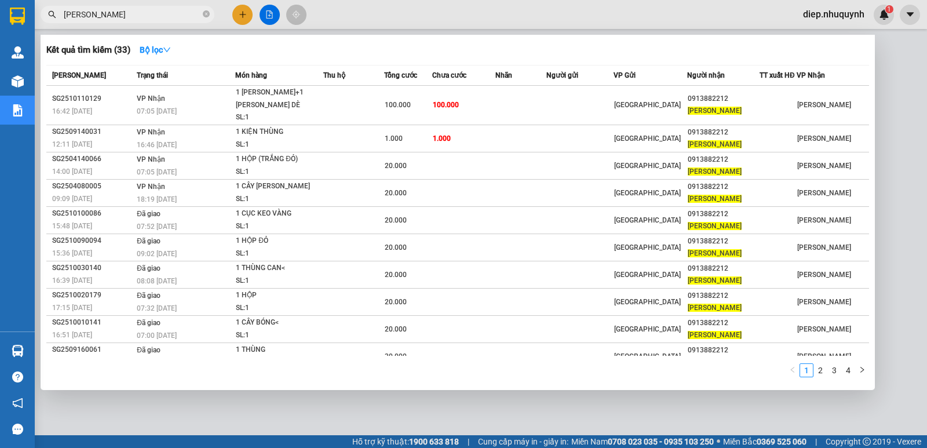
drag, startPoint x: 126, startPoint y: 20, endPoint x: 45, endPoint y: 13, distance: 82.0
click at [45, 13] on span "bình châu" at bounding box center [128, 14] width 174 height 17
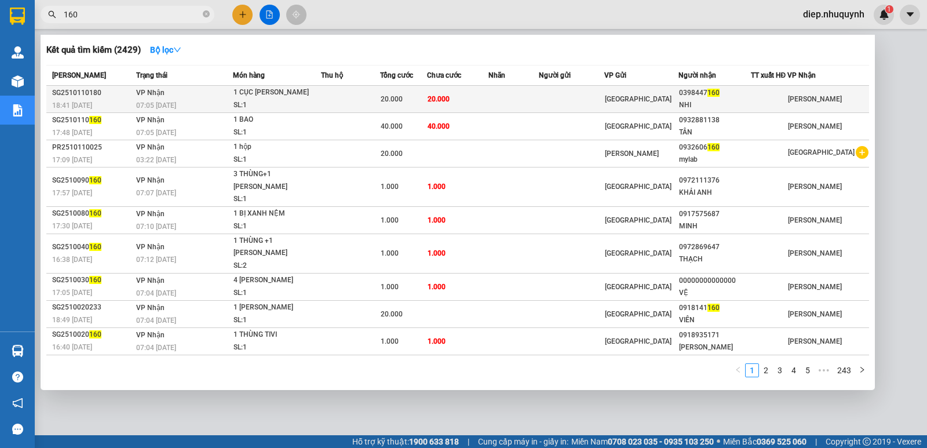
type input "160"
click at [471, 98] on td "20.000" at bounding box center [457, 99] width 61 height 27
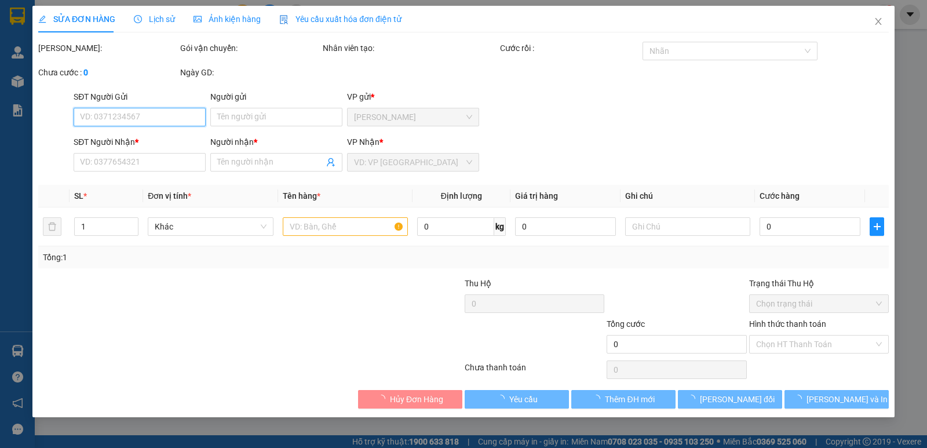
type input "0398447160"
type input "NHI"
type input "20.000"
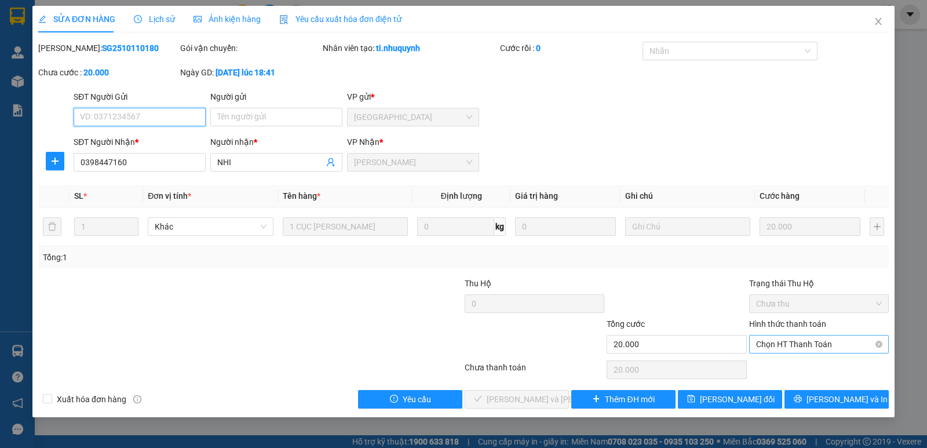
click at [789, 345] on span "Chọn HT Thanh Toán" at bounding box center [819, 344] width 126 height 17
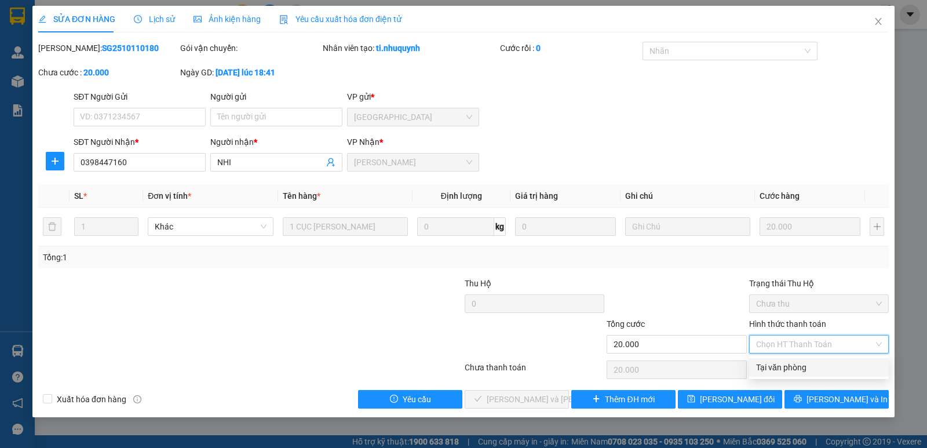
click at [796, 370] on div "Tại văn phòng" at bounding box center [819, 367] width 126 height 13
type input "0"
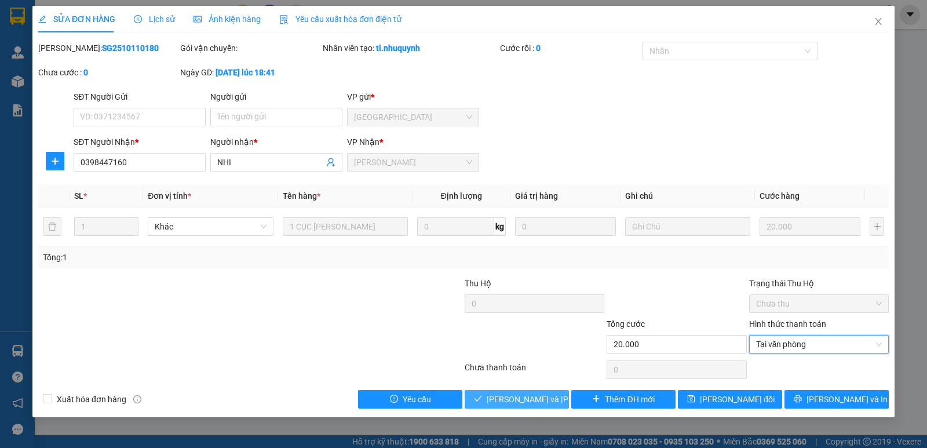
click at [503, 400] on span "Lưu và Giao hàng" at bounding box center [565, 399] width 156 height 13
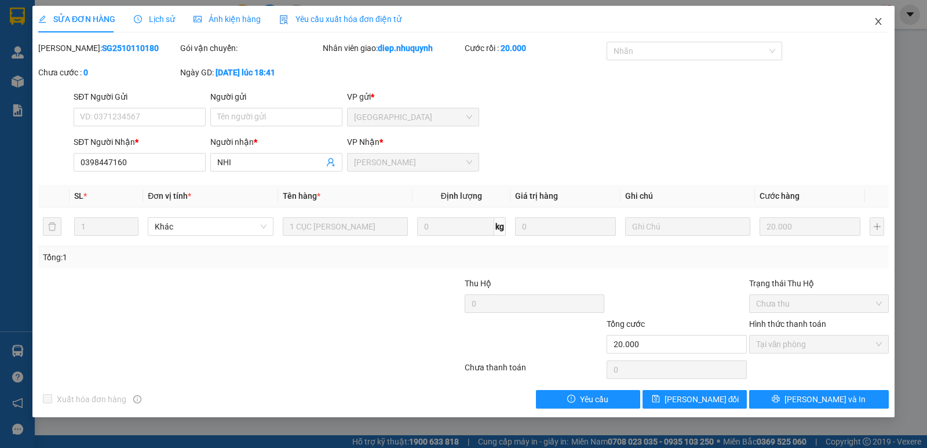
click at [886, 18] on span "Close" at bounding box center [878, 22] width 32 height 32
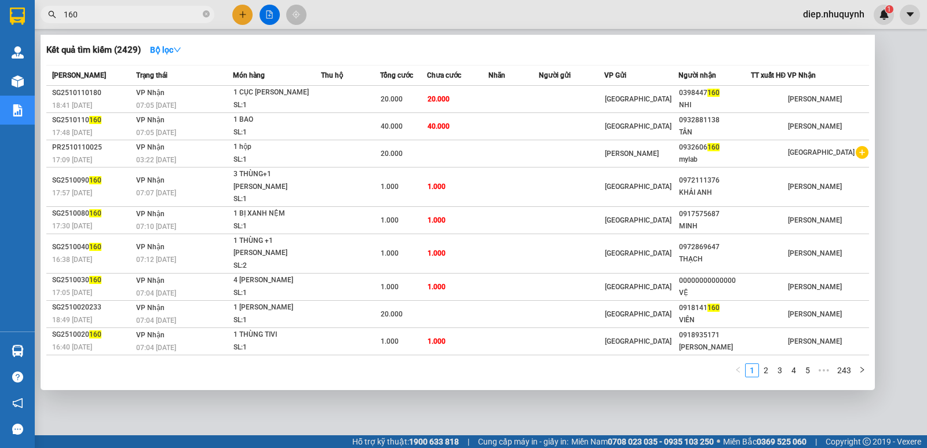
drag, startPoint x: 90, startPoint y: 18, endPoint x: 43, endPoint y: 17, distance: 46.4
click at [43, 17] on span "160" at bounding box center [128, 14] width 174 height 17
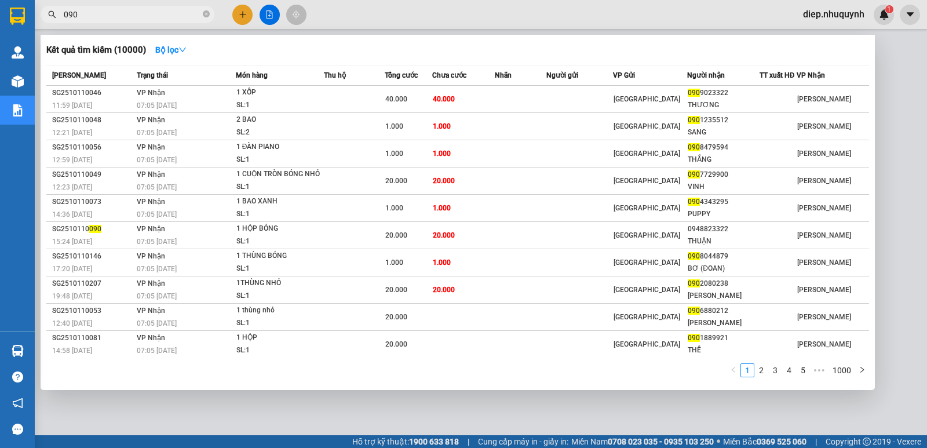
drag, startPoint x: 101, startPoint y: 18, endPoint x: 63, endPoint y: 16, distance: 37.7
click at [60, 17] on span "090" at bounding box center [128, 14] width 174 height 17
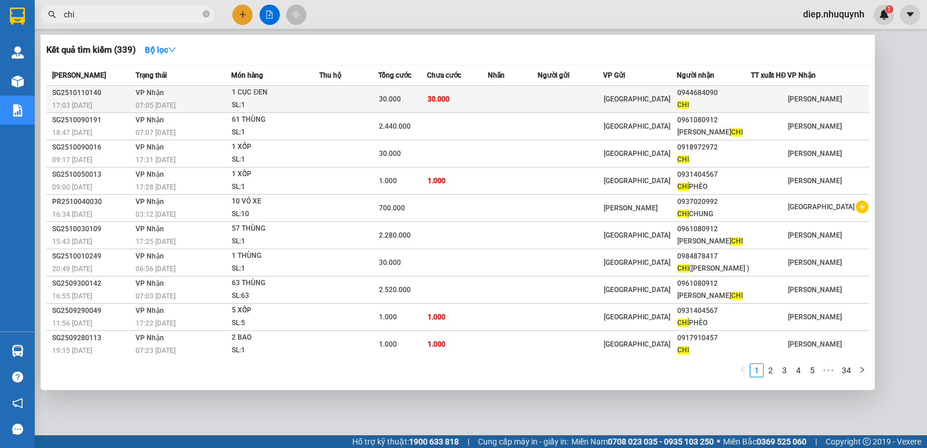
type input "chi"
click at [443, 100] on span "30.000" at bounding box center [439, 99] width 22 height 8
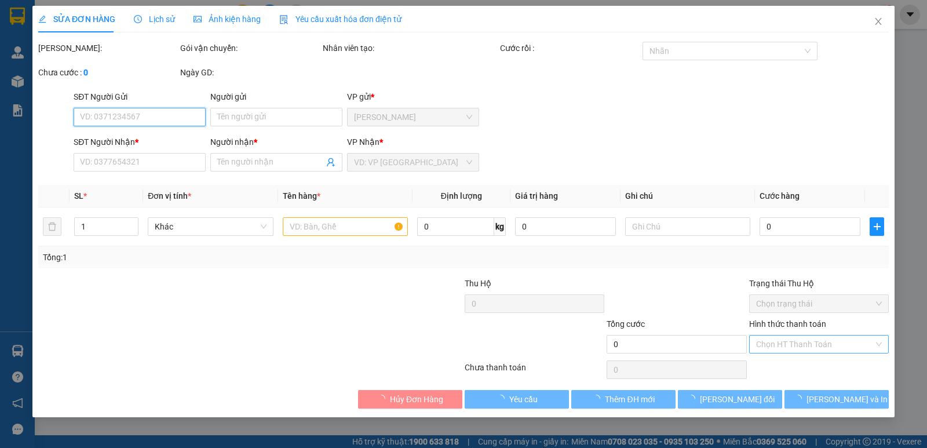
type input "0944684090"
type input "CHI"
type input "30.000"
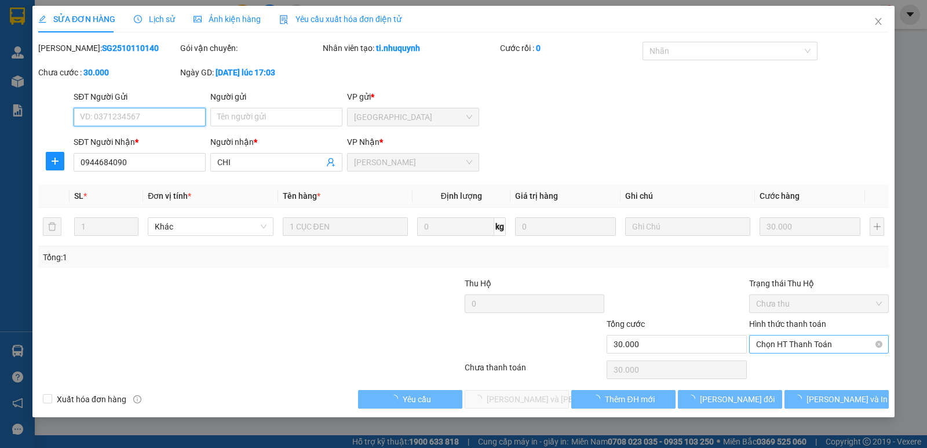
click at [793, 347] on span "Chọn HT Thanh Toán" at bounding box center [819, 344] width 126 height 17
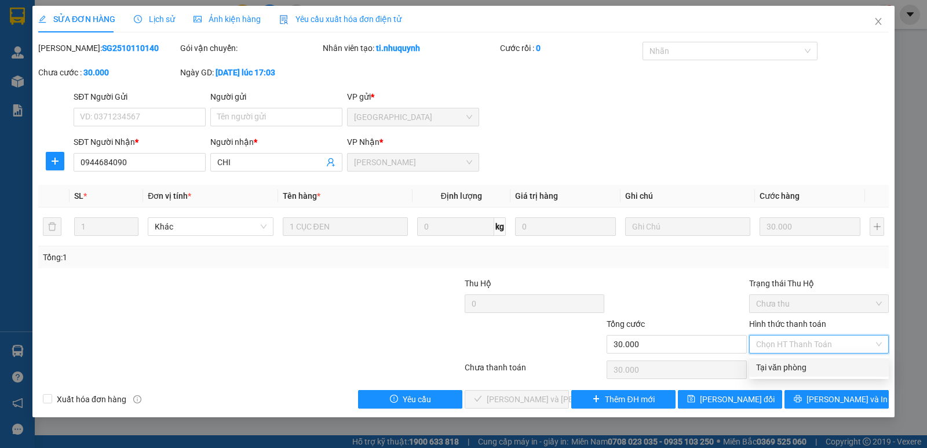
click at [799, 367] on div "Tại văn phòng" at bounding box center [819, 367] width 126 height 13
type input "0"
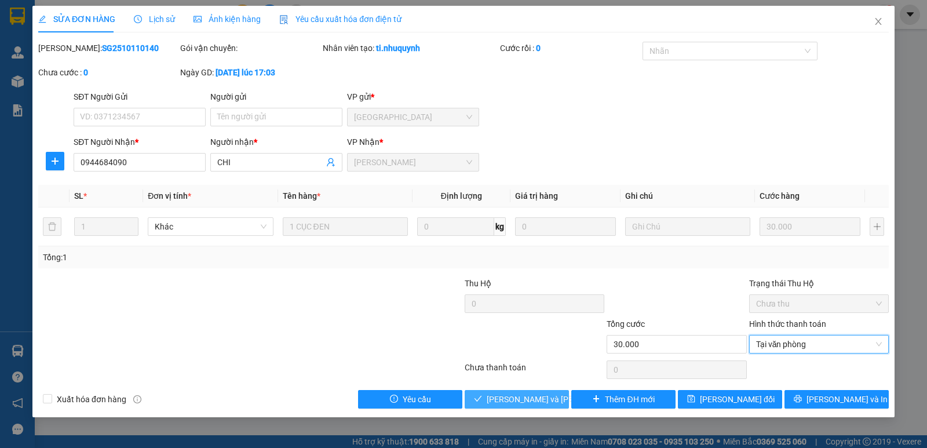
click at [541, 398] on span "Lưu và Giao hàng" at bounding box center [565, 399] width 156 height 13
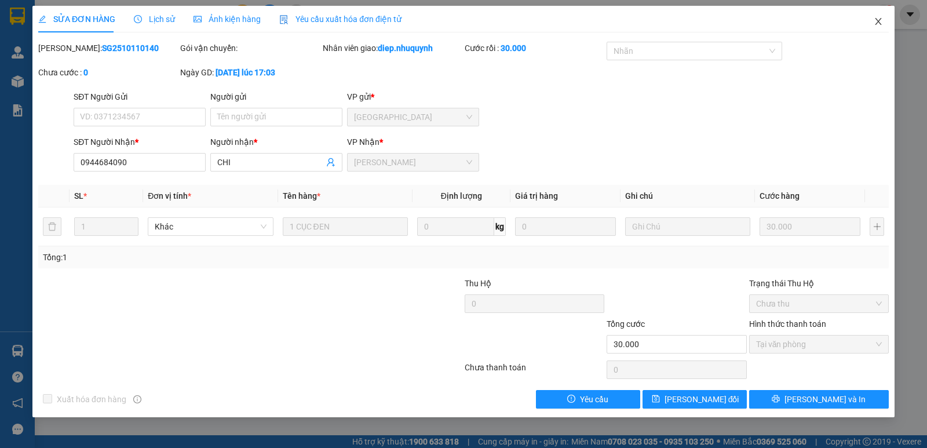
click at [883, 23] on span "Close" at bounding box center [878, 22] width 32 height 32
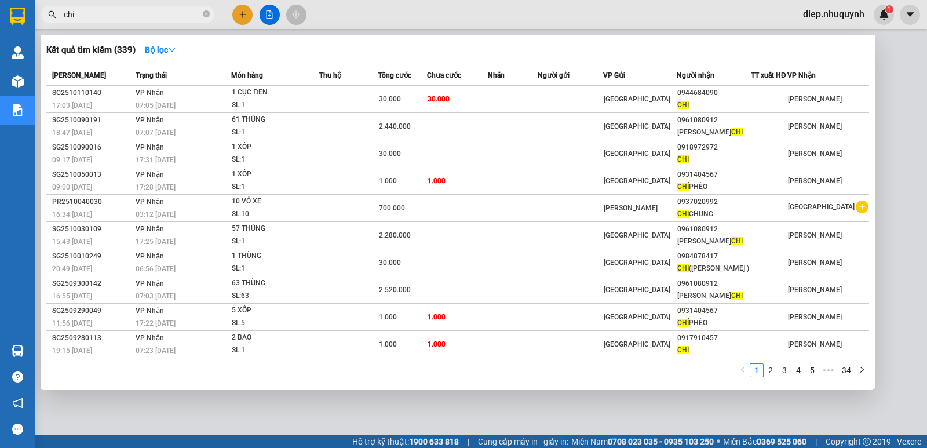
drag, startPoint x: 74, startPoint y: 16, endPoint x: 54, endPoint y: 12, distance: 20.6
click at [54, 12] on div "chi" at bounding box center [113, 14] width 226 height 17
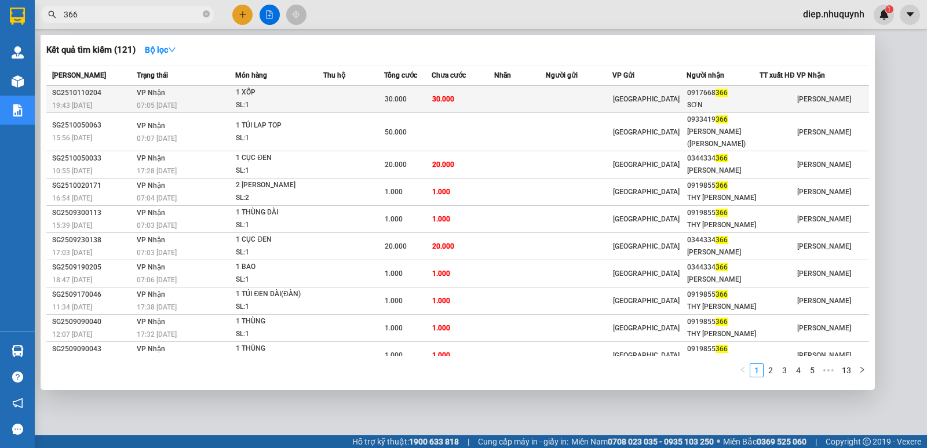
type input "366"
click at [546, 100] on td at bounding box center [520, 99] width 52 height 27
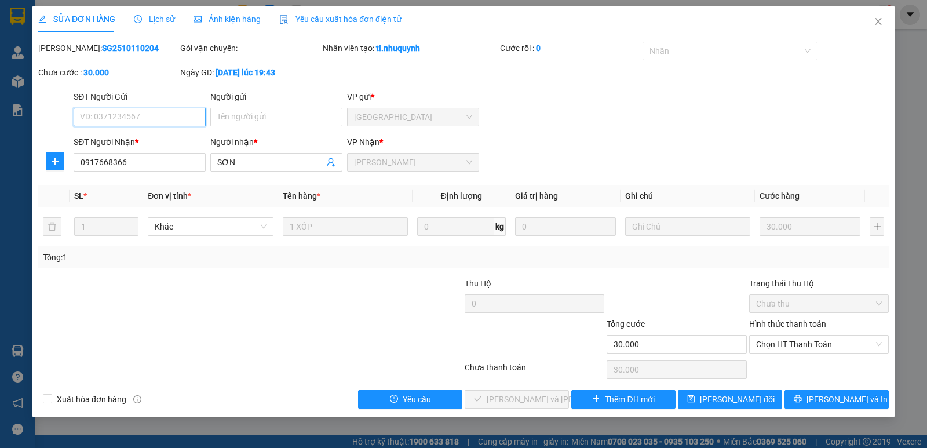
type input "0917668366"
type input "SƠN"
type input "30.000"
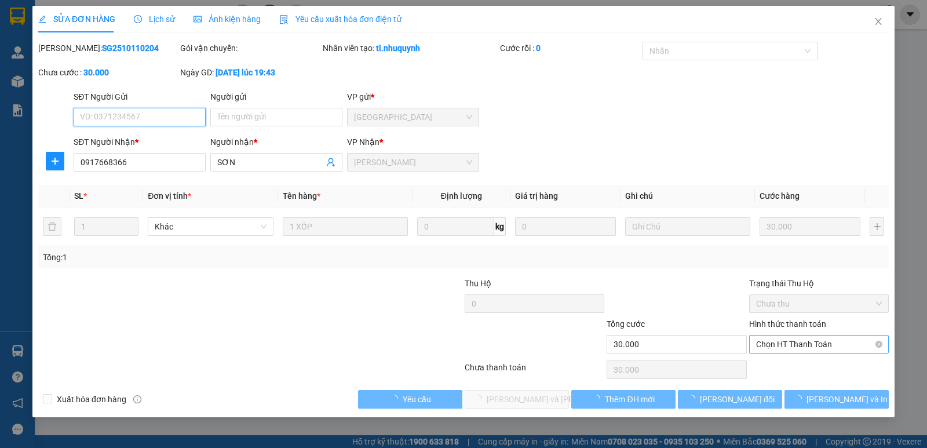
click at [789, 348] on span "Chọn HT Thanh Toán" at bounding box center [819, 344] width 126 height 17
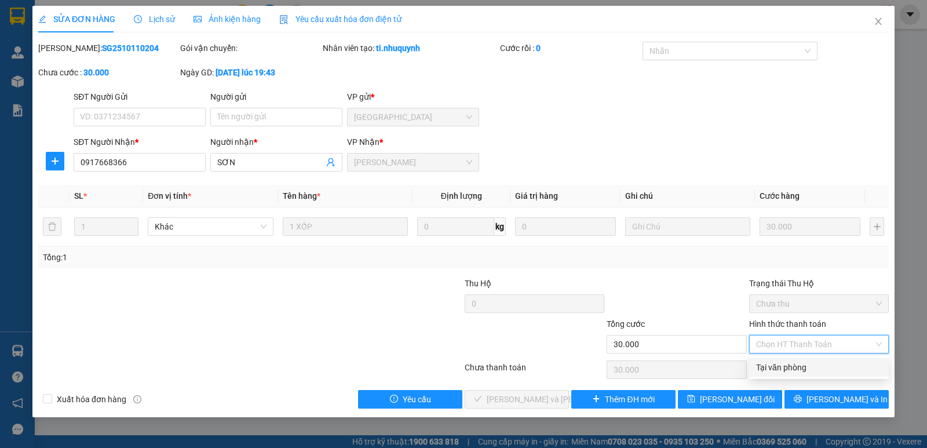
click at [779, 369] on div "Tại văn phòng" at bounding box center [819, 367] width 126 height 13
type input "0"
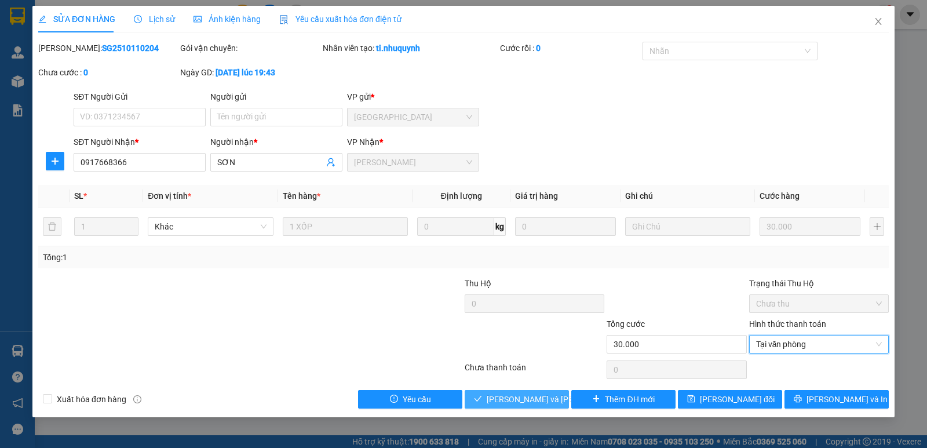
drag, startPoint x: 540, startPoint y: 398, endPoint x: 554, endPoint y: 365, distance: 36.4
click at [540, 398] on span "Lưu và Giao hàng" at bounding box center [565, 399] width 156 height 13
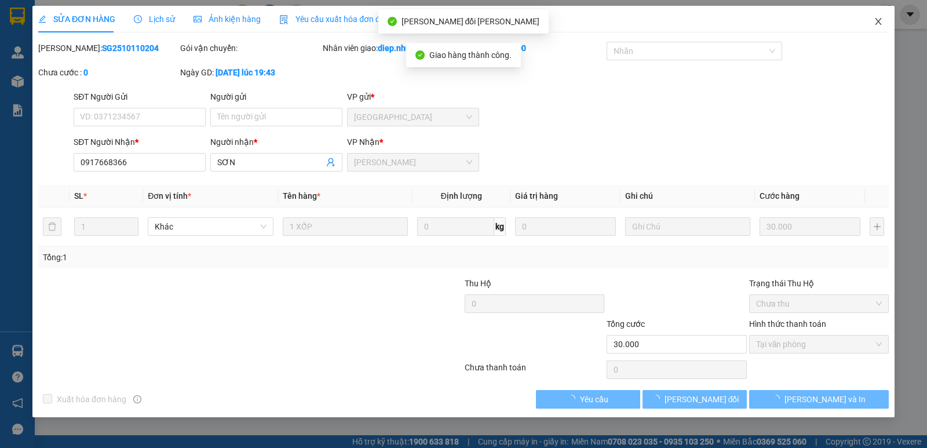
click at [879, 21] on icon "close" at bounding box center [878, 21] width 6 height 7
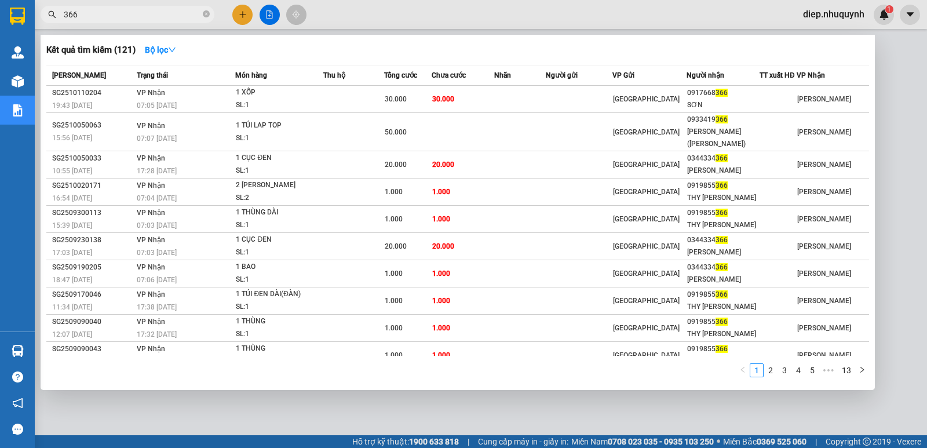
drag, startPoint x: 114, startPoint y: 16, endPoint x: 56, endPoint y: 17, distance: 58.0
click at [56, 17] on span "366" at bounding box center [128, 14] width 174 height 17
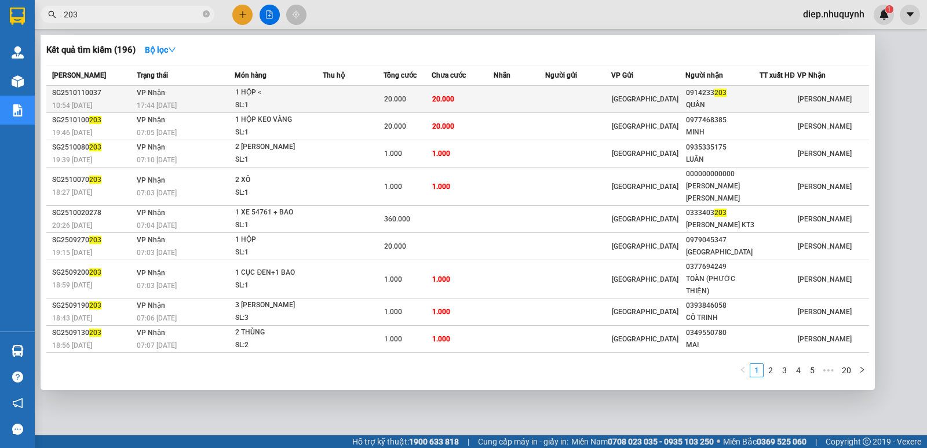
type input "203"
click at [461, 103] on td "20.000" at bounding box center [463, 99] width 62 height 27
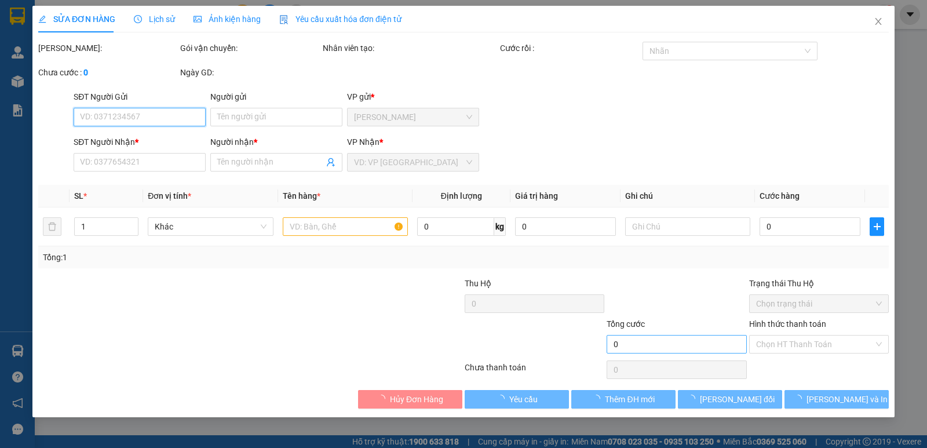
type input "0914233203"
type input "QUÂN"
type input "20.000"
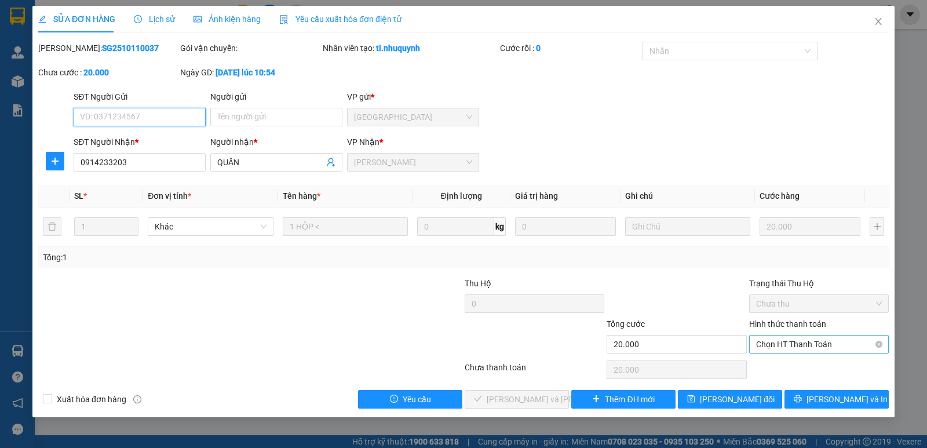
click at [766, 350] on span "Chọn HT Thanh Toán" at bounding box center [819, 344] width 126 height 17
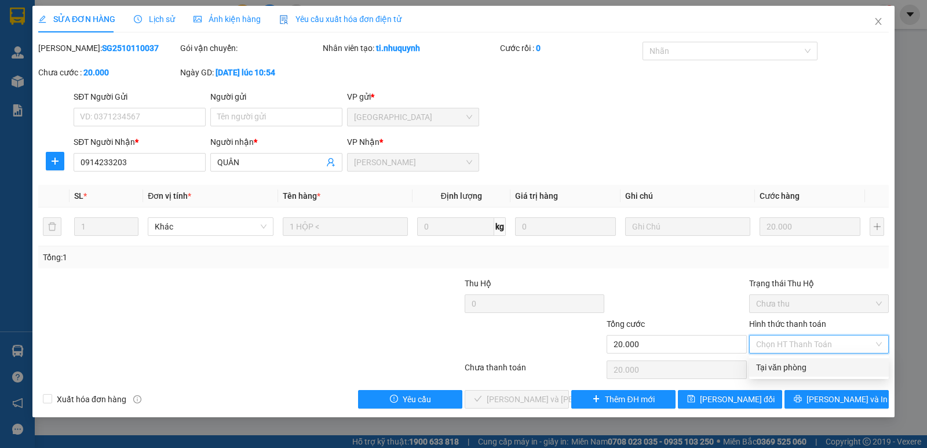
click at [768, 372] on div "Tại văn phòng" at bounding box center [819, 367] width 126 height 13
type input "0"
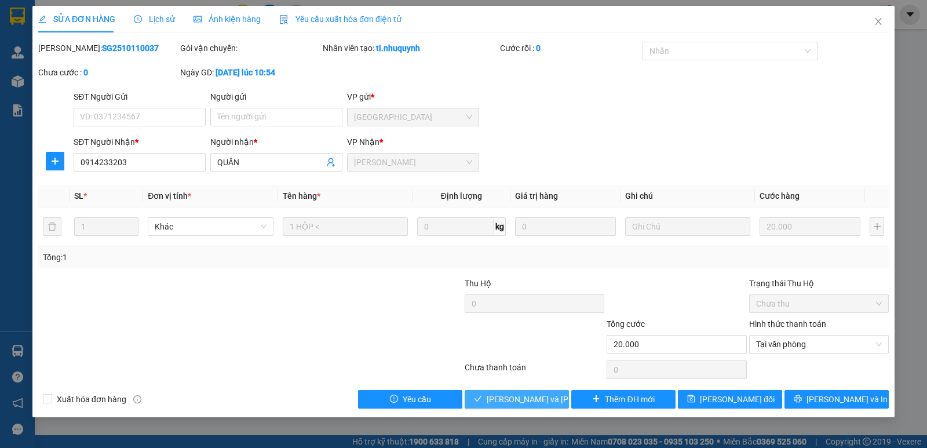
drag, startPoint x: 546, startPoint y: 401, endPoint x: 556, endPoint y: 403, distance: 10.6
click at [551, 403] on span "Lưu và Giao hàng" at bounding box center [565, 399] width 156 height 13
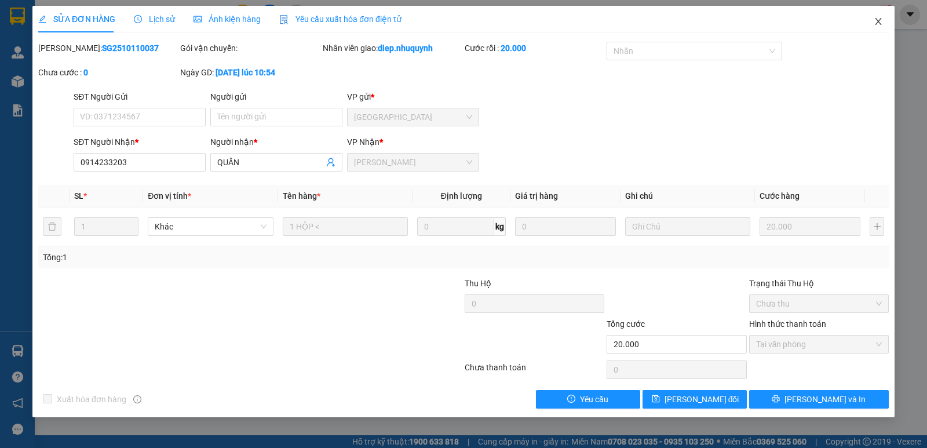
click at [880, 25] on icon "close" at bounding box center [878, 21] width 9 height 9
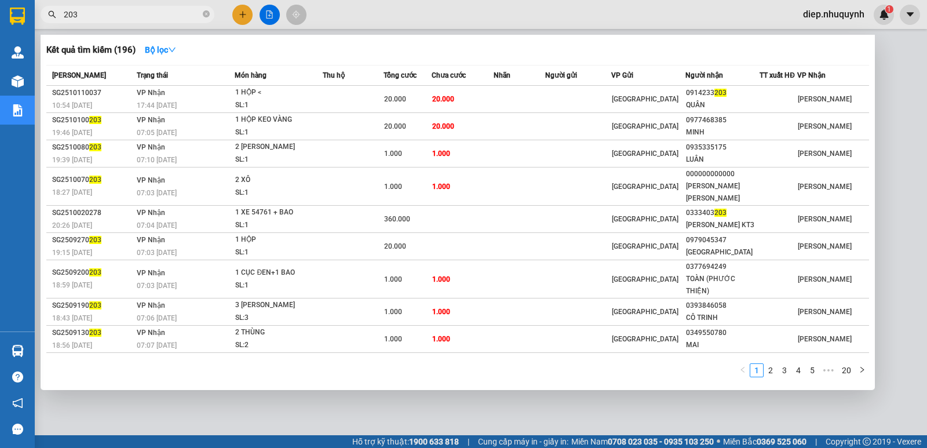
drag, startPoint x: 82, startPoint y: 12, endPoint x: 42, endPoint y: 6, distance: 40.3
click at [42, 6] on div "203" at bounding box center [113, 14] width 226 height 17
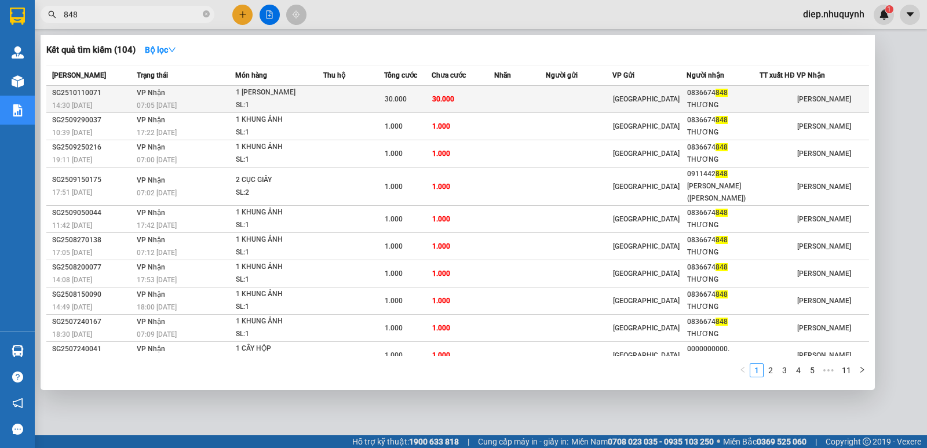
type input "848"
click at [463, 104] on td "30.000" at bounding box center [463, 99] width 63 height 27
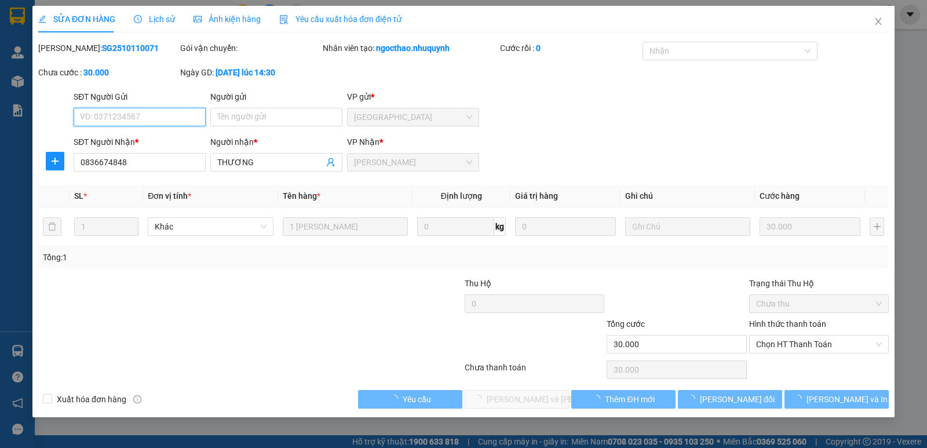
type input "0836674848"
type input "THƯƠNG"
type input "30.000"
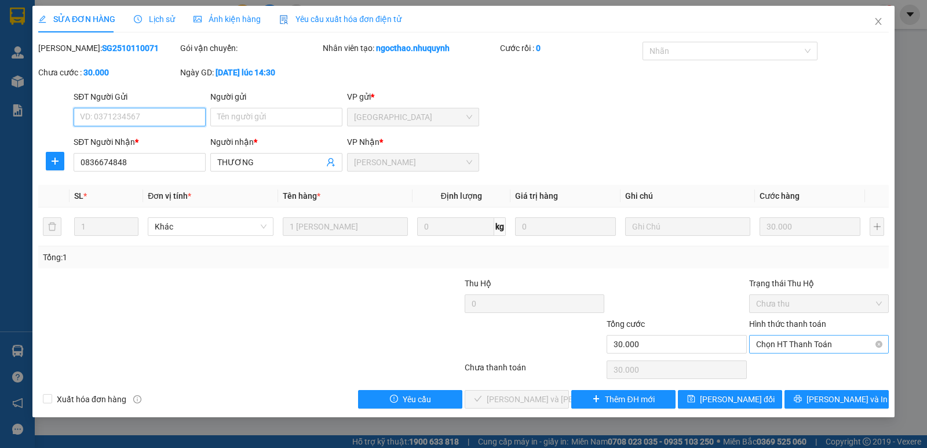
click at [797, 344] on span "Chọn HT Thanh Toán" at bounding box center [819, 344] width 126 height 17
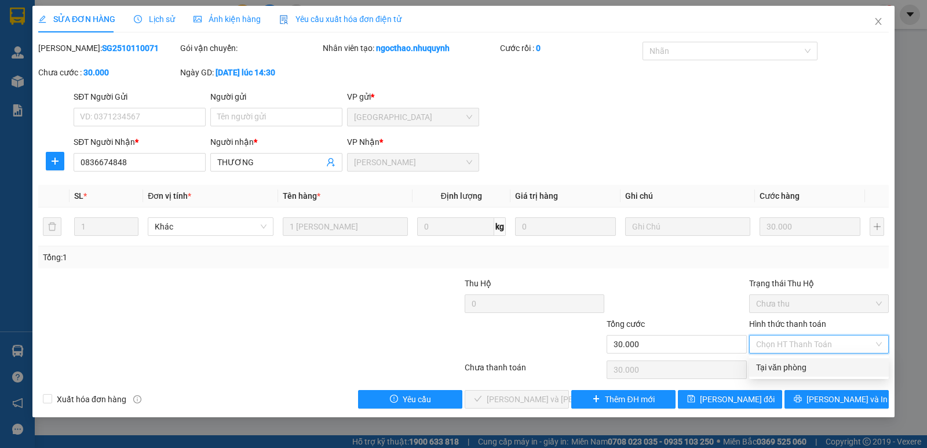
click at [793, 362] on div "Tại văn phòng" at bounding box center [819, 367] width 126 height 13
type input "0"
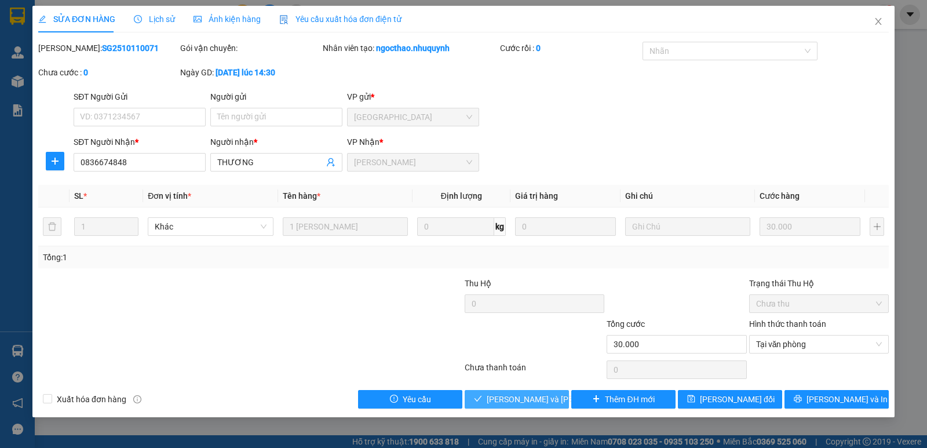
click at [516, 394] on span "Lưu và Giao hàng" at bounding box center [565, 399] width 156 height 13
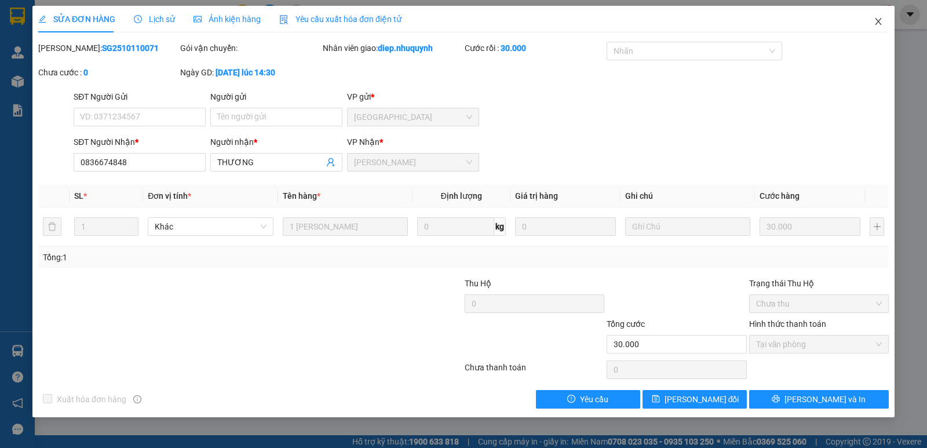
click at [877, 23] on icon "close" at bounding box center [878, 21] width 9 height 9
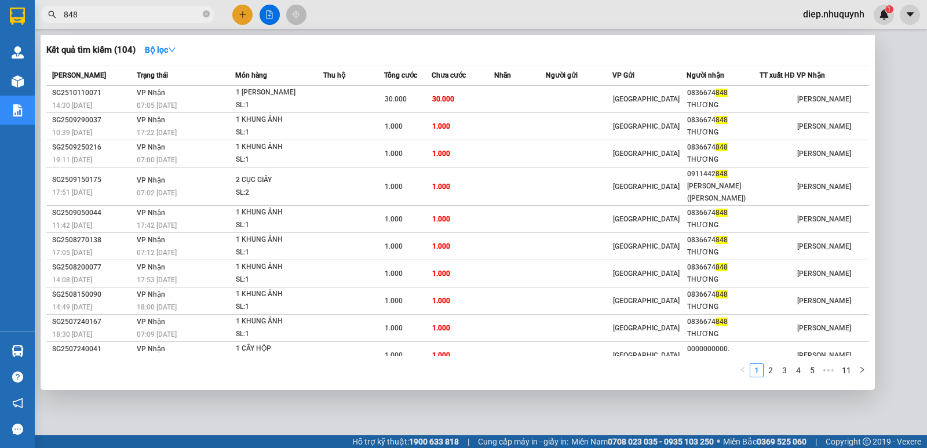
drag, startPoint x: 97, startPoint y: 14, endPoint x: 41, endPoint y: 1, distance: 57.8
click at [42, 5] on div "Kết quả tìm kiếm ( 104 ) Bộ lọc Mã ĐH Trạng thái Món hàng Thu hộ Tổng cước Chưa…" at bounding box center [113, 15] width 226 height 20
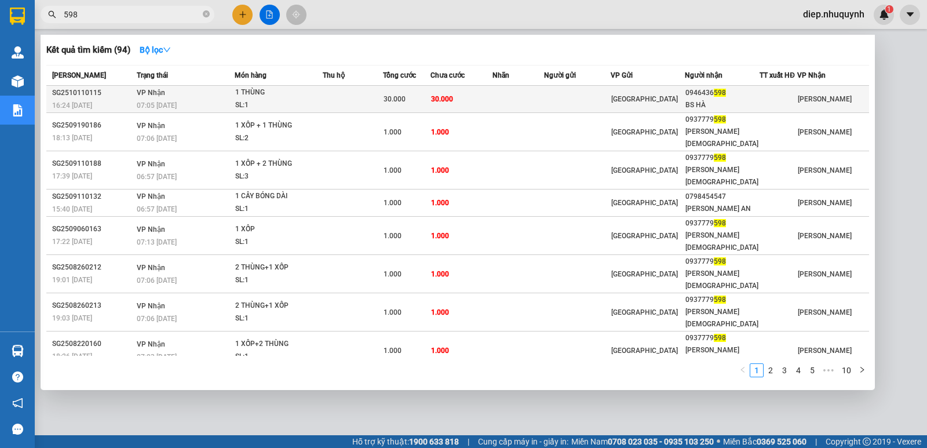
type input "598"
click at [322, 96] on div "1 THÙNG" at bounding box center [278, 92] width 87 height 13
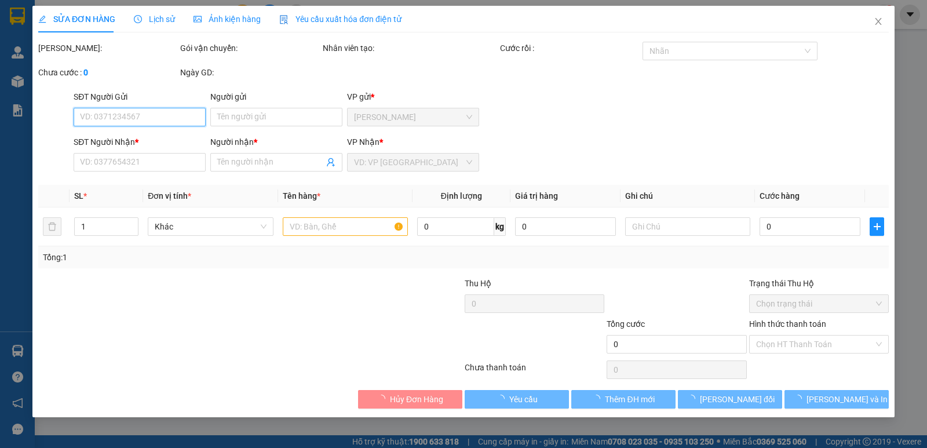
type input "0946436598"
type input "BS HÀ"
type input "30.000"
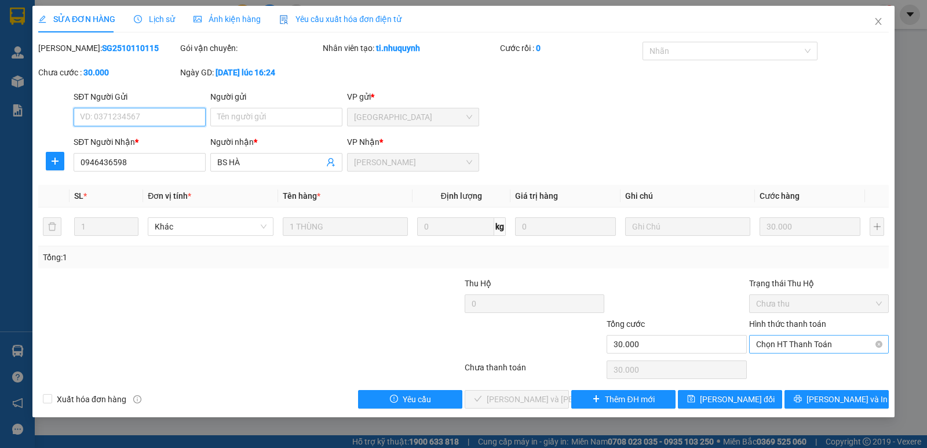
click at [795, 344] on span "Chọn HT Thanh Toán" at bounding box center [819, 344] width 126 height 17
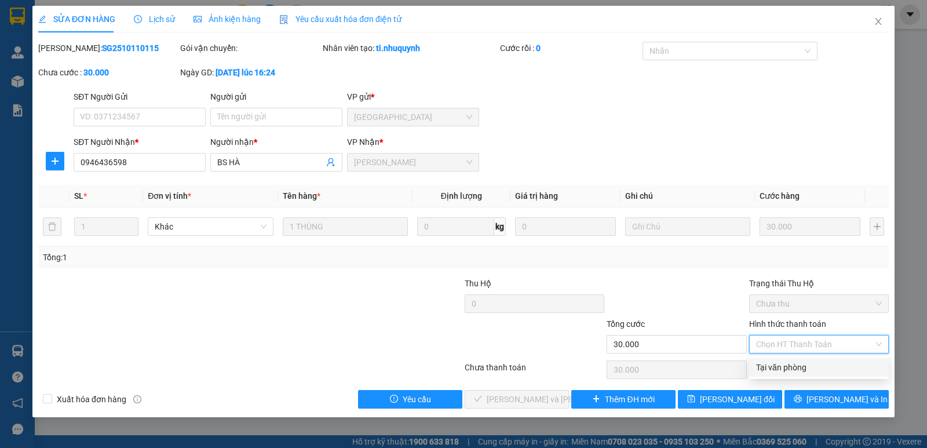
click at [806, 368] on div "Tại văn phòng" at bounding box center [819, 367] width 126 height 13
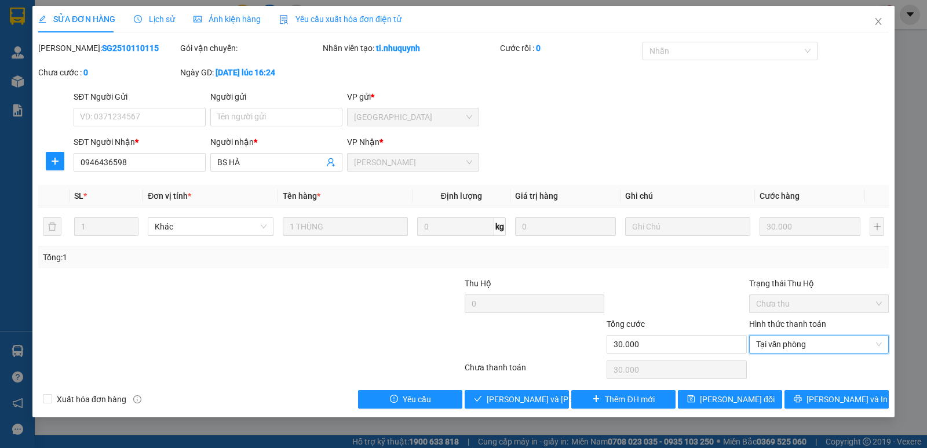
type input "0"
click at [521, 406] on button "Lưu và Giao hàng" at bounding box center [517, 399] width 104 height 19
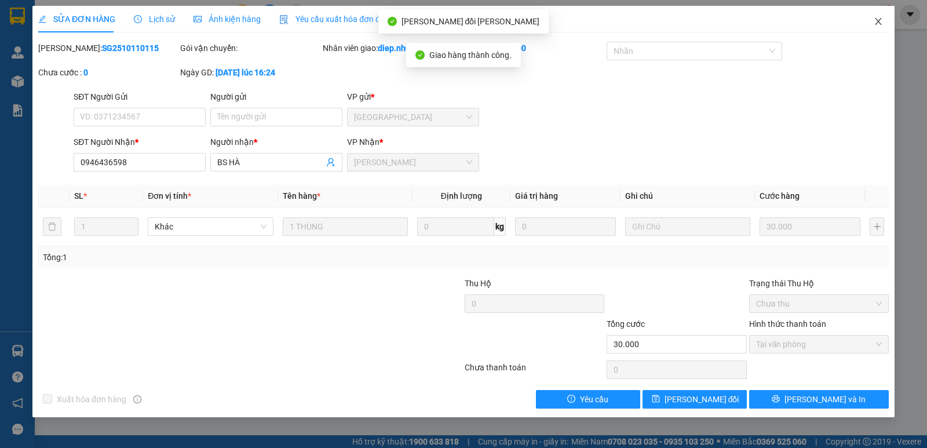
click at [879, 27] on span "Close" at bounding box center [878, 22] width 32 height 32
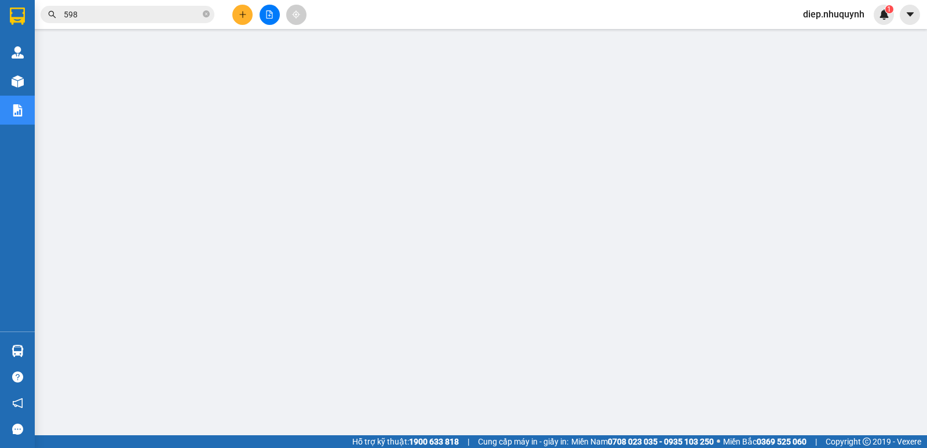
click at [91, 20] on input "598" at bounding box center [132, 14] width 137 height 13
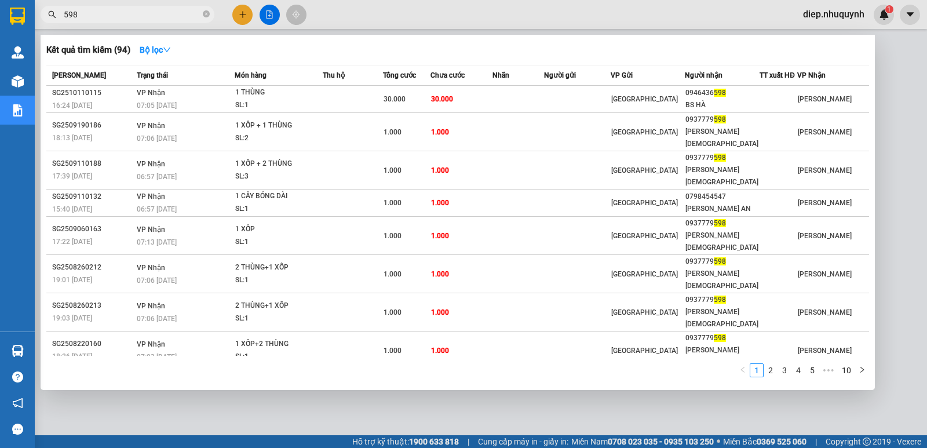
click at [880, 63] on div at bounding box center [463, 224] width 927 height 448
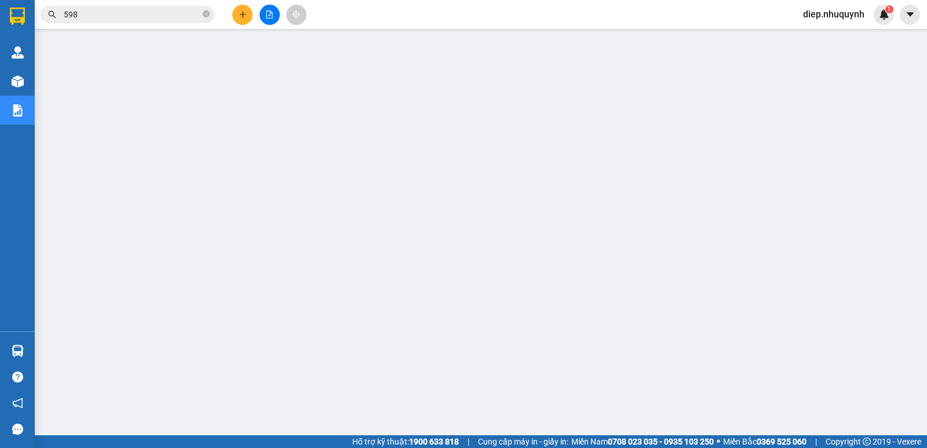
click at [270, 11] on icon "file-add" at bounding box center [269, 14] width 8 height 8
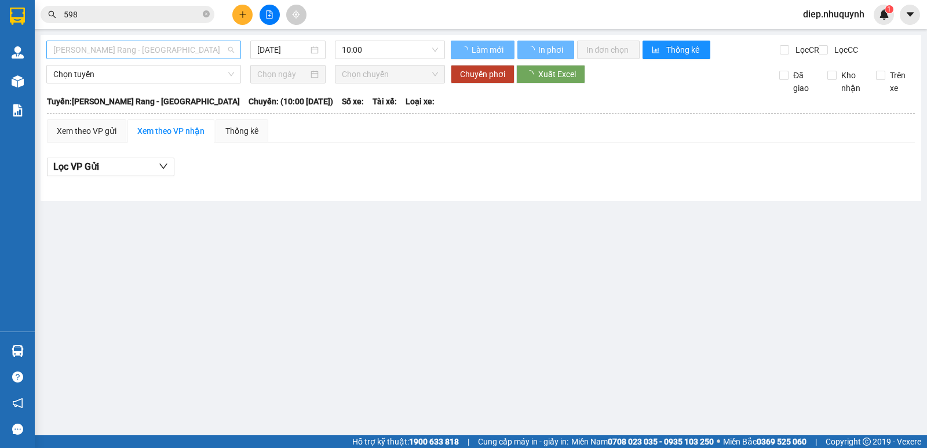
drag, startPoint x: 89, startPoint y: 44, endPoint x: 91, endPoint y: 52, distance: 7.7
click at [90, 44] on span "Phan Rang - Sài Gòn" at bounding box center [143, 49] width 181 height 17
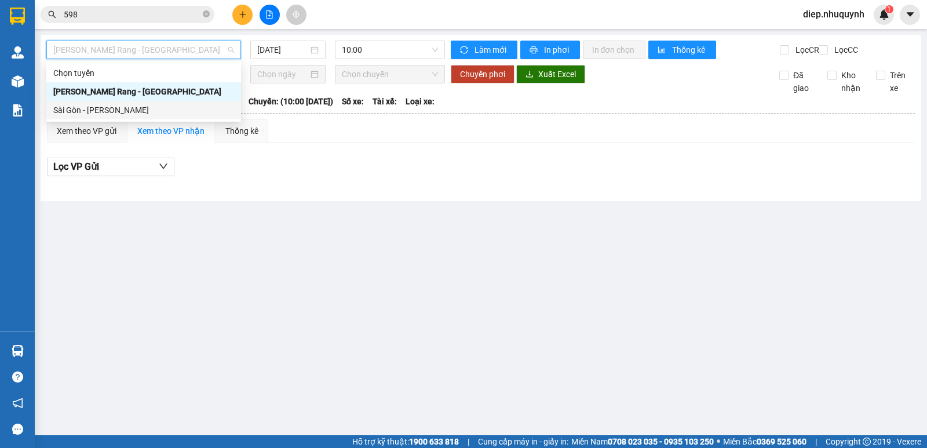
click at [99, 112] on div "Sài Gòn - Phan Rang" at bounding box center [143, 110] width 181 height 13
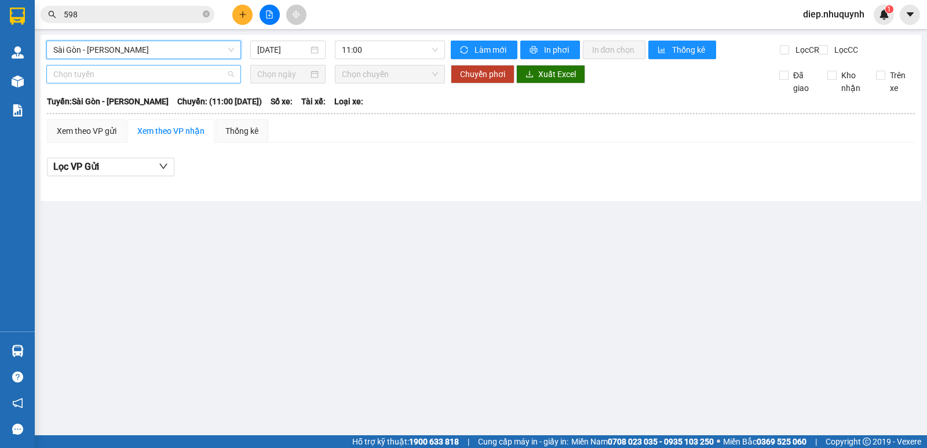
click at [97, 83] on span "Chọn tuyến" at bounding box center [143, 73] width 181 height 17
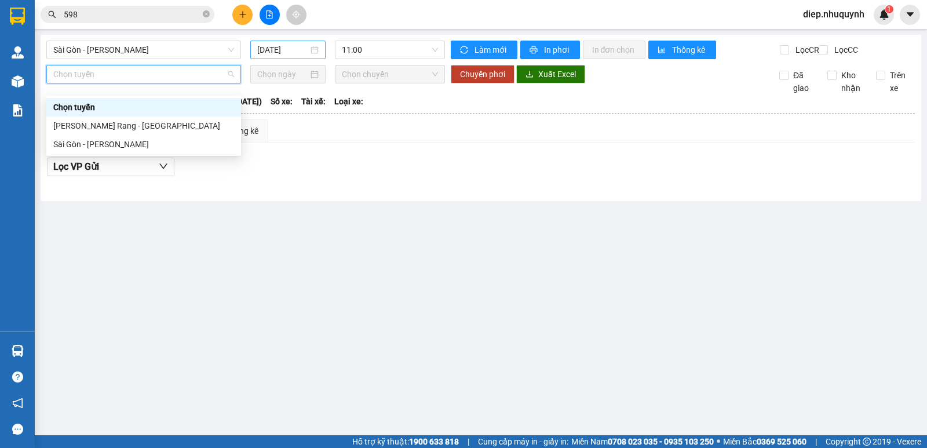
click at [273, 52] on input "12/10/2025" at bounding box center [283, 49] width 52 height 13
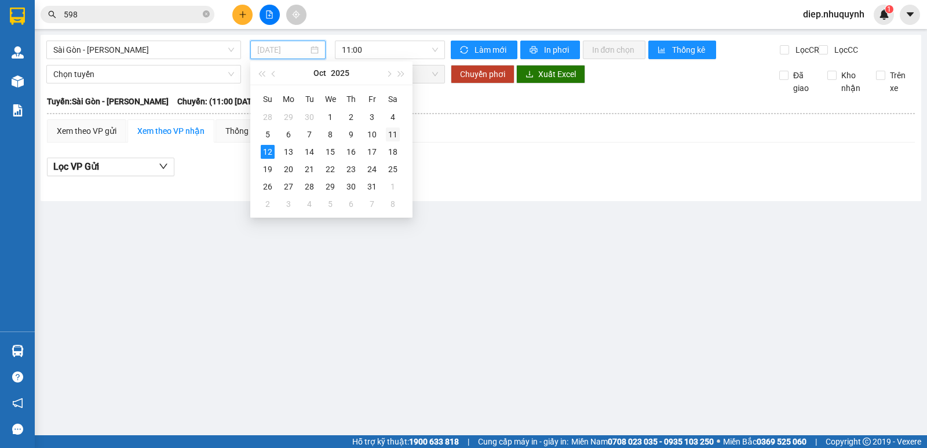
click at [392, 136] on div "11" at bounding box center [393, 135] width 14 height 14
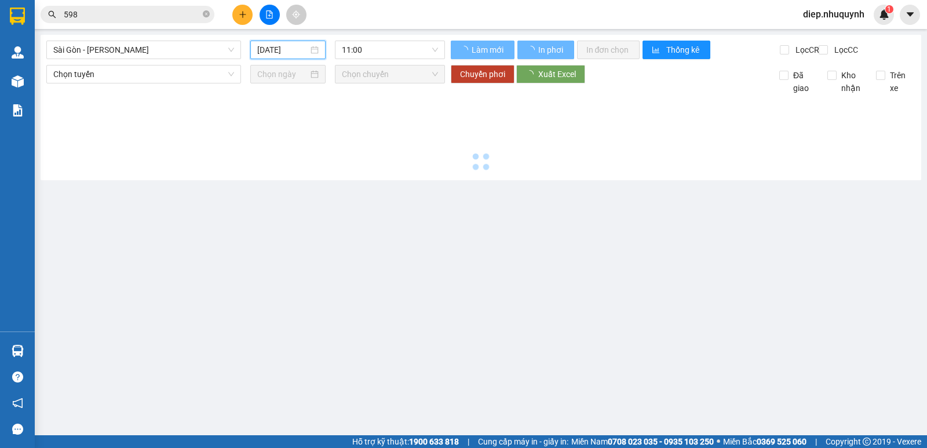
type input "11/10/2025"
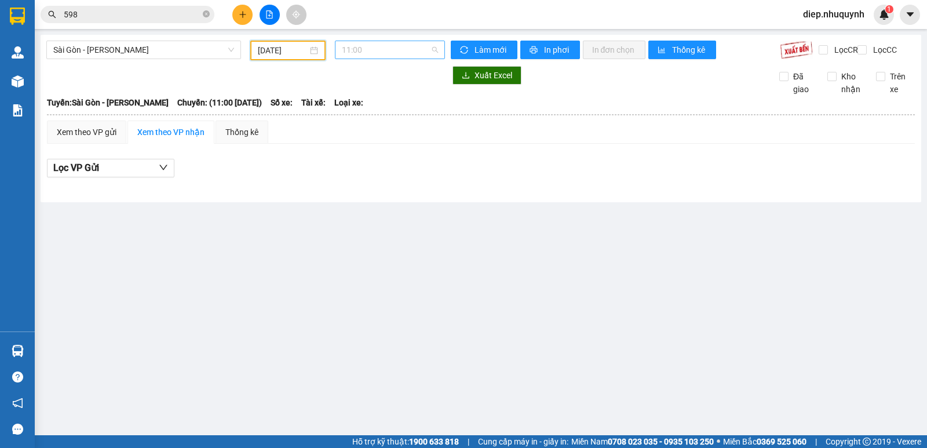
click at [386, 56] on span "11:00" at bounding box center [390, 49] width 96 height 17
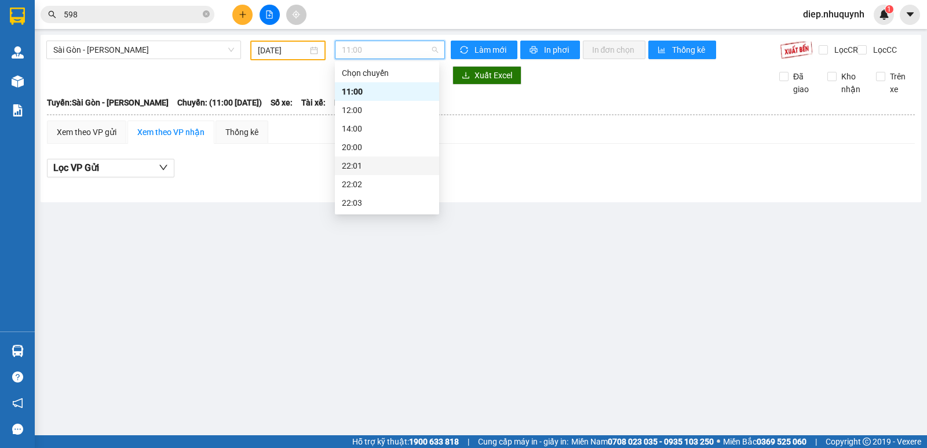
click at [359, 166] on div "22:01" at bounding box center [387, 165] width 90 height 13
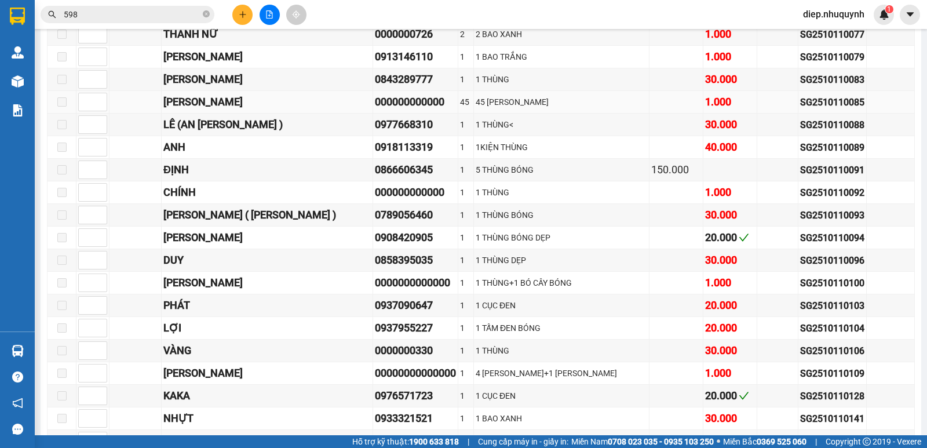
scroll to position [638, 0]
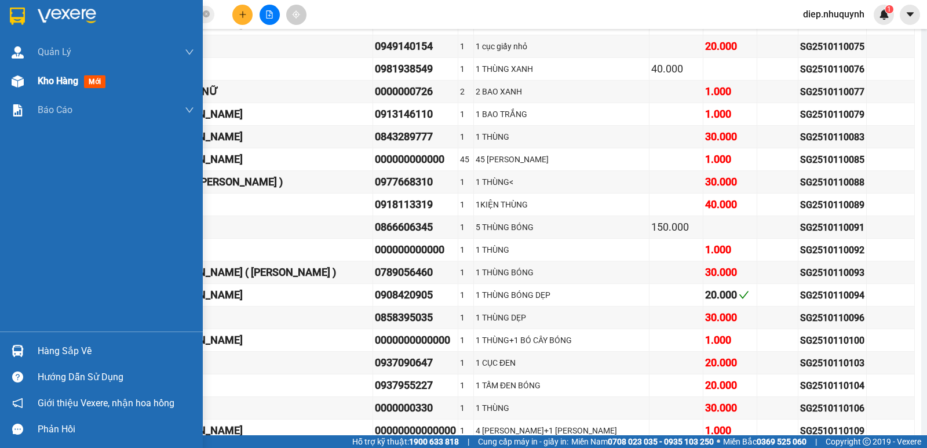
click at [48, 81] on span "Kho hàng" at bounding box center [58, 80] width 41 height 11
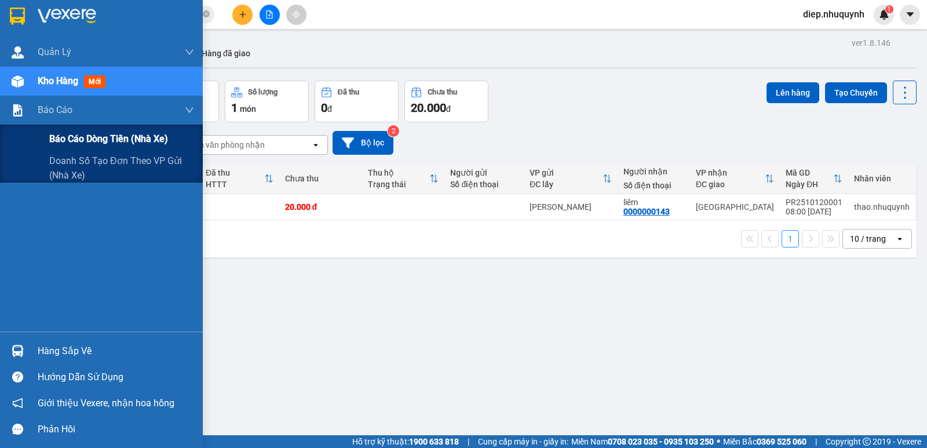
click at [87, 140] on span "Báo cáo dòng tiền (nhà xe)" at bounding box center [108, 139] width 119 height 14
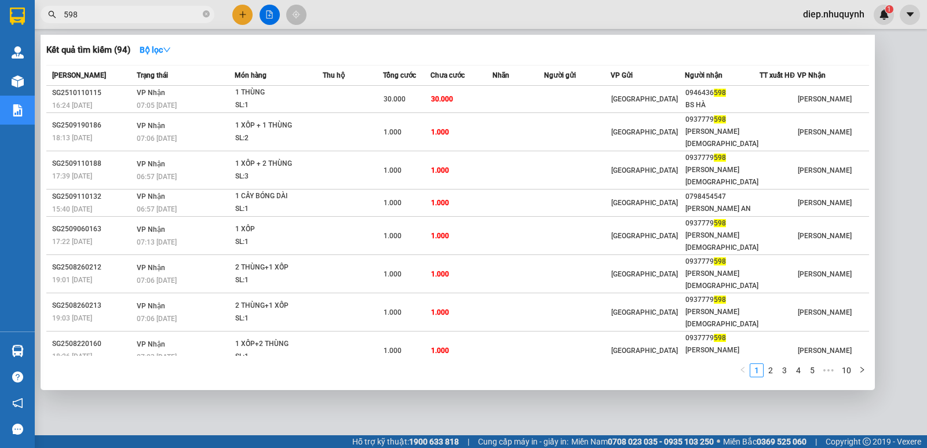
drag, startPoint x: 97, startPoint y: 16, endPoint x: 35, endPoint y: 16, distance: 62.6
click at [35, 16] on div "598" at bounding box center [113, 14] width 226 height 17
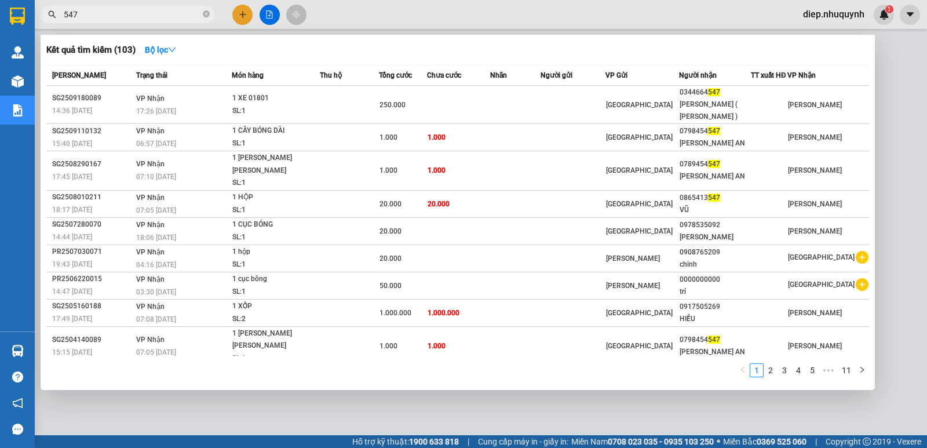
drag, startPoint x: 83, startPoint y: 9, endPoint x: 34, endPoint y: 16, distance: 50.3
click at [34, 16] on section "Kết quả tìm kiếm ( 103 ) Bộ lọc Mã ĐH Trạng thái Món hàng Thu hộ Tổng cước Chưa…" at bounding box center [463, 224] width 927 height 448
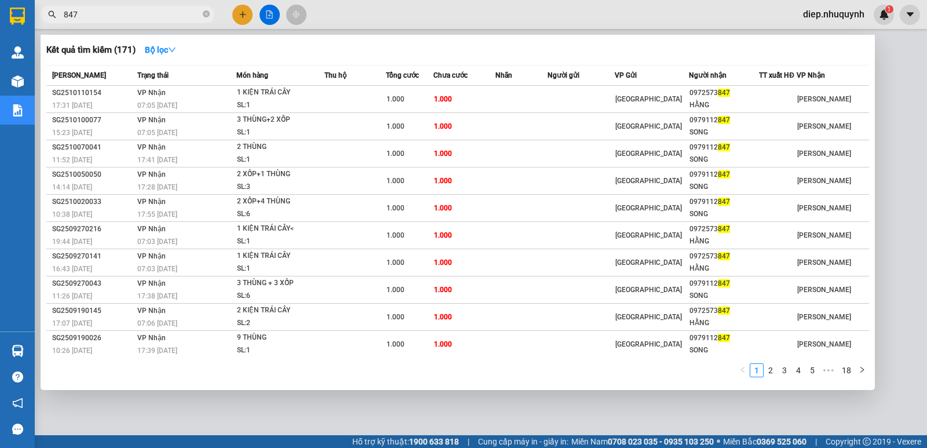
drag, startPoint x: 92, startPoint y: 14, endPoint x: 47, endPoint y: 14, distance: 44.6
click at [47, 14] on span "847" at bounding box center [128, 14] width 174 height 17
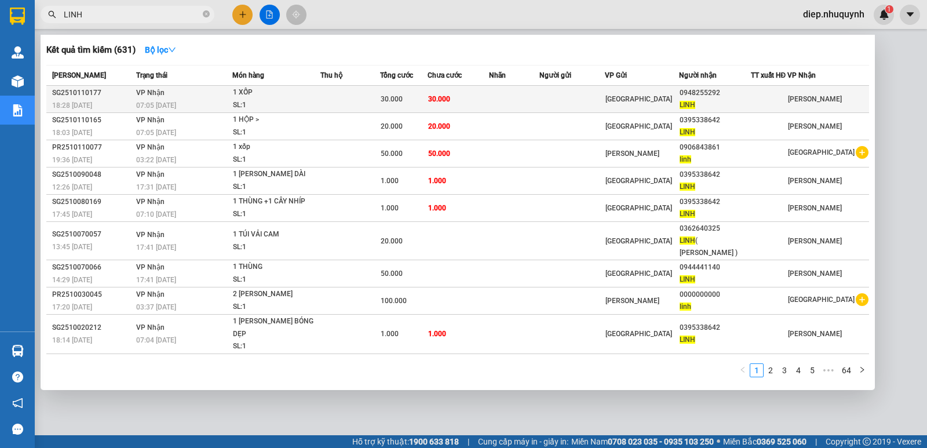
type input "LINH"
click at [424, 94] on div "30.000" at bounding box center [404, 99] width 46 height 13
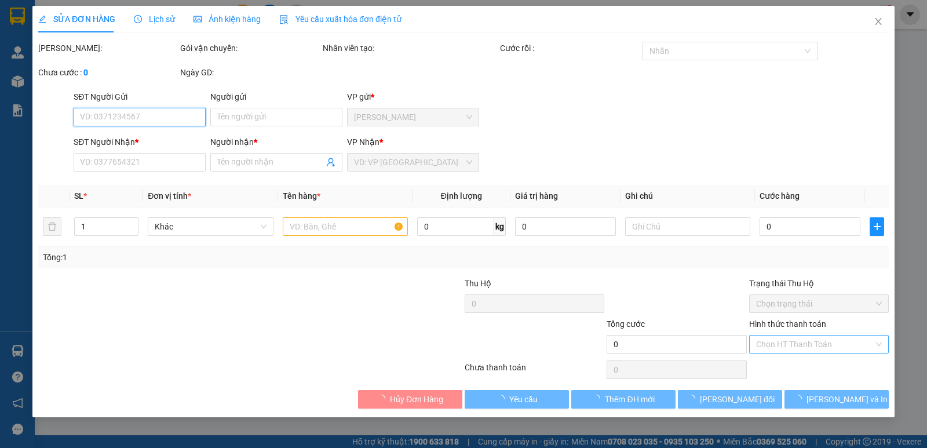
type input "0948255292"
type input "LINH"
type input "30.000"
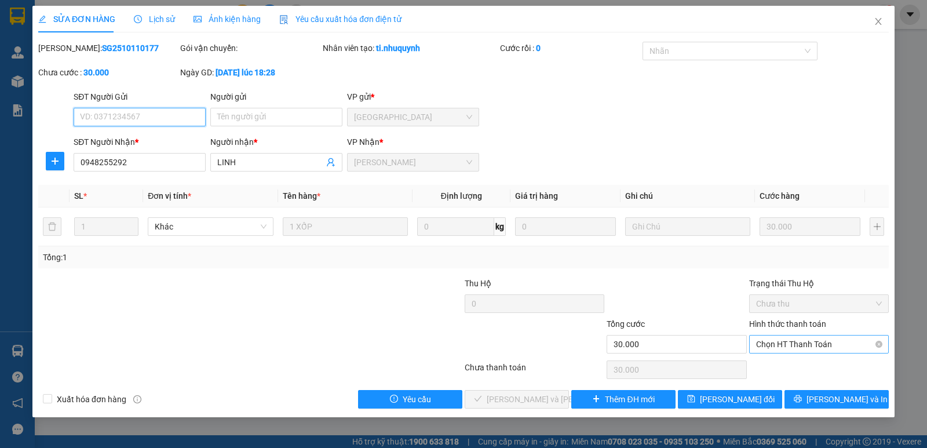
click at [813, 345] on span "Chọn HT Thanh Toán" at bounding box center [819, 344] width 126 height 17
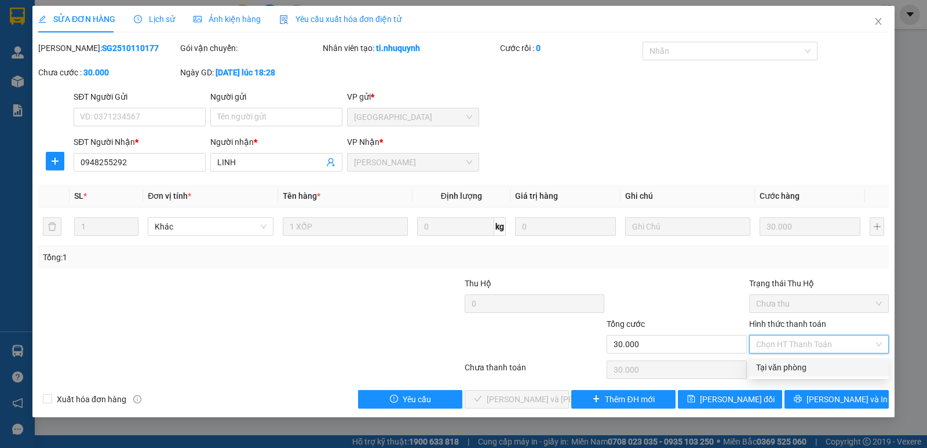
click at [804, 368] on div "Tại văn phòng" at bounding box center [819, 367] width 126 height 13
type input "0"
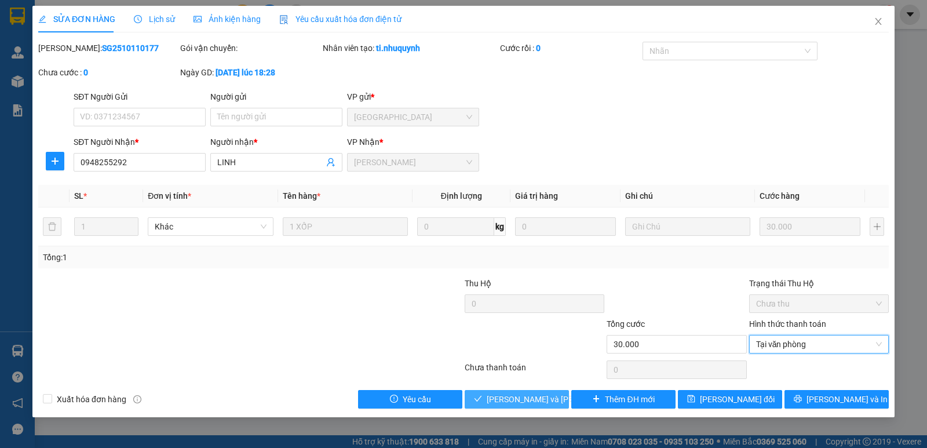
drag, startPoint x: 508, startPoint y: 403, endPoint x: 462, endPoint y: 404, distance: 46.4
click at [508, 403] on span "Lưu và Giao hàng" at bounding box center [565, 399] width 156 height 13
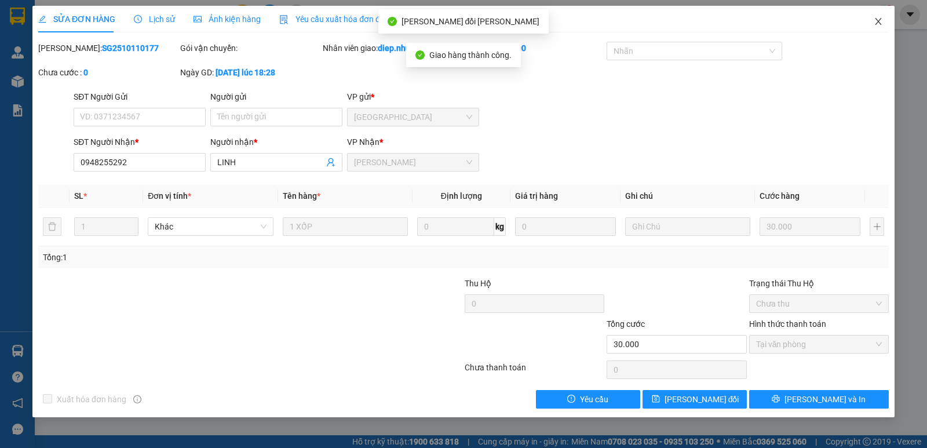
click at [880, 21] on icon "close" at bounding box center [878, 21] width 9 height 9
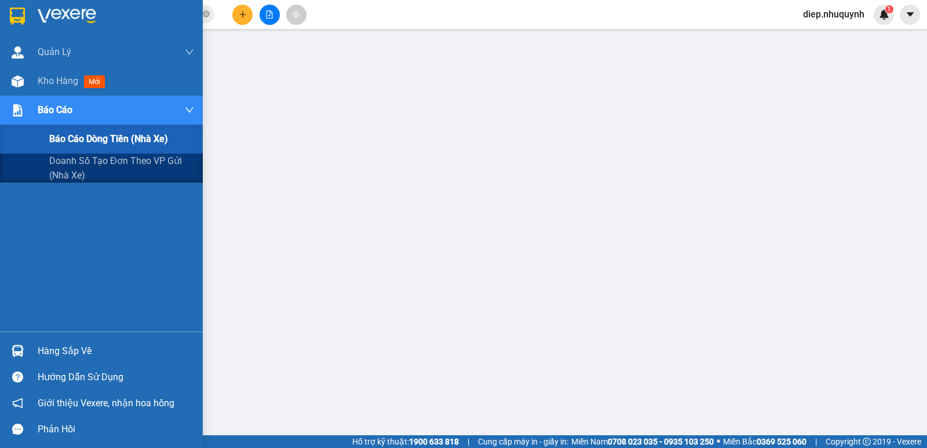
click at [82, 144] on span "Báo cáo dòng tiền (nhà xe)" at bounding box center [108, 139] width 119 height 14
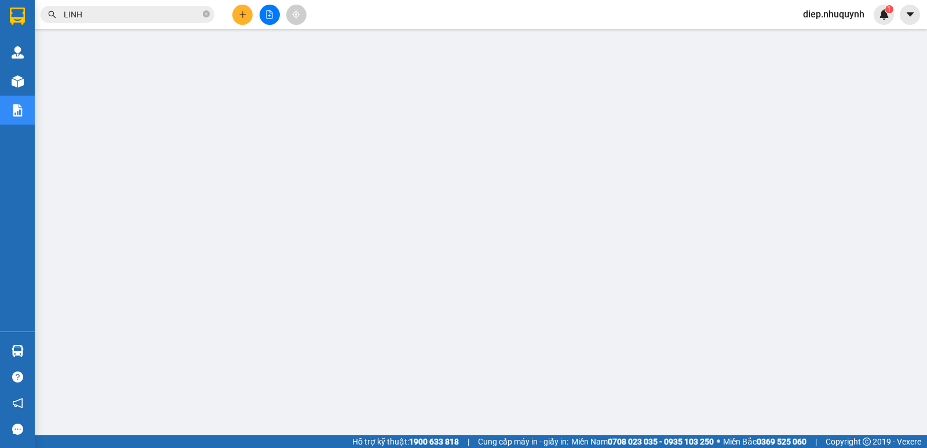
click at [843, 16] on span "diep.nhuquynh" at bounding box center [834, 14] width 80 height 14
click at [835, 40] on span "Đăng xuất" at bounding box center [838, 36] width 57 height 13
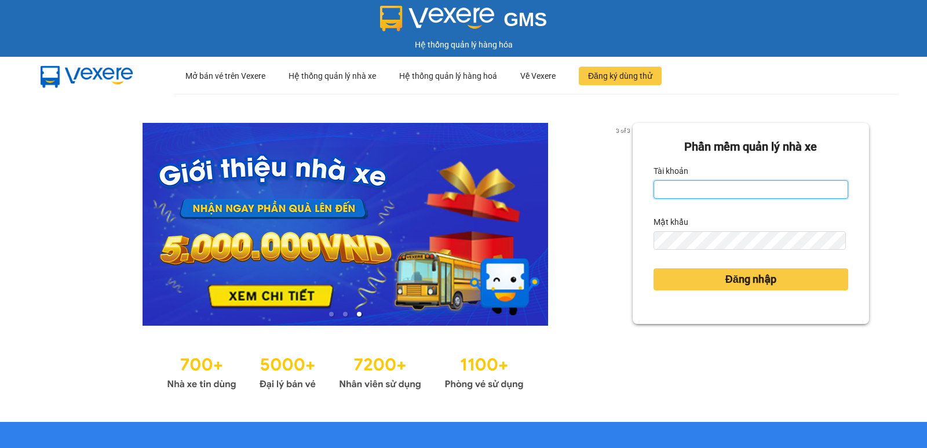
click at [763, 184] on input "Tài khoản" at bounding box center [751, 189] width 195 height 19
type input "rin.nhuquynh"
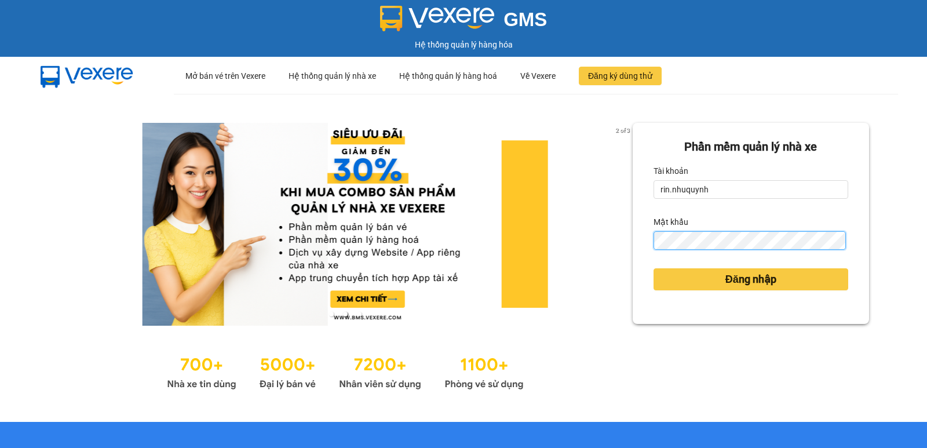
click at [654, 268] on button "Đăng nhập" at bounding box center [751, 279] width 195 height 22
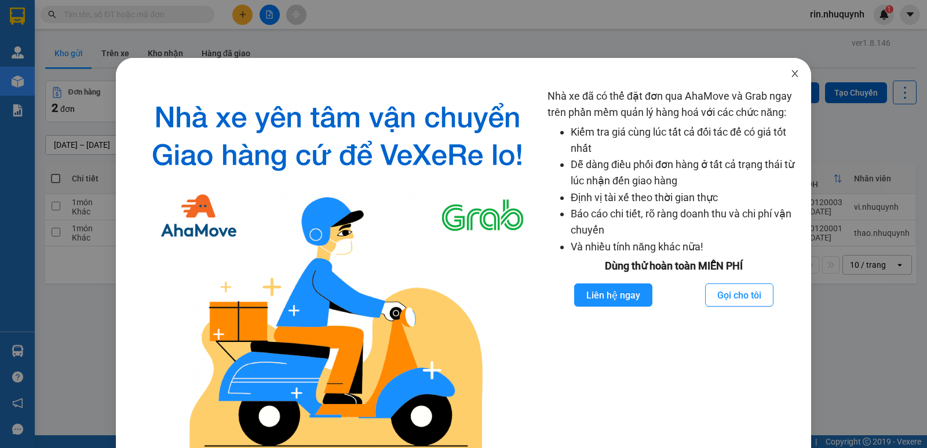
click at [791, 78] on icon "close" at bounding box center [795, 73] width 9 height 9
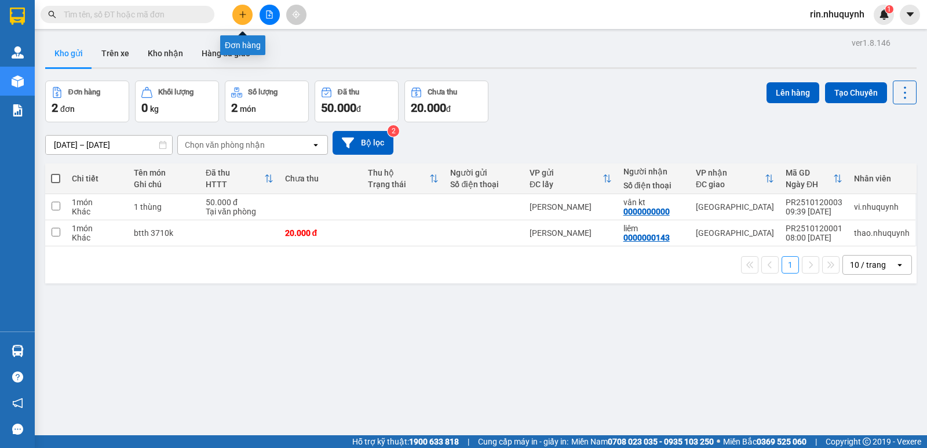
click at [246, 18] on icon "plus" at bounding box center [243, 14] width 8 height 8
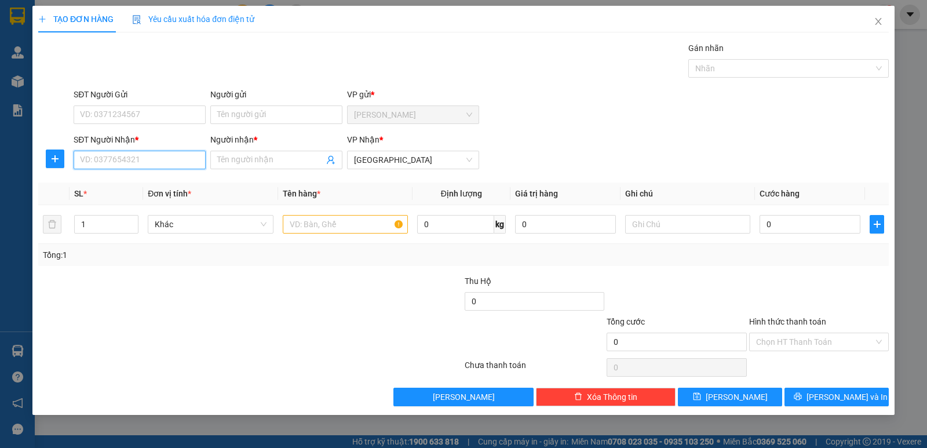
click at [142, 163] on input "SĐT Người Nhận *" at bounding box center [140, 160] width 132 height 19
click at [275, 154] on input "Người nhận *" at bounding box center [270, 160] width 107 height 13
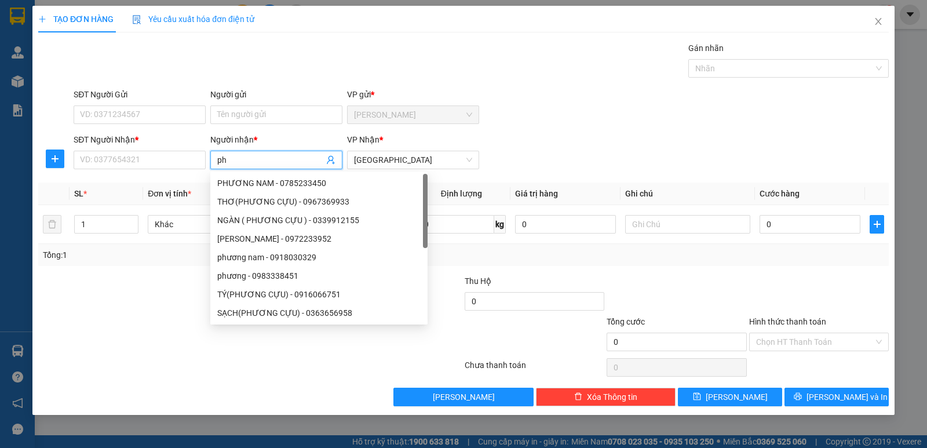
type input "p"
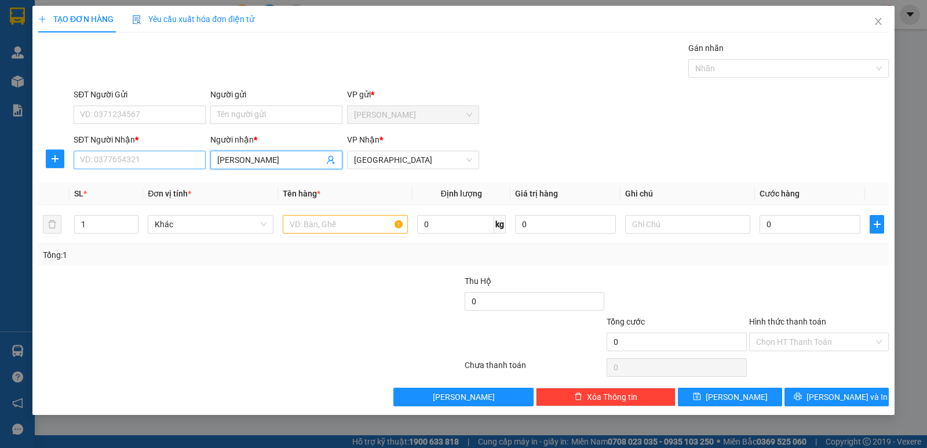
type input "[PERSON_NAME]"
click at [127, 162] on input "SĐT Người Nhận *" at bounding box center [140, 160] width 132 height 19
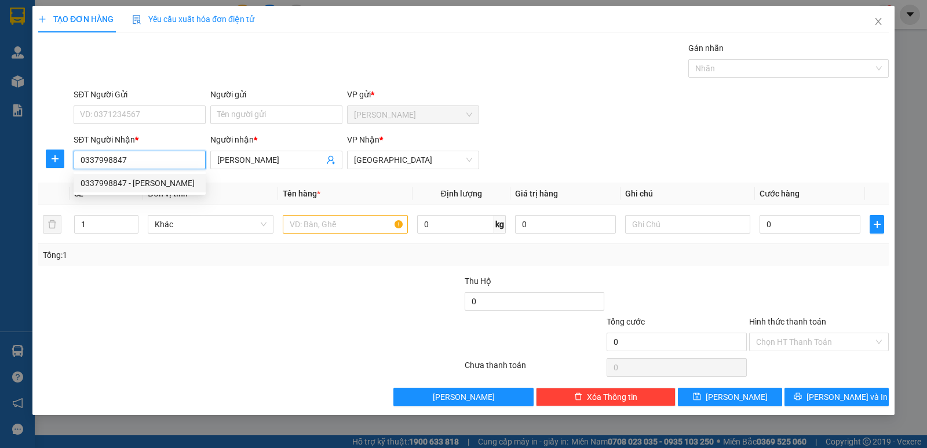
type input "0337998847"
click at [341, 280] on div at bounding box center [393, 295] width 142 height 41
click at [336, 227] on input "text" at bounding box center [345, 224] width 125 height 19
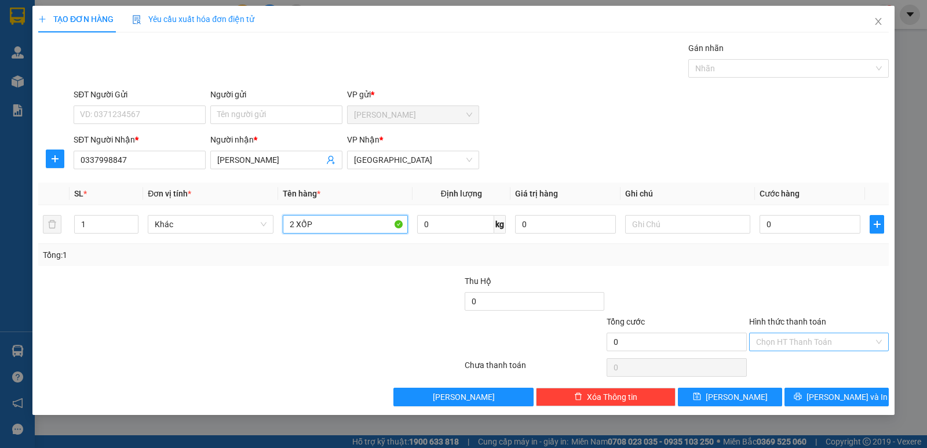
type input "2 XỐP"
click at [842, 339] on input "Hình thức thanh toán" at bounding box center [815, 341] width 118 height 17
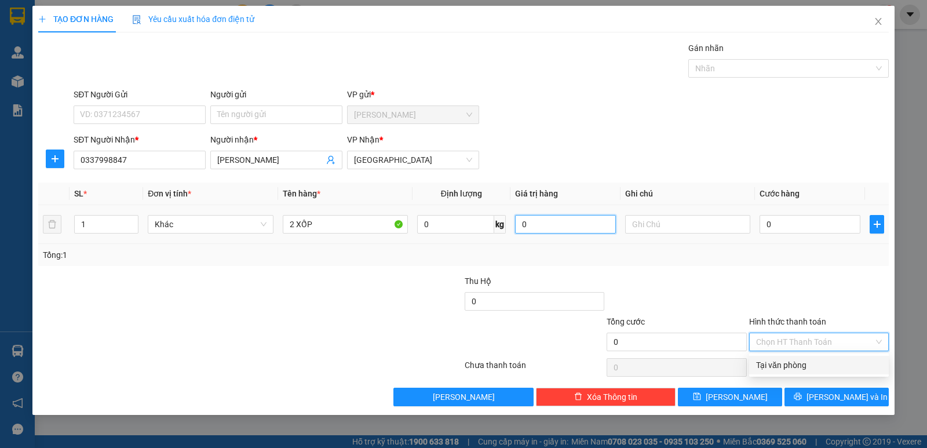
click at [566, 217] on input "0" at bounding box center [565, 224] width 101 height 19
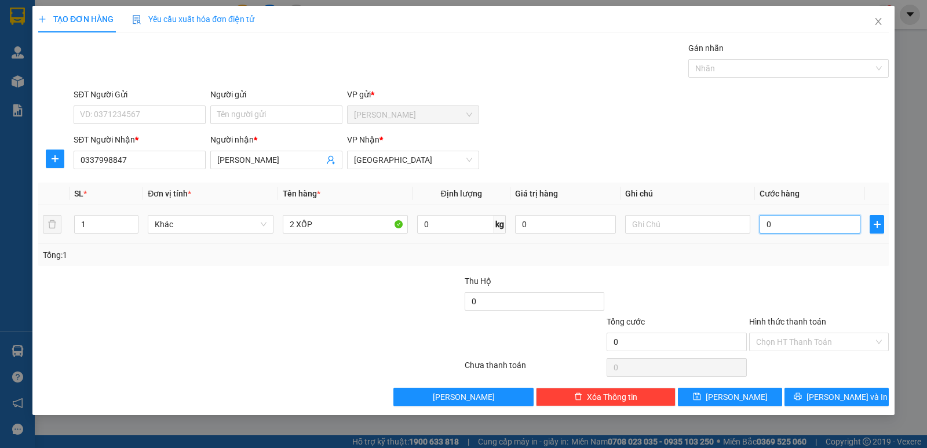
click at [800, 223] on input "0" at bounding box center [810, 224] width 101 height 19
click at [803, 223] on input "0" at bounding box center [810, 224] width 101 height 19
type input "07"
type input "7"
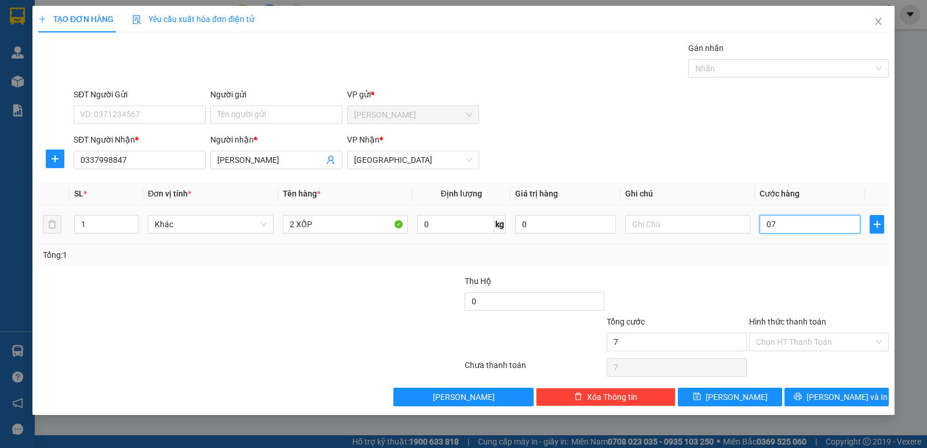
type input "070"
type input "70"
type input "70.000"
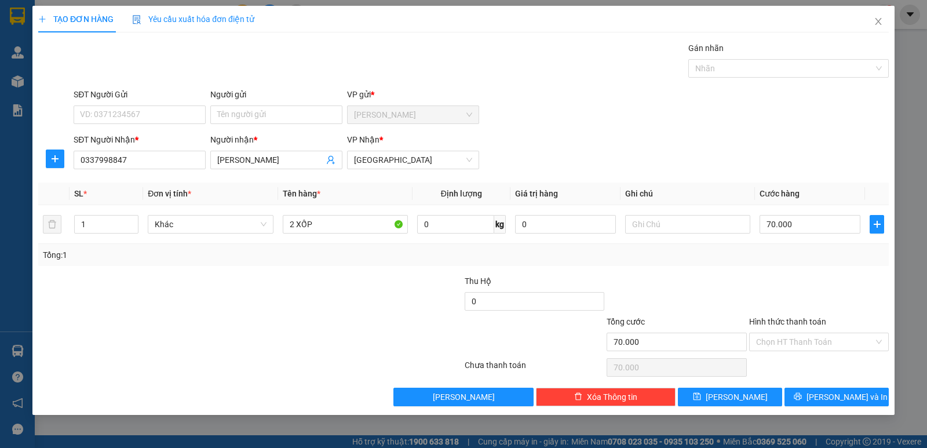
drag, startPoint x: 741, startPoint y: 297, endPoint x: 752, endPoint y: 300, distance: 11.4
click at [741, 296] on div at bounding box center [677, 295] width 142 height 41
click at [842, 345] on input "Hình thức thanh toán" at bounding box center [815, 341] width 118 height 17
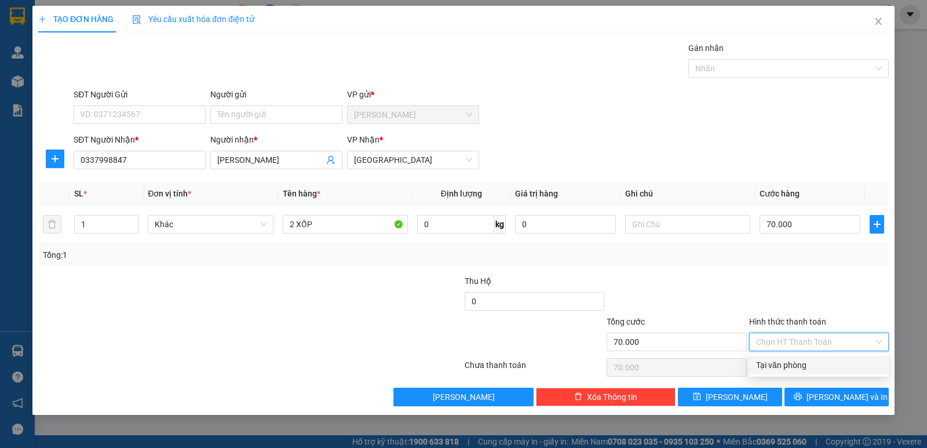
click at [821, 371] on div "Tại văn phòng" at bounding box center [819, 365] width 126 height 13
type input "0"
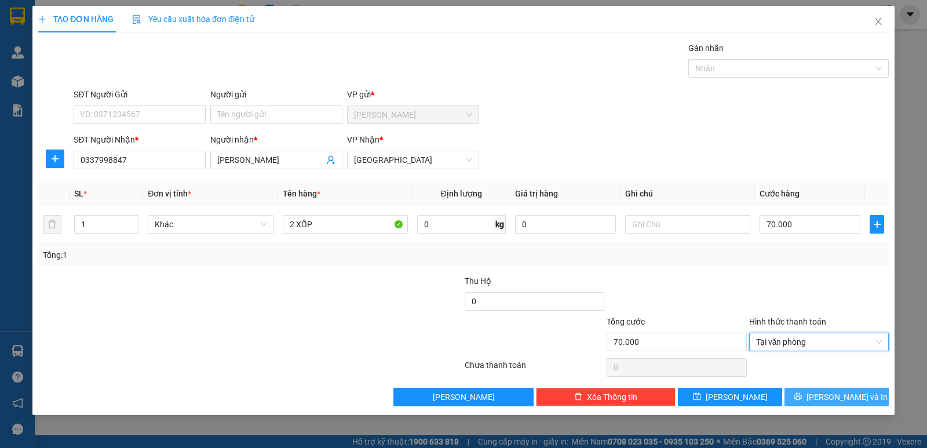
click at [812, 398] on button "Lưu và In" at bounding box center [837, 397] width 104 height 19
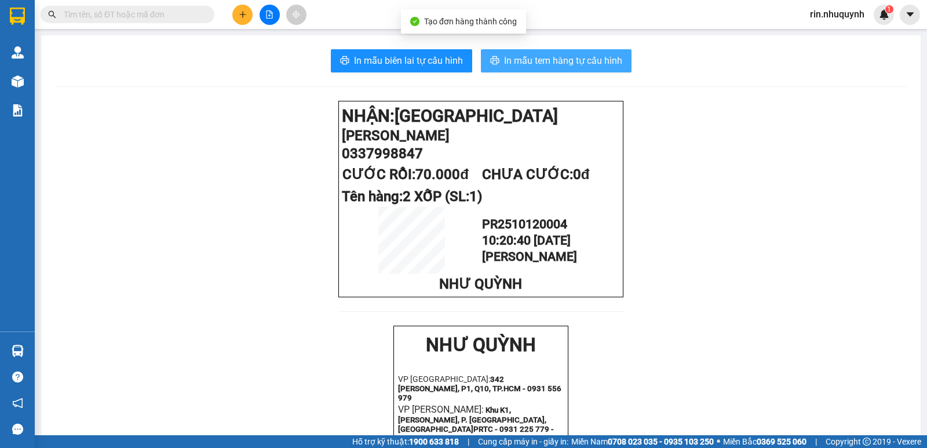
click at [566, 65] on span "In mẫu tem hàng tự cấu hình" at bounding box center [563, 60] width 118 height 14
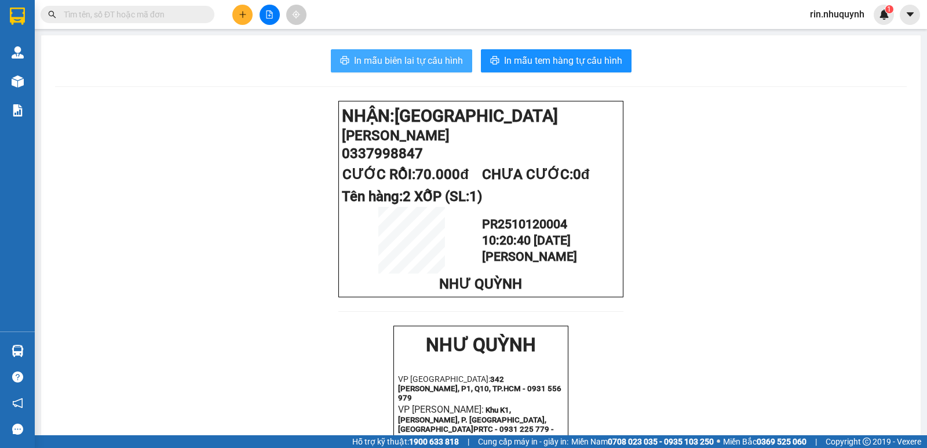
click at [430, 56] on span "In mẫu biên lai tự cấu hình" at bounding box center [408, 60] width 109 height 14
click at [208, 15] on span at bounding box center [206, 14] width 7 height 13
click at [198, 13] on input "text" at bounding box center [132, 14] width 137 height 13
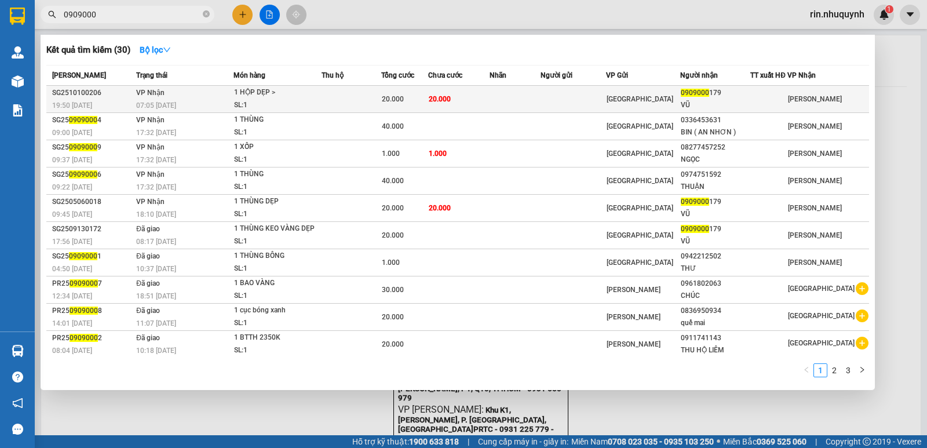
type input "0909000"
click at [254, 92] on div "1 HỘP DẸP >" at bounding box center [277, 92] width 87 height 13
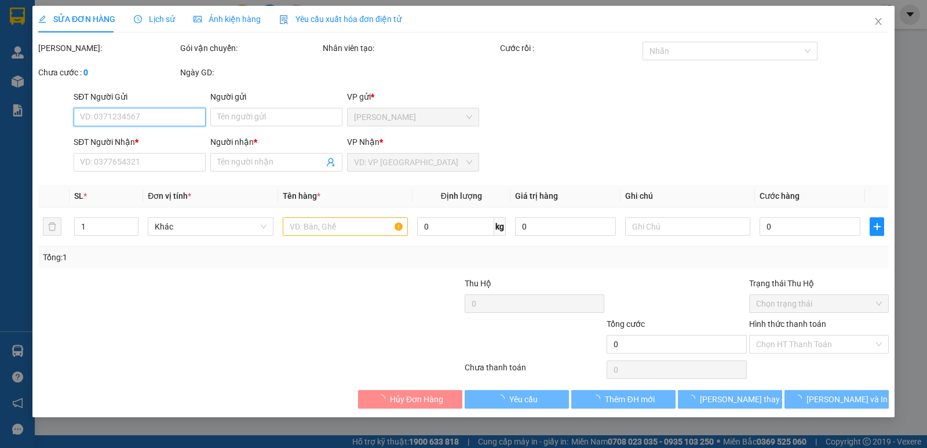
type input "0909000179"
type input "VŨ"
type input "20.000"
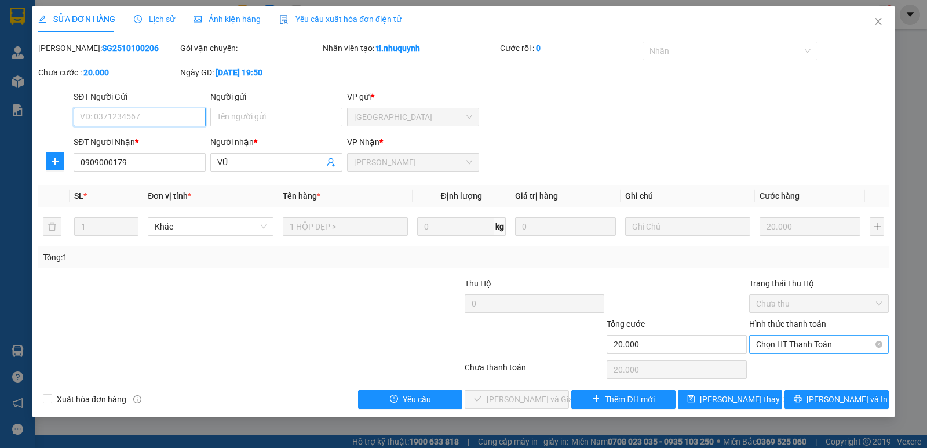
click at [847, 347] on span "Chọn HT Thanh Toán" at bounding box center [819, 344] width 126 height 17
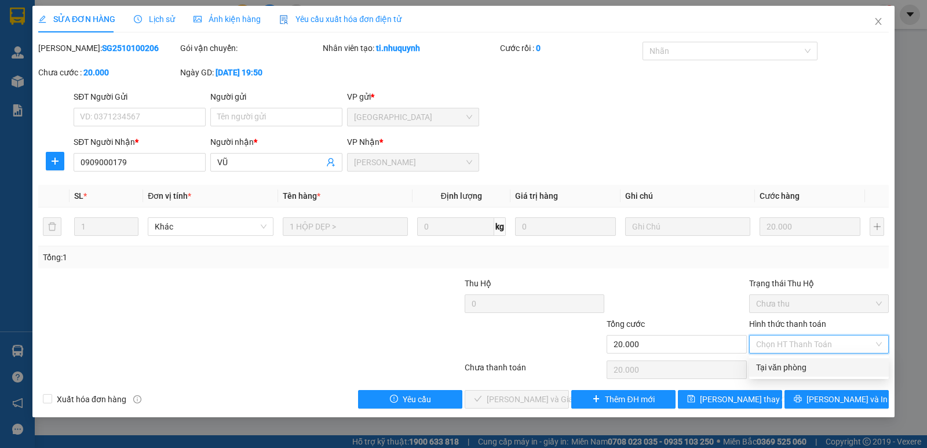
click at [825, 364] on div "Tại văn phòng" at bounding box center [819, 367] width 126 height 13
type input "0"
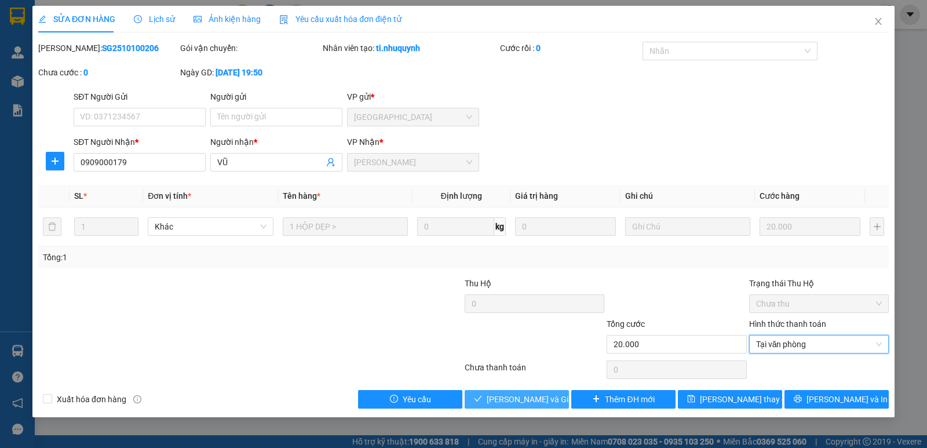
click at [540, 405] on span "Lưu và Giao hàng" at bounding box center [542, 399] width 111 height 13
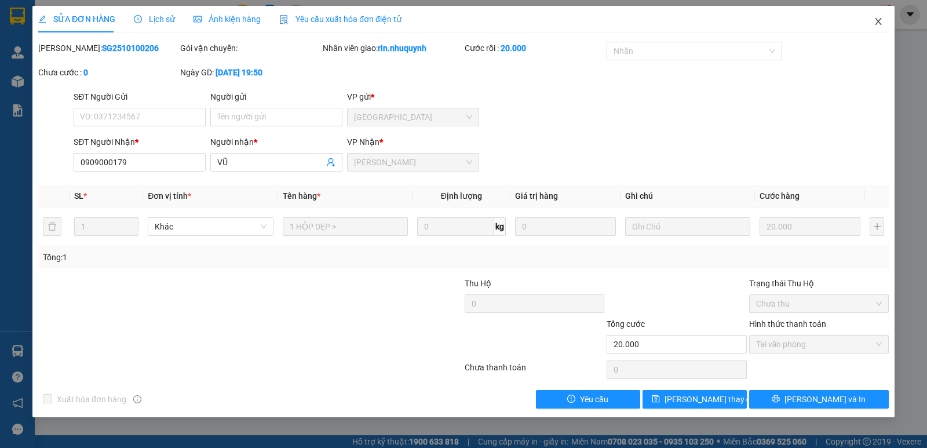
click at [876, 27] on span "Close" at bounding box center [878, 22] width 32 height 32
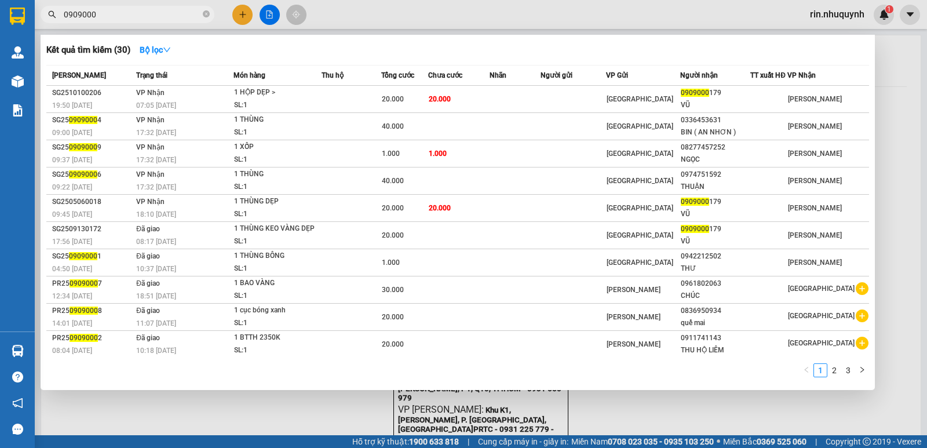
drag, startPoint x: 205, startPoint y: 17, endPoint x: 194, endPoint y: 13, distance: 11.5
click at [205, 17] on icon "close-circle" at bounding box center [206, 13] width 7 height 7
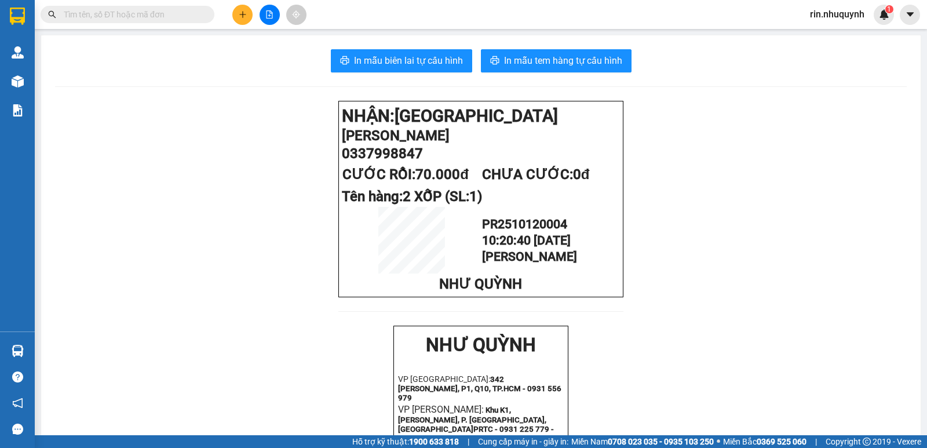
click at [194, 13] on input "text" at bounding box center [132, 14] width 137 height 13
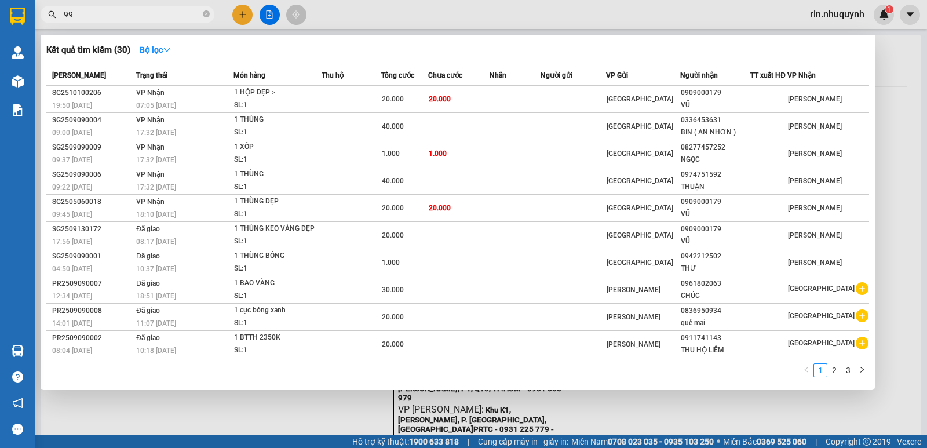
type input "995"
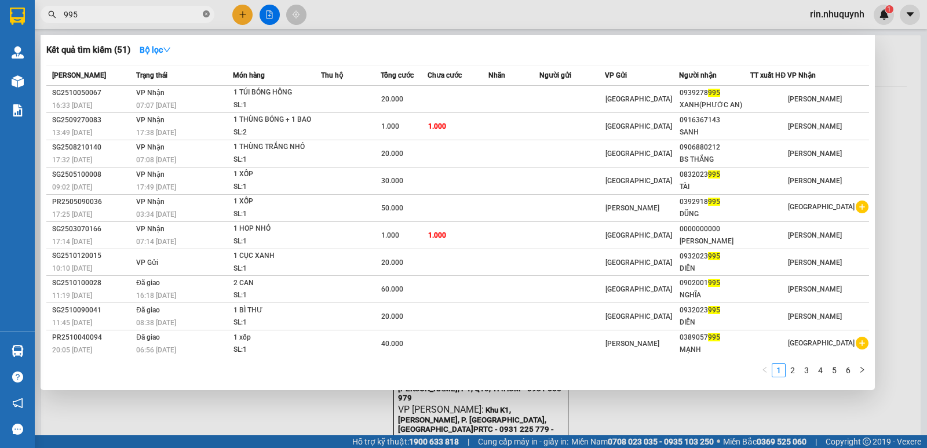
click at [206, 17] on icon "close-circle" at bounding box center [206, 13] width 7 height 7
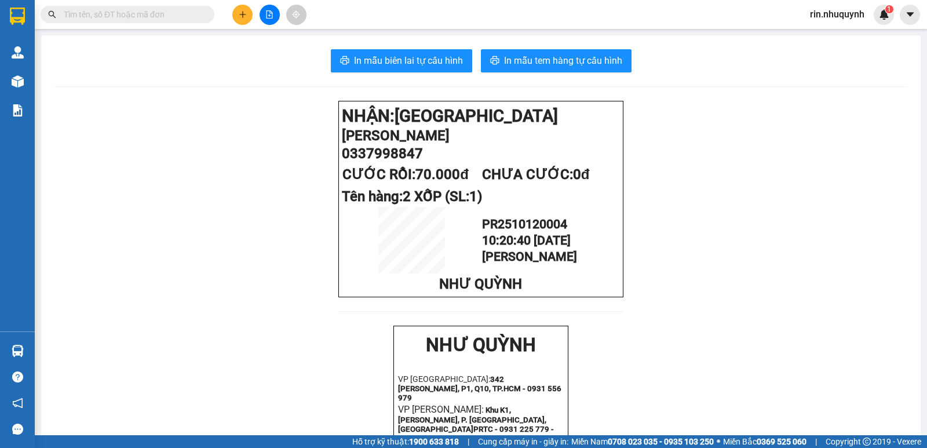
click at [157, 13] on input "text" at bounding box center [132, 14] width 137 height 13
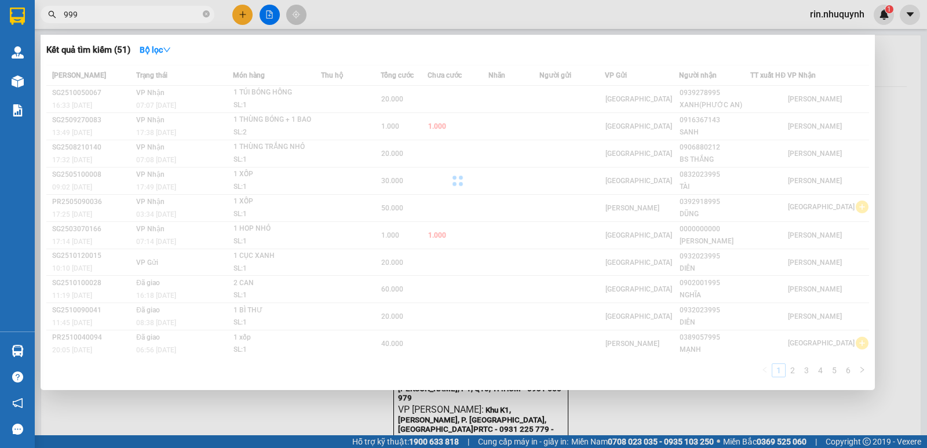
type input "999"
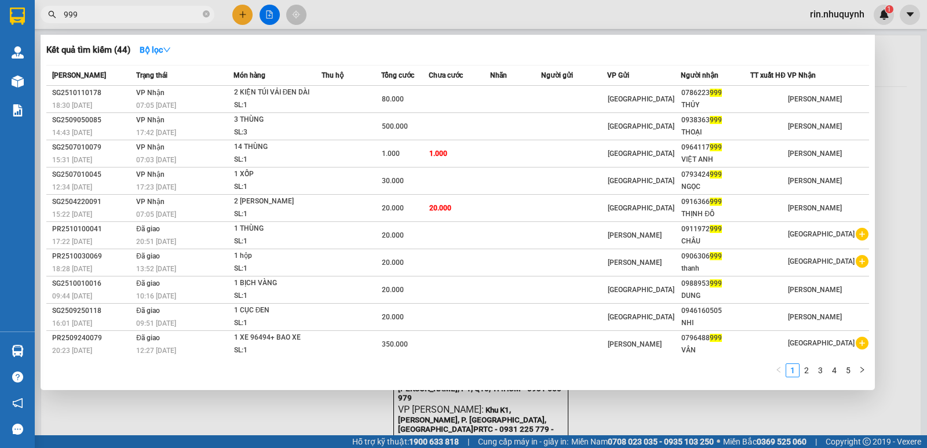
drag, startPoint x: 205, startPoint y: 18, endPoint x: 191, endPoint y: 20, distance: 14.0
click at [204, 17] on icon "close-circle" at bounding box center [206, 13] width 7 height 7
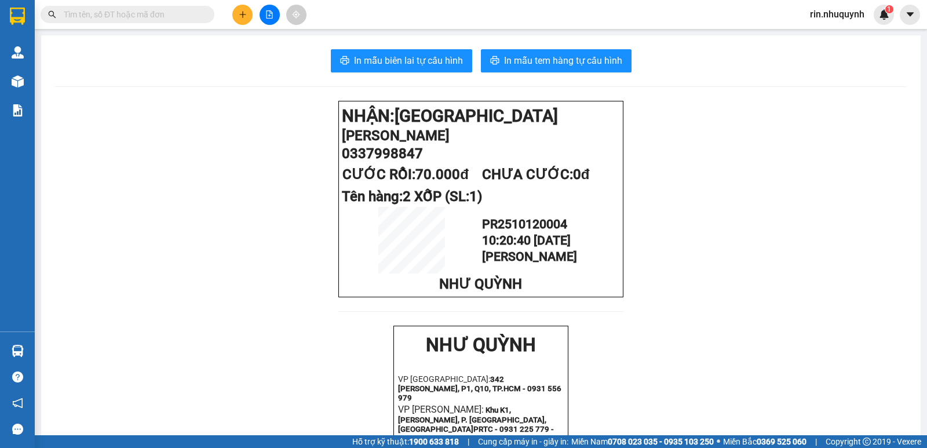
click at [180, 20] on input "text" at bounding box center [132, 14] width 137 height 13
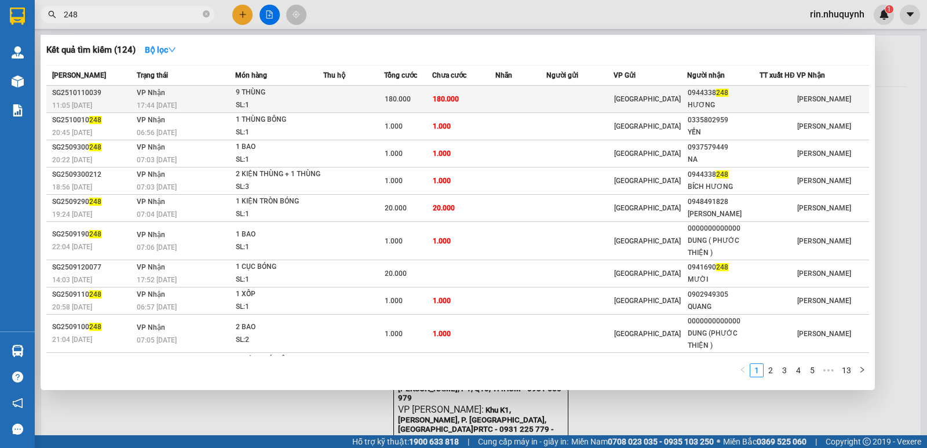
type input "248"
click at [463, 93] on td "180.000" at bounding box center [463, 99] width 63 height 27
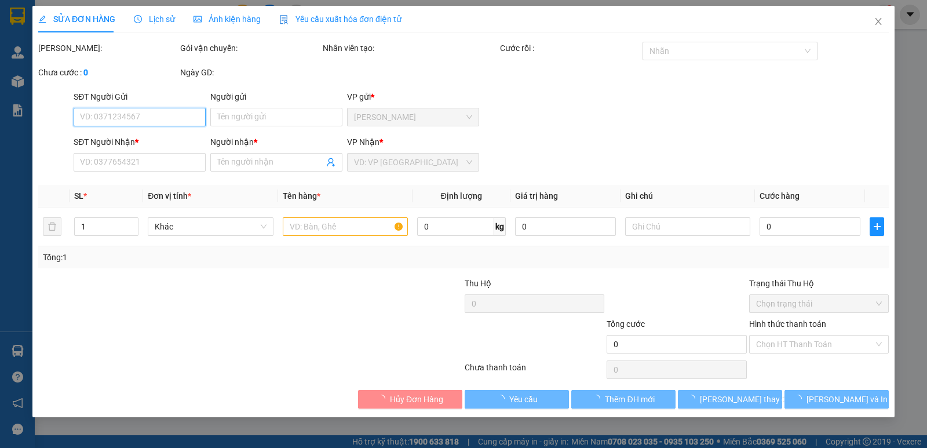
type input "0944338248"
type input "HƯƠNG"
type input "180.000"
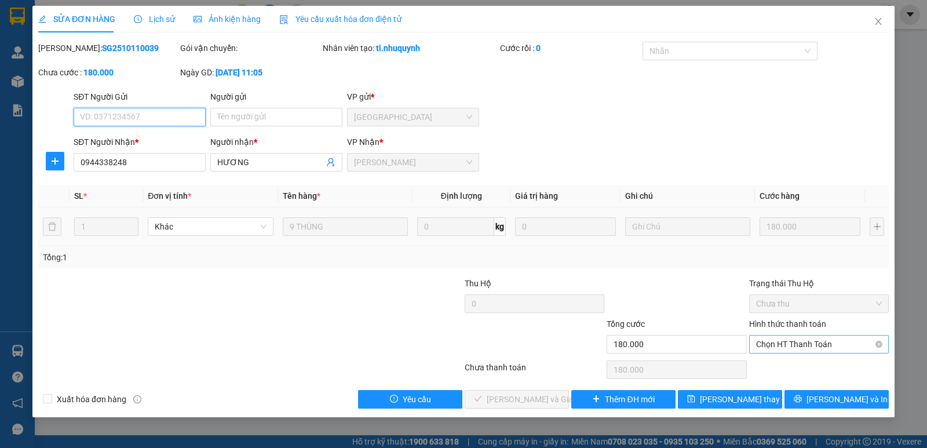
click at [796, 349] on span "Chọn HT Thanh Toán" at bounding box center [819, 344] width 126 height 17
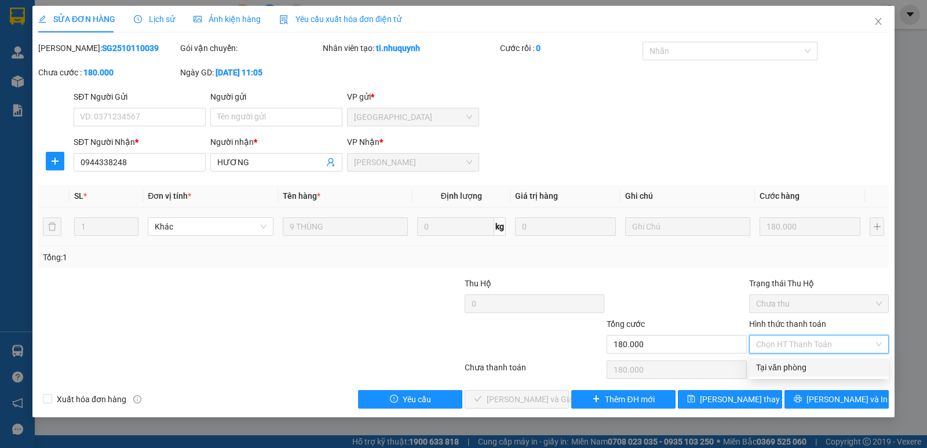
drag, startPoint x: 788, startPoint y: 362, endPoint x: 702, endPoint y: 367, distance: 86.6
click at [788, 362] on div "Tại văn phòng" at bounding box center [819, 367] width 126 height 13
type input "0"
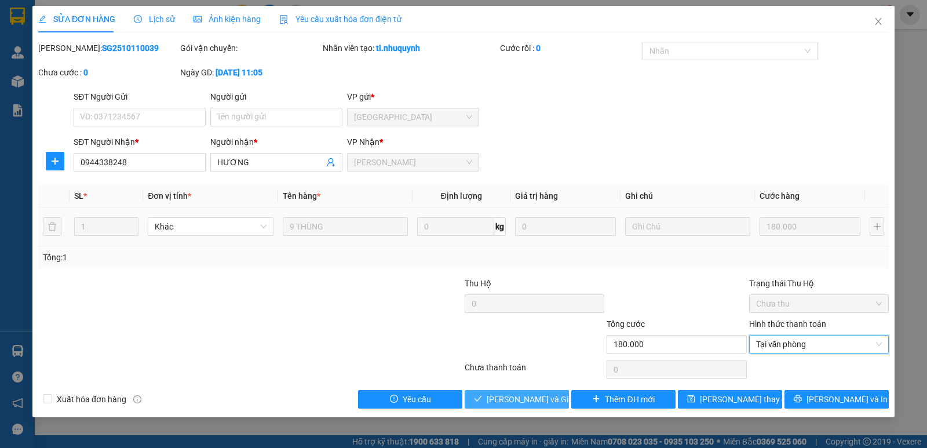
click at [532, 398] on span "Lưu và Giao hàng" at bounding box center [542, 399] width 111 height 13
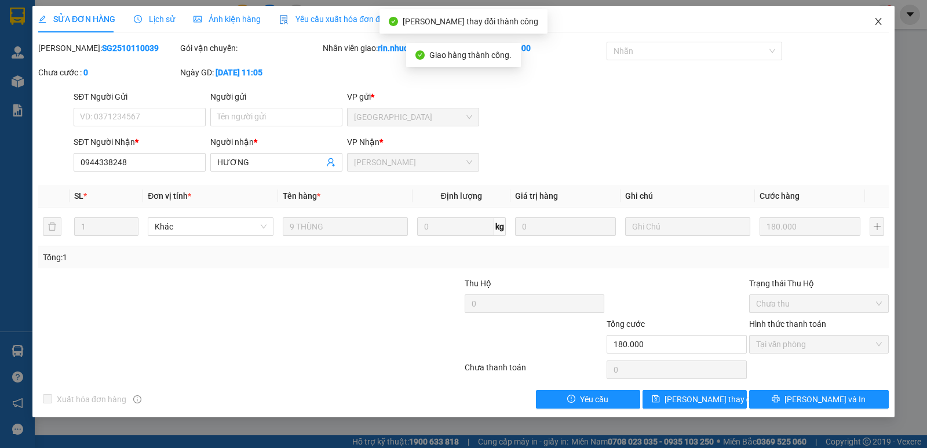
click at [876, 22] on icon "close" at bounding box center [878, 21] width 9 height 9
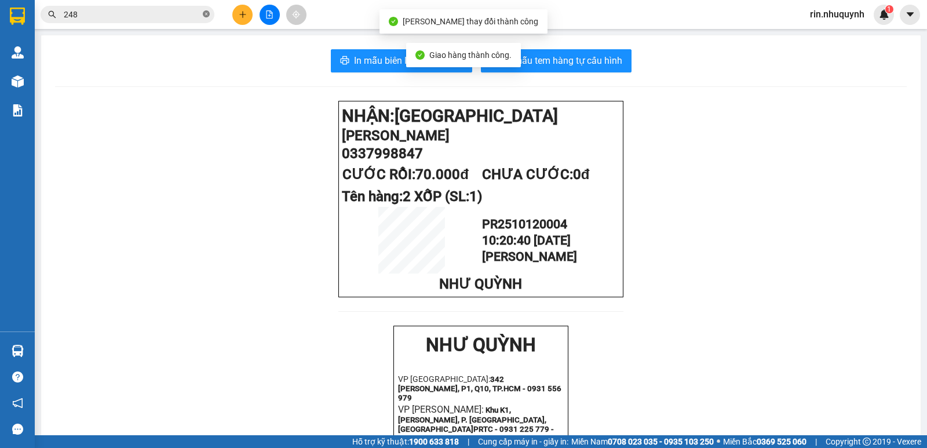
click at [203, 19] on span at bounding box center [206, 14] width 7 height 11
click at [184, 14] on input "text" at bounding box center [132, 14] width 137 height 13
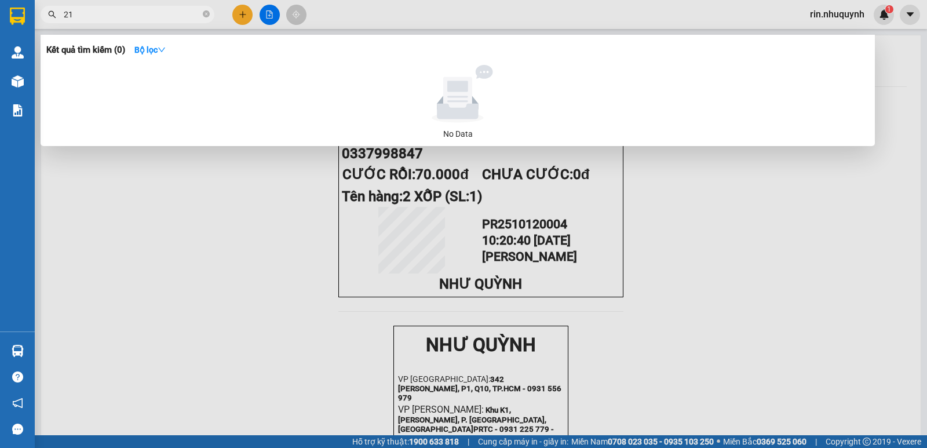
type input "2"
type input "1"
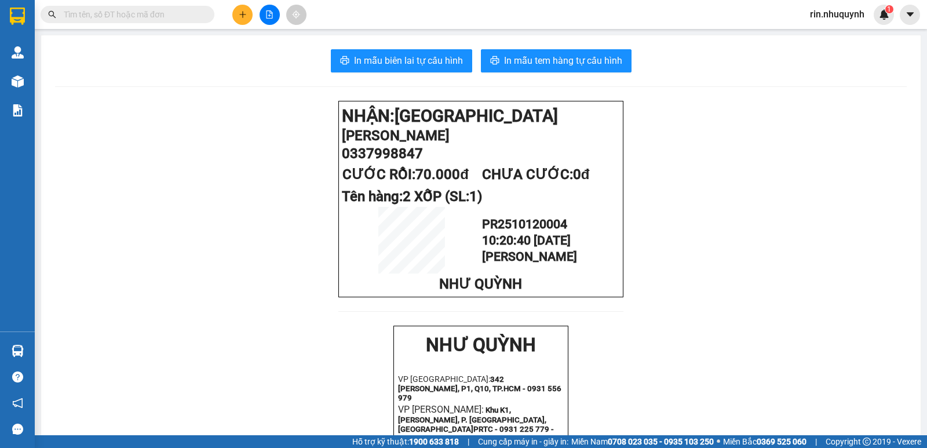
click at [95, 23] on div "Kết quả tìm kiếm ( 0 ) Bộ lọc No Data" at bounding box center [113, 15] width 226 height 20
click at [97, 20] on input "text" at bounding box center [132, 14] width 137 height 13
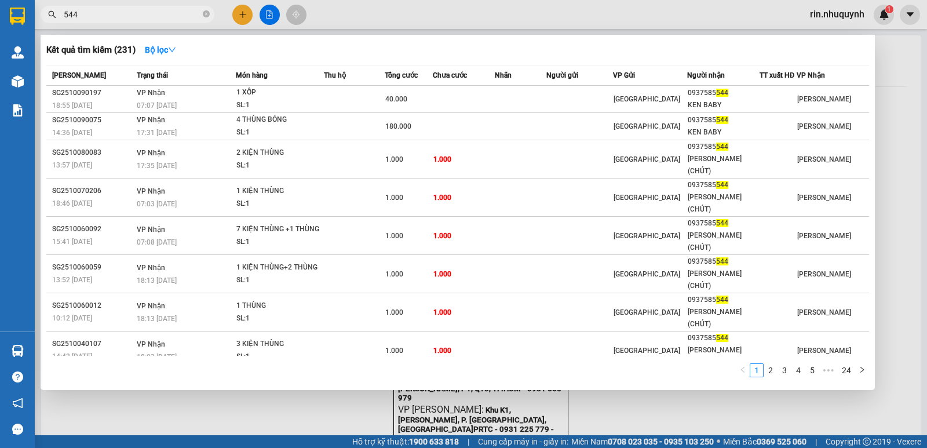
type input "544"
click at [243, 17] on div at bounding box center [463, 224] width 927 height 448
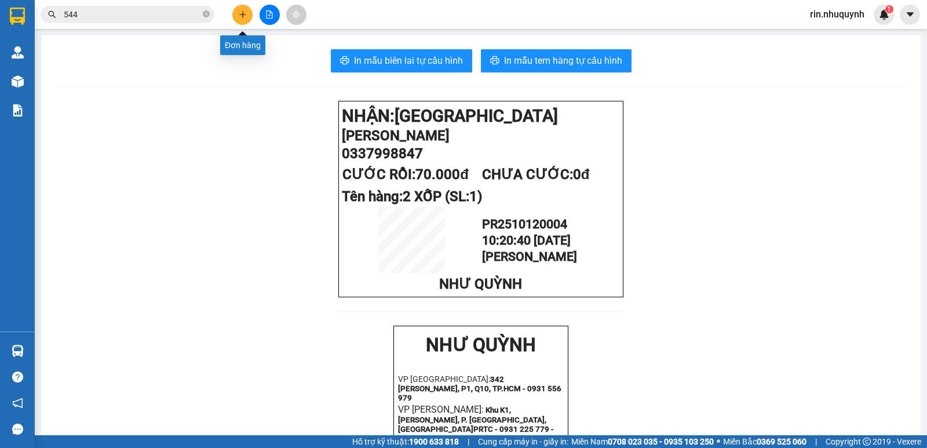
click at [236, 8] on button at bounding box center [242, 15] width 20 height 20
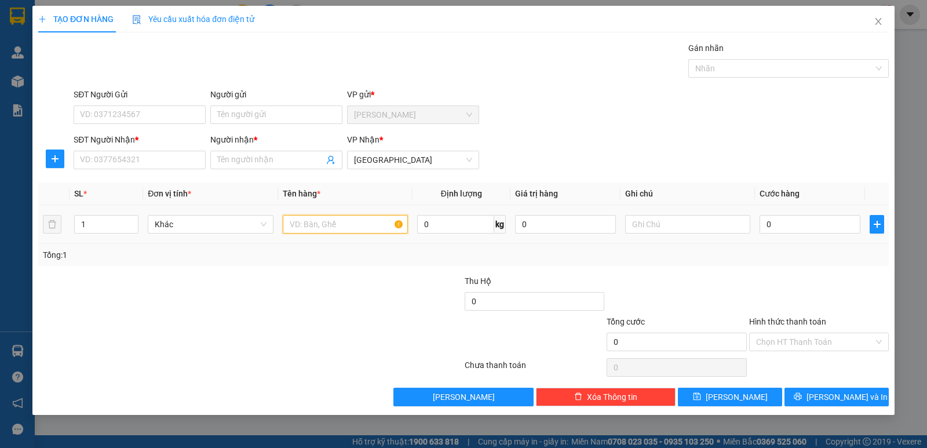
click at [351, 217] on input "text" at bounding box center [345, 224] width 125 height 19
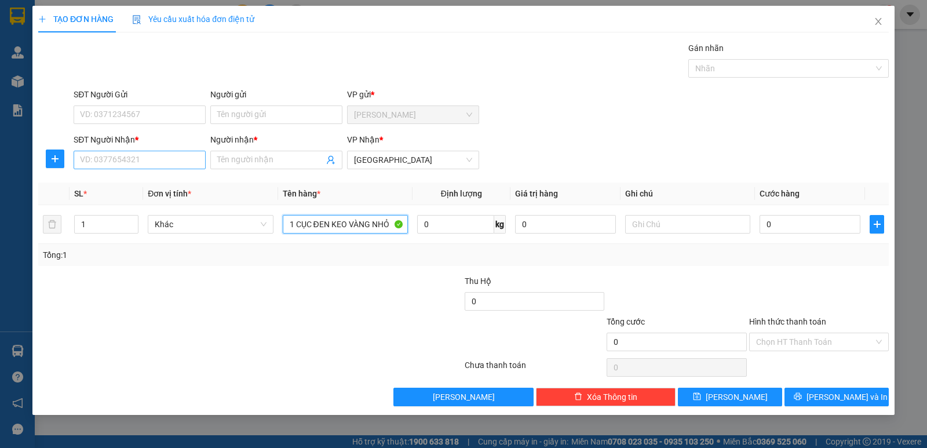
type input "1 CỤC ĐEN KEO VÀNG NHỎ"
click at [125, 158] on input "SĐT Người Nhận *" at bounding box center [140, 160] width 132 height 19
click at [246, 162] on input "Người nhận *" at bounding box center [270, 160] width 107 height 13
type input "XUYÊN Á"
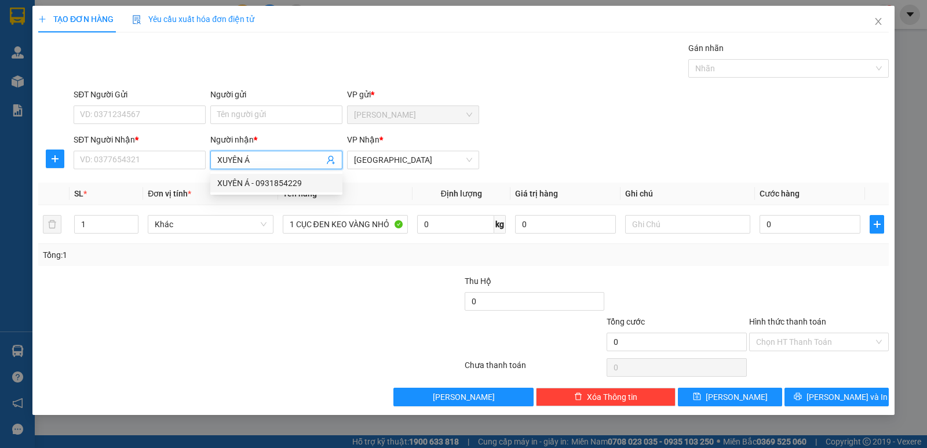
click at [264, 189] on div "XUYÊN Á - 0931854229" at bounding box center [276, 183] width 118 height 13
type input "0931854229"
type input "XUYÊN Á"
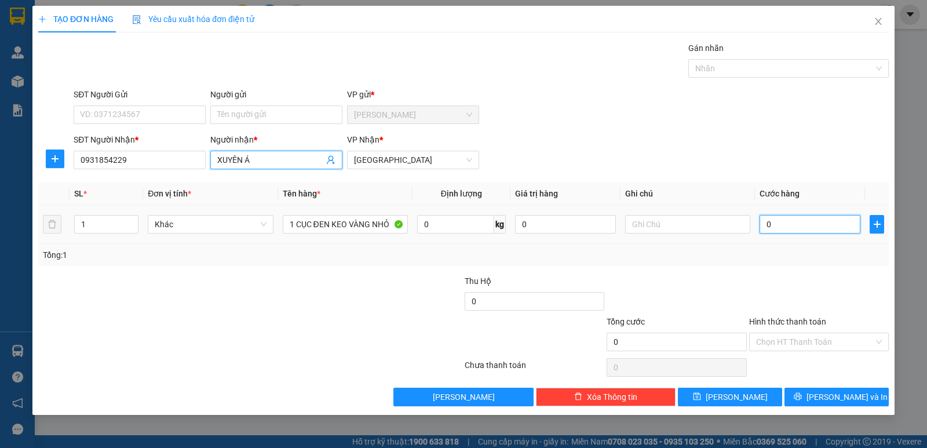
click at [778, 225] on input "0" at bounding box center [810, 224] width 101 height 19
type input "02"
type input "2"
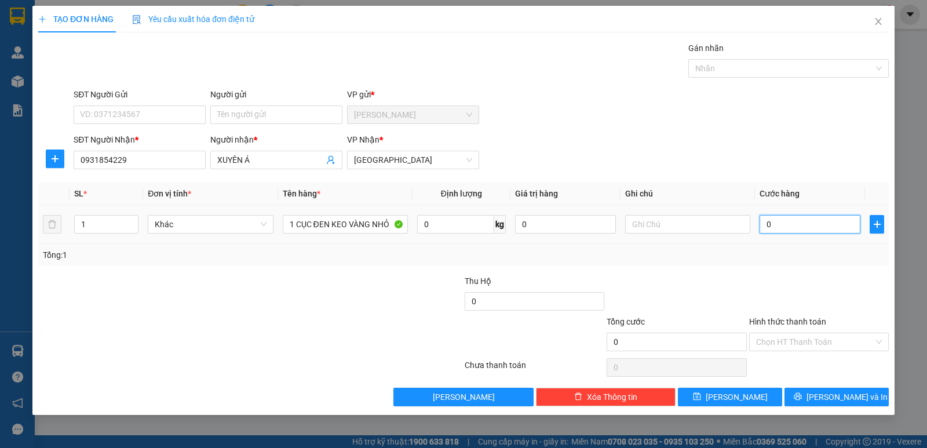
type input "2"
type input "020"
type input "20"
type input "20.000"
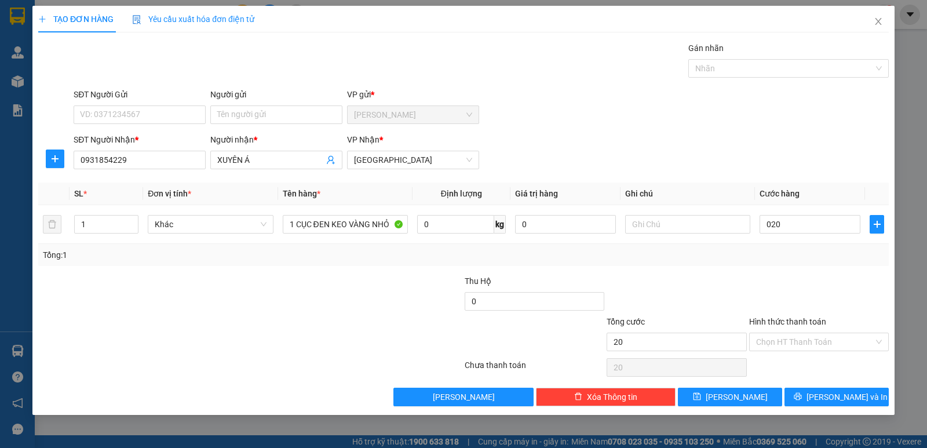
type input "20.000"
click at [785, 262] on div "Tổng: 1" at bounding box center [463, 255] width 851 height 22
click at [855, 342] on input "Hình thức thanh toán" at bounding box center [815, 341] width 118 height 17
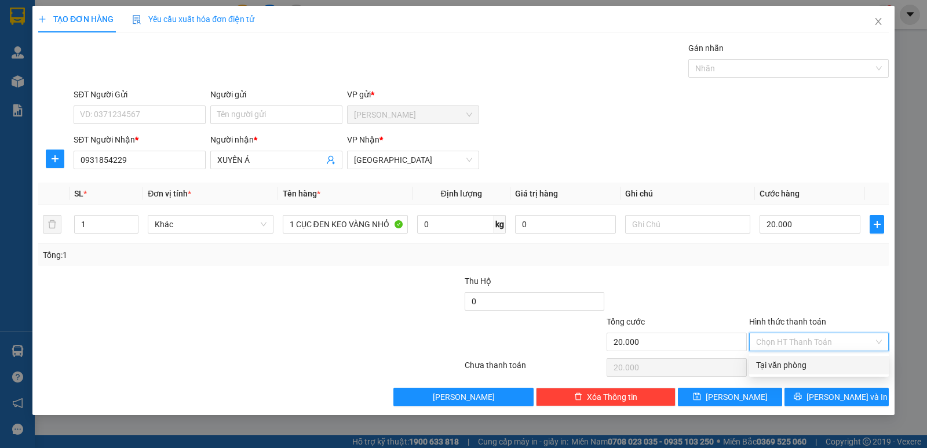
click at [817, 363] on div "Tại văn phòng" at bounding box center [819, 365] width 126 height 13
type input "0"
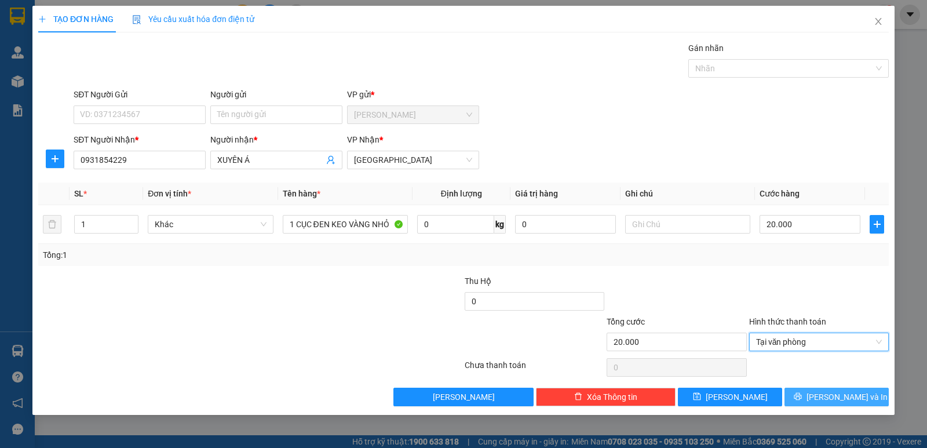
click at [825, 401] on button "Lưu và In" at bounding box center [837, 397] width 104 height 19
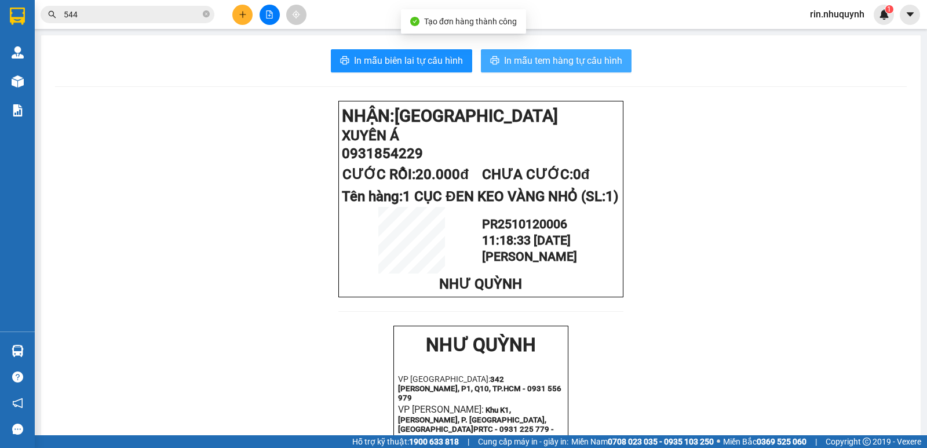
click at [559, 62] on span "In mẫu tem hàng tự cấu hình" at bounding box center [563, 60] width 118 height 14
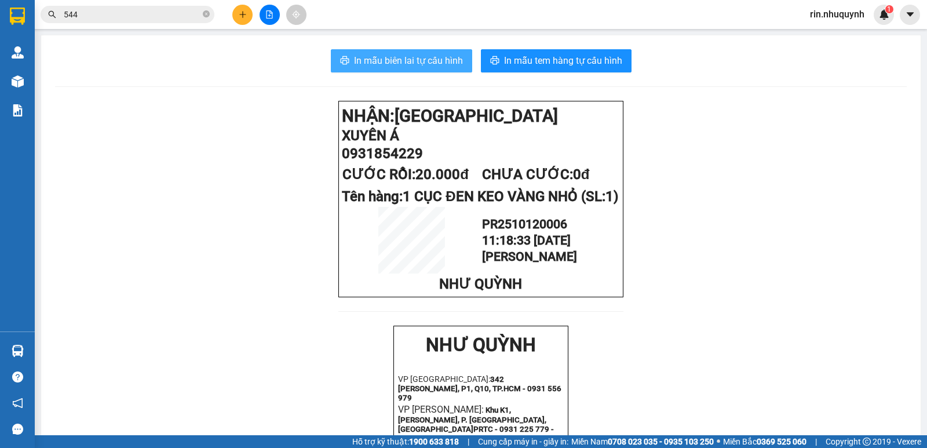
click at [381, 64] on span "In mẫu biên lai tự cấu hình" at bounding box center [408, 60] width 109 height 14
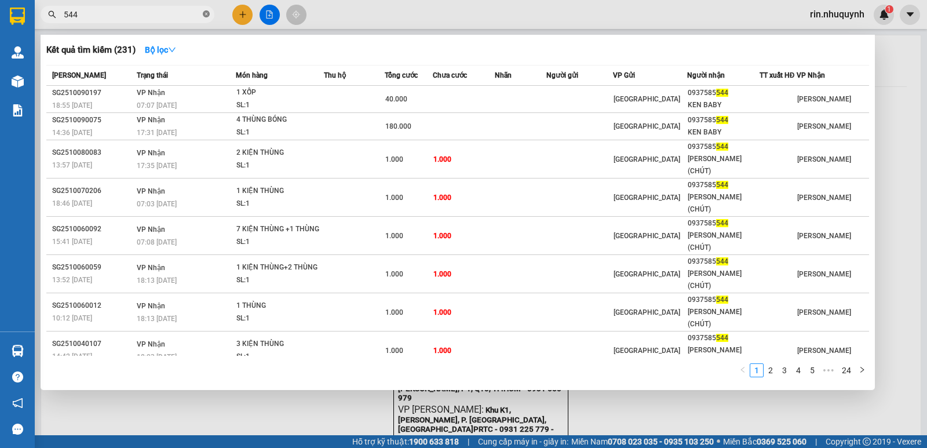
click at [204, 17] on icon "close-circle" at bounding box center [206, 13] width 7 height 7
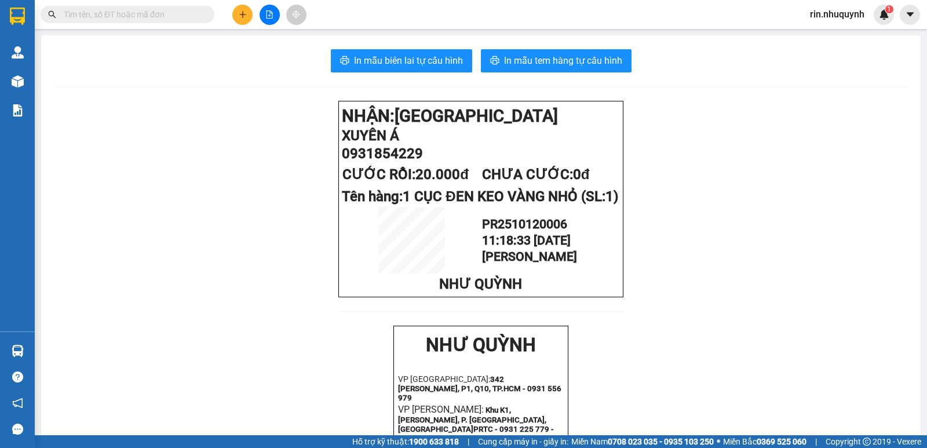
click at [199, 14] on input "text" at bounding box center [132, 14] width 137 height 13
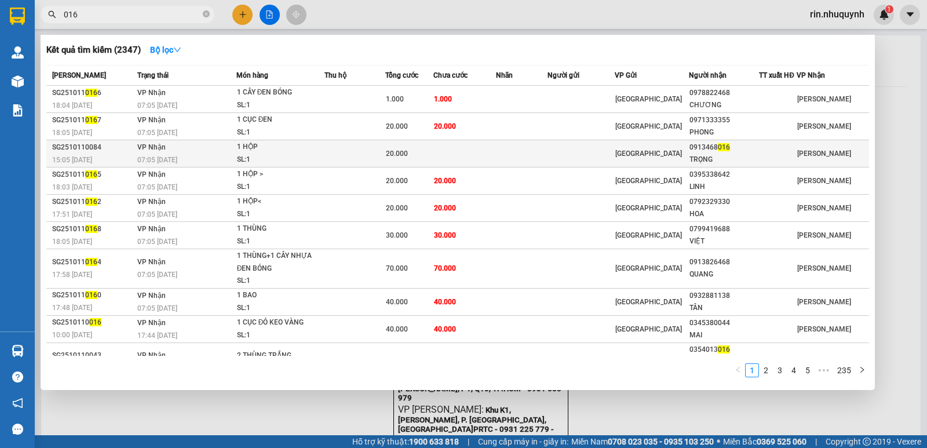
type input "016"
click at [768, 156] on div at bounding box center [778, 154] width 37 height 12
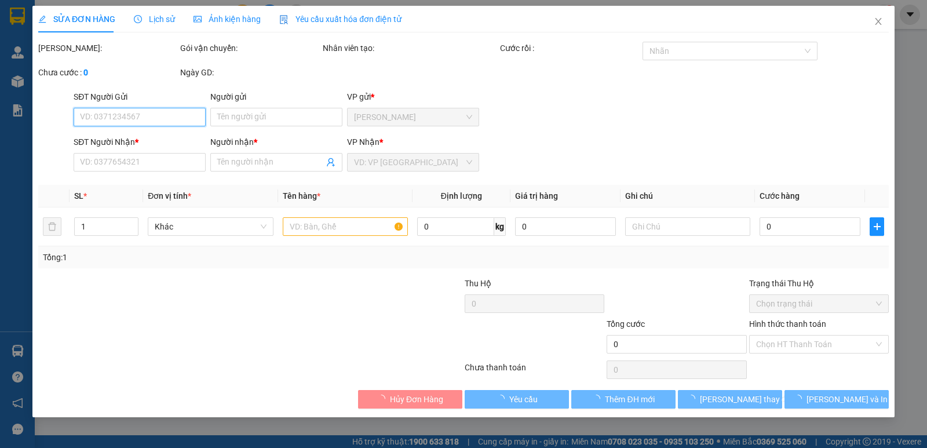
type input "0913468016"
type input "TRỌNG"
type input "20.000"
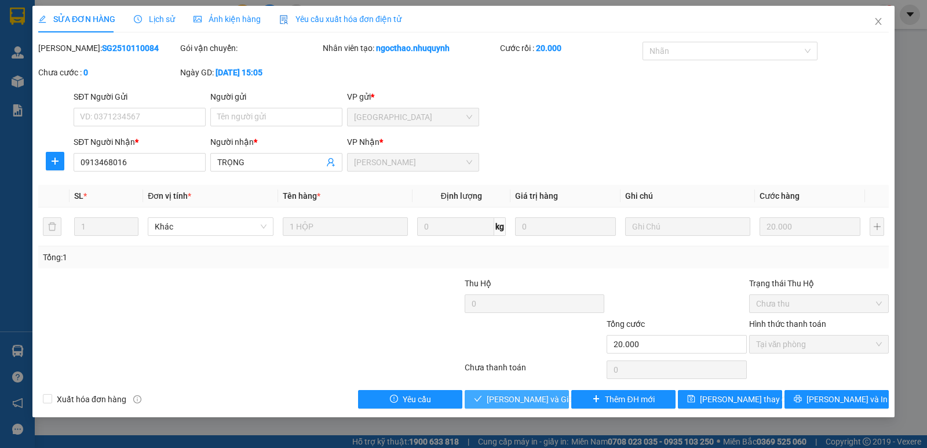
click at [528, 401] on span "Lưu và Giao hàng" at bounding box center [542, 399] width 111 height 13
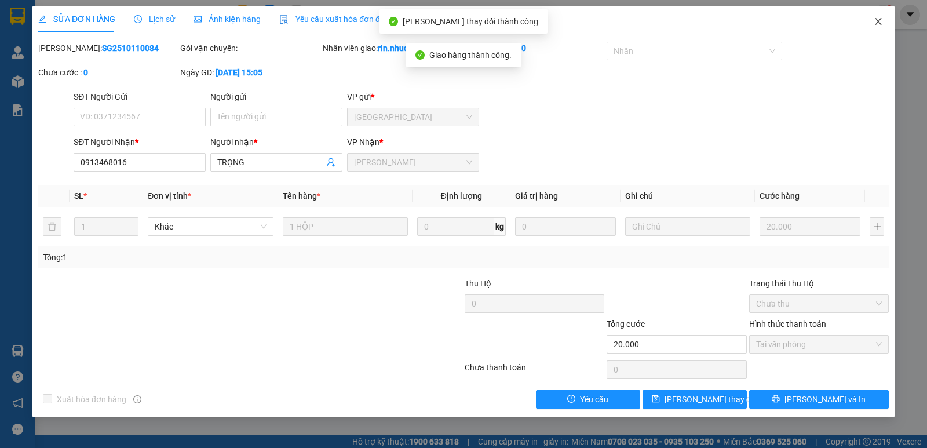
click at [882, 21] on icon "close" at bounding box center [878, 21] width 9 height 9
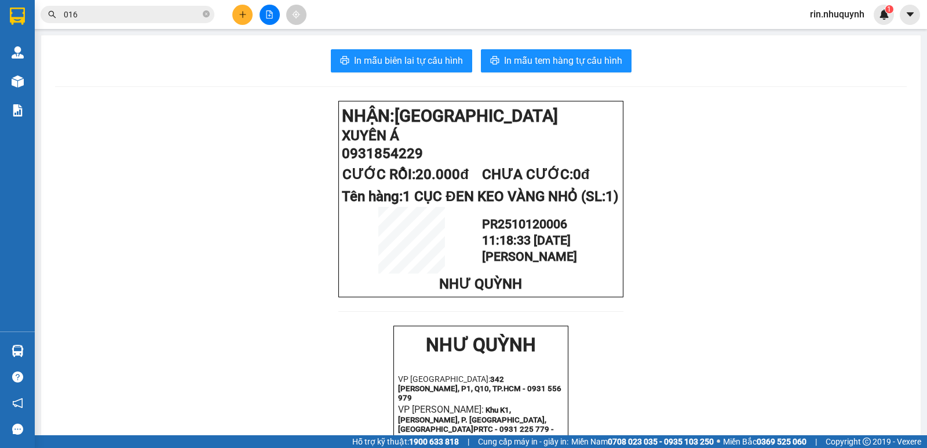
click at [848, 16] on span "rin.nhuquynh" at bounding box center [837, 14] width 73 height 14
click at [846, 33] on span "Đăng xuất" at bounding box center [842, 36] width 49 height 13
